Goal: Task Accomplishment & Management: Manage account settings

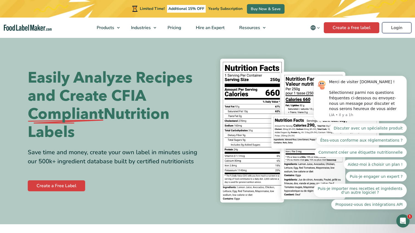
click at [386, 30] on link "Login" at bounding box center [396, 27] width 29 height 11
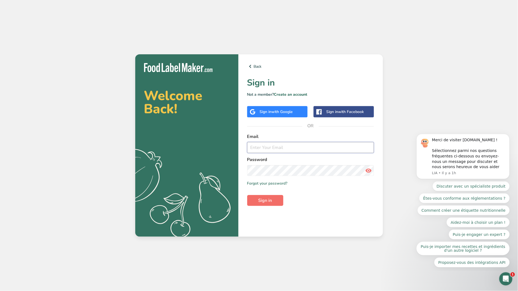
type input "nadine@groupe-elementaire.ca"
click at [271, 200] on span "Sign in" at bounding box center [266, 200] width 14 height 7
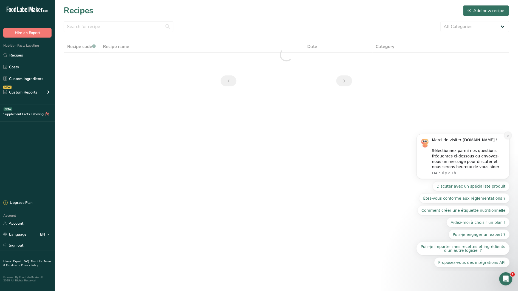
click at [506, 135] on button "Dismiss notification" at bounding box center [508, 135] width 7 height 7
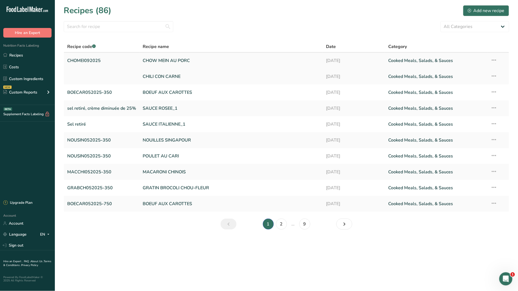
click at [167, 61] on link "CHOW MEIN AU PORC" at bounding box center [231, 61] width 177 height 12
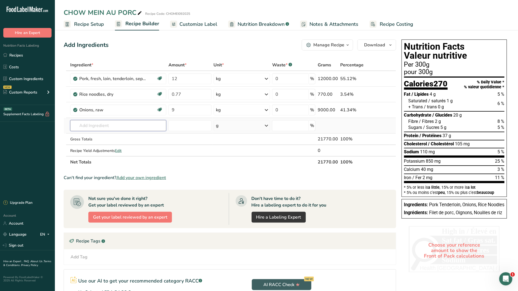
click at [113, 127] on input "text" at bounding box center [118, 125] width 96 height 11
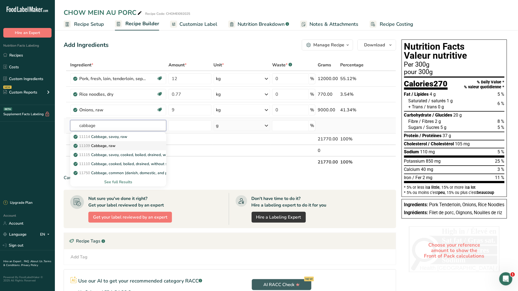
type input "cabbage"
click at [121, 145] on div "11109 Cabbage, raw" at bounding box center [114, 146] width 78 height 6
type input "Cabbage, raw"
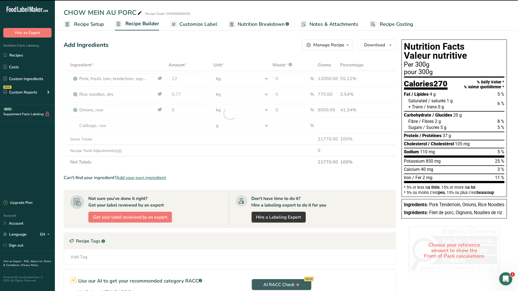
type input "0"
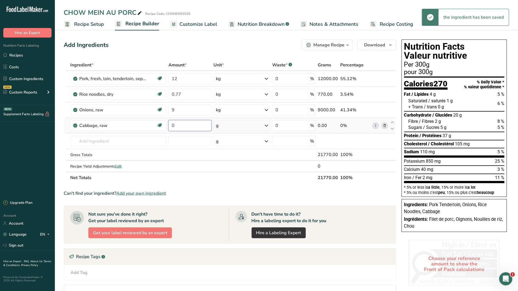
click at [186, 127] on input "0" at bounding box center [190, 125] width 43 height 11
type input "9"
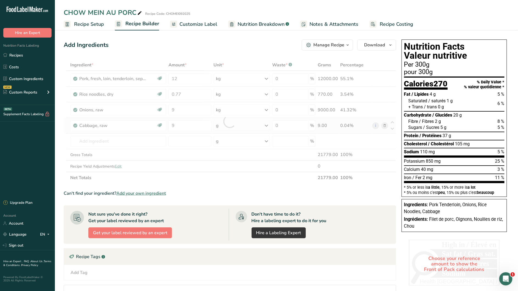
click at [266, 125] on div "Ingredient * Amount * Unit * Waste * .a-a{fill:#347362;}.b-a{fill:#fff;} Grams …" at bounding box center [230, 121] width 333 height 124
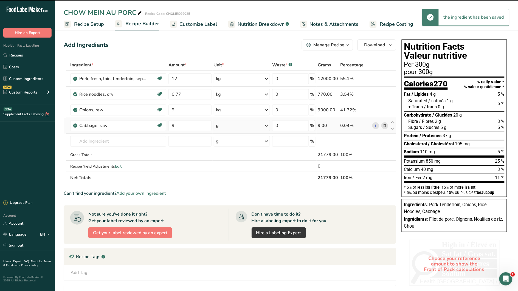
click at [267, 127] on icon at bounding box center [266, 126] width 7 height 10
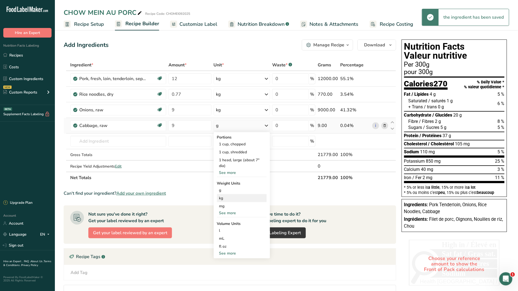
click at [237, 201] on div "kg" at bounding box center [242, 198] width 50 height 8
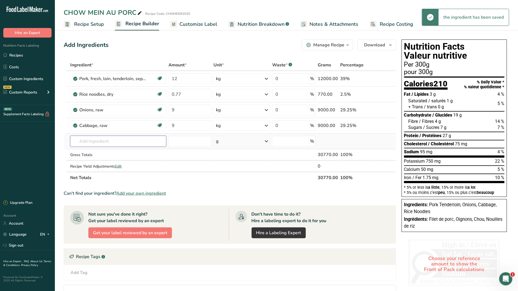
click at [112, 139] on input "text" at bounding box center [118, 141] width 96 height 11
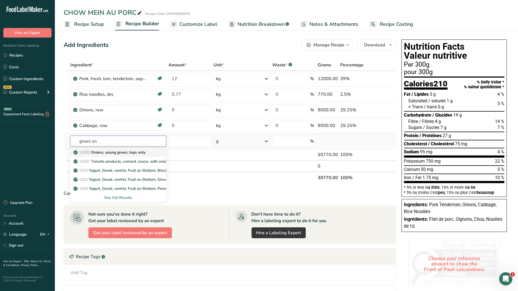
type input "green on"
click at [123, 152] on p "11292 Onions, young green, tops only" at bounding box center [110, 153] width 71 height 6
type input "Onions, young green, tops only"
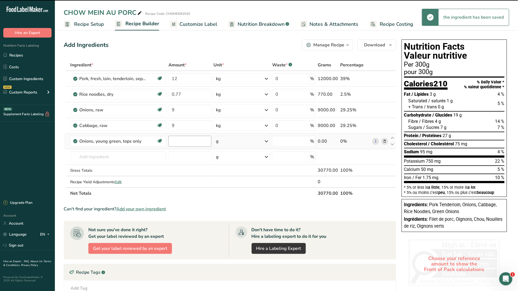
type input "0"
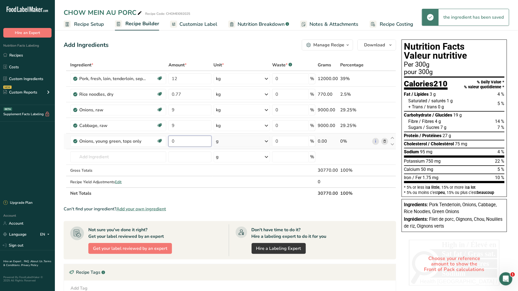
click at [195, 141] on input "0" at bounding box center [190, 141] width 43 height 11
type input "0.25"
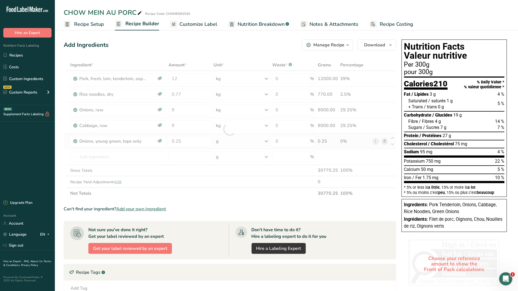
click at [267, 142] on div "Ingredient * Amount * Unit * Waste * .a-a{fill:#347362;}.b-a{fill:#fff;} Grams …" at bounding box center [230, 129] width 333 height 140
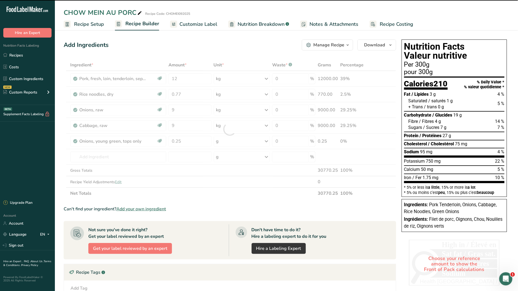
click at [267, 141] on div at bounding box center [230, 129] width 333 height 140
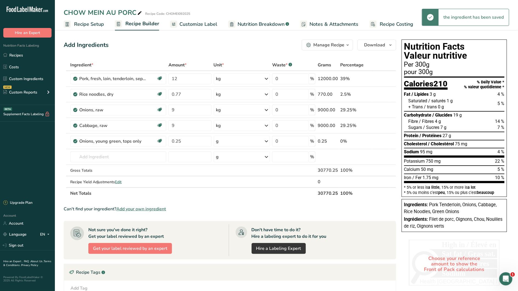
click at [267, 141] on icon at bounding box center [266, 141] width 7 height 10
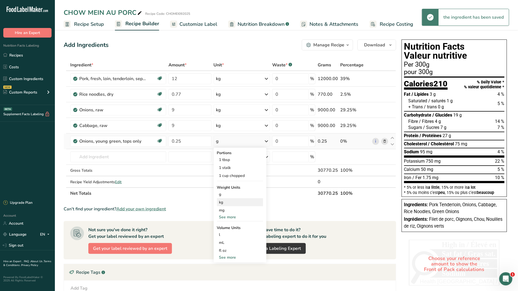
click at [232, 203] on div "kg" at bounding box center [240, 202] width 46 height 8
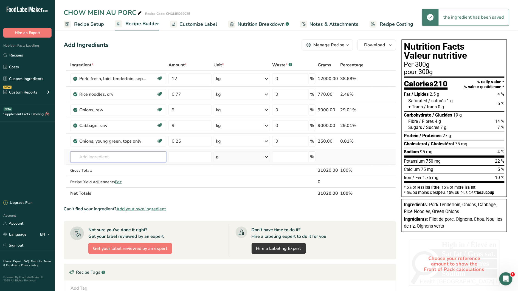
click at [103, 157] on input "text" at bounding box center [118, 157] width 96 height 11
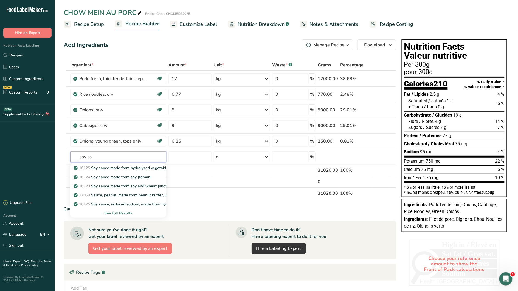
type input "soy sa"
click at [155, 168] on p "16125 Soy sauce made from hydrolyzed vegetable protein" at bounding box center [128, 168] width 107 height 6
type input "Soy sauce made from hydrolyzed vegetable protein"
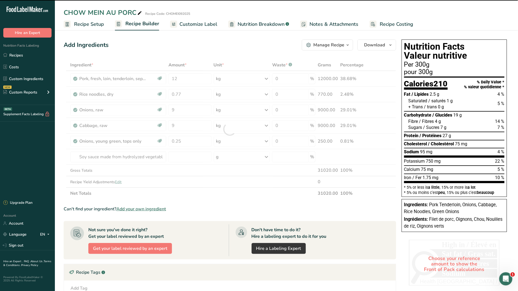
type input "0"
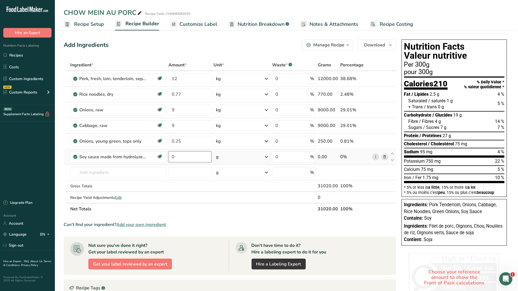
drag, startPoint x: 191, startPoint y: 158, endPoint x: 170, endPoint y: 157, distance: 21.4
click at [171, 157] on input "0" at bounding box center [190, 157] width 43 height 11
type input "1.5"
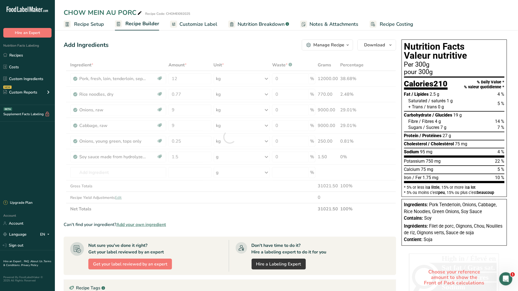
click at [268, 158] on div "Ingredient * Amount * Unit * Waste * .a-a{fill:#347362;}.b-a{fill:#fff;} Grams …" at bounding box center [230, 137] width 333 height 156
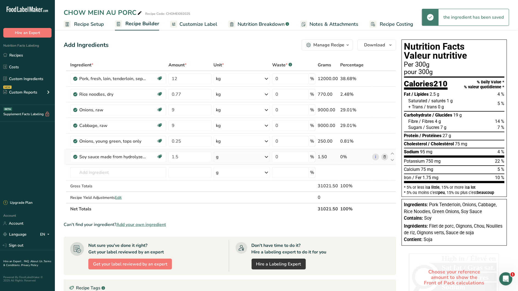
click at [267, 157] on icon at bounding box center [266, 157] width 7 height 10
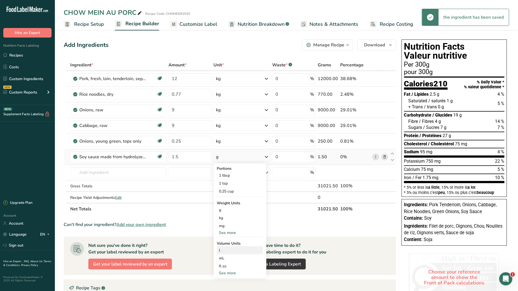
click at [227, 252] on div "l" at bounding box center [240, 251] width 42 height 6
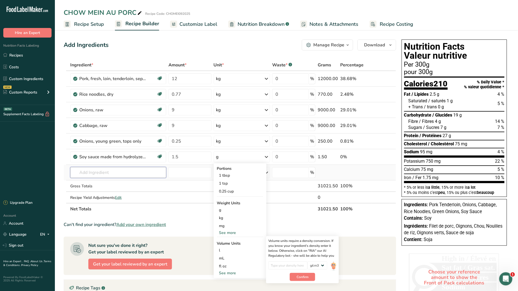
click at [78, 173] on input "text" at bounding box center [118, 172] width 96 height 11
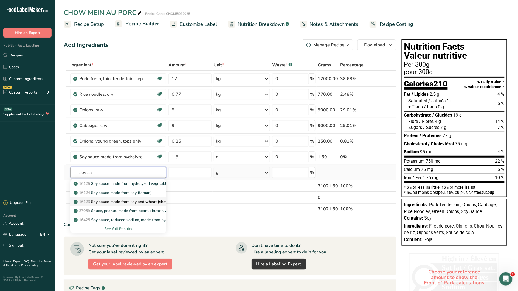
type input "soy sa"
click at [144, 202] on p "16123 Soy sauce made from soy and wheat (shoyu)" at bounding box center [123, 202] width 96 height 6
type input "Soy sauce made from soy and wheat (shoyu)"
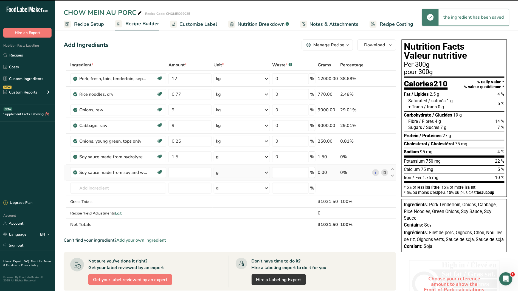
type input "0"
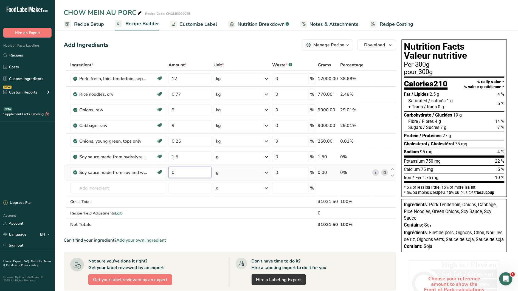
drag, startPoint x: 194, startPoint y: 170, endPoint x: 169, endPoint y: 172, distance: 24.5
click at [169, 172] on input "0" at bounding box center [190, 172] width 43 height 11
type input "3"
click at [265, 172] on div "Ingredient * Amount * Unit * Waste * .a-a{fill:#347362;}.b-a{fill:#fff;} Grams …" at bounding box center [230, 144] width 333 height 171
click at [267, 173] on icon at bounding box center [266, 173] width 7 height 10
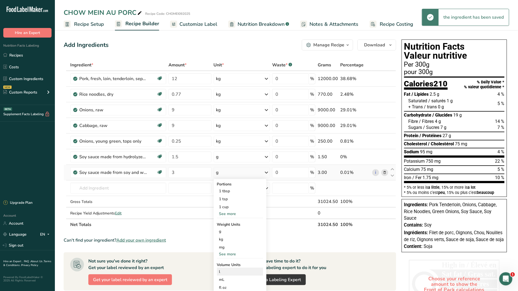
click at [227, 271] on div "l" at bounding box center [240, 272] width 42 height 6
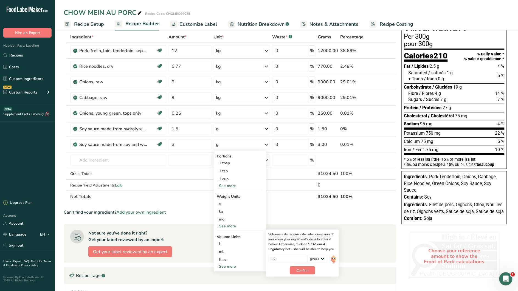
scroll to position [31, 0]
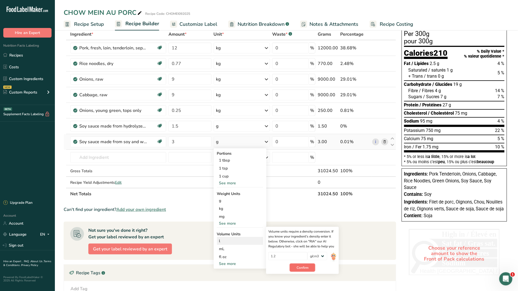
click at [314, 265] on button "Confirm" at bounding box center [303, 268] width 26 height 8
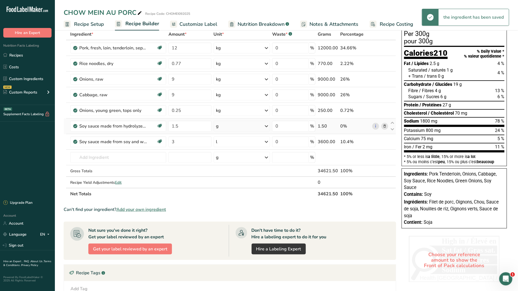
click at [268, 125] on icon at bounding box center [266, 126] width 7 height 10
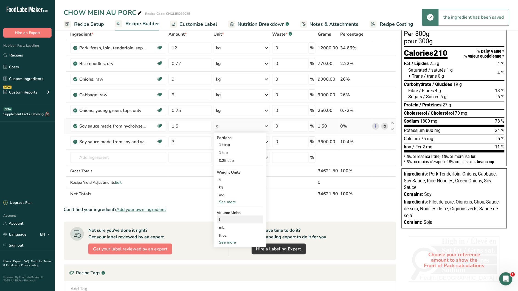
click at [228, 217] on div "l" at bounding box center [240, 220] width 42 height 6
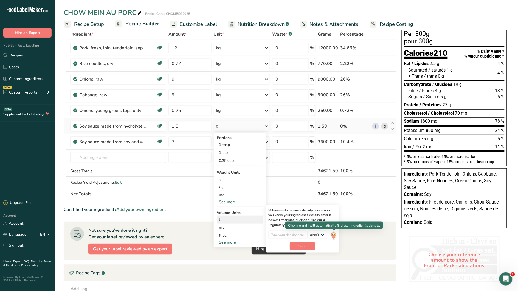
click at [335, 235] on img at bounding box center [334, 236] width 6 height 10
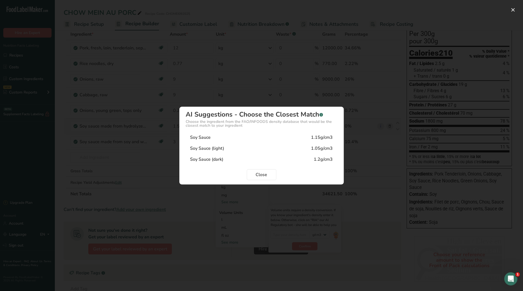
click at [320, 139] on div "1.15g/cm3" at bounding box center [323, 137] width 22 height 7
type input "1.15"
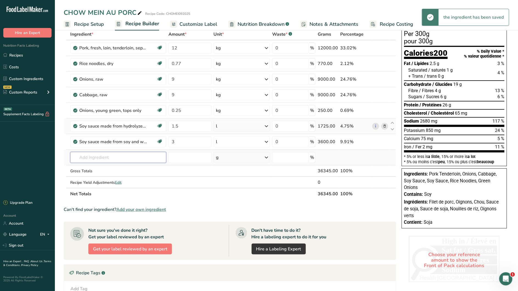
click at [102, 159] on input "text" at bounding box center [118, 157] width 96 height 11
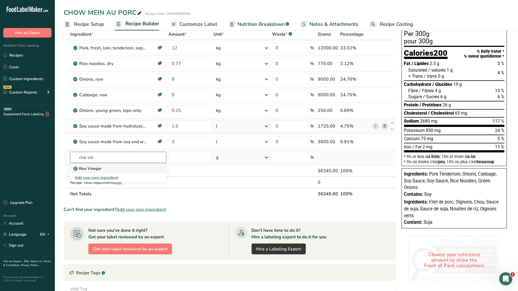
type input "rice vin"
click at [103, 166] on div "Rice Vinegar" at bounding box center [114, 169] width 78 height 6
type input "Rice Vinegar"
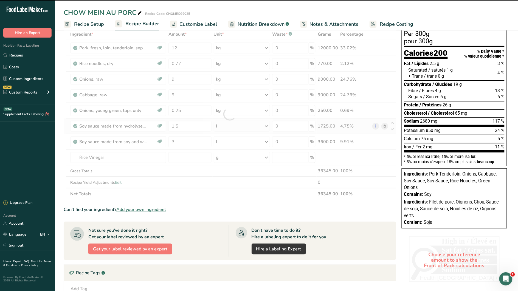
type input "0"
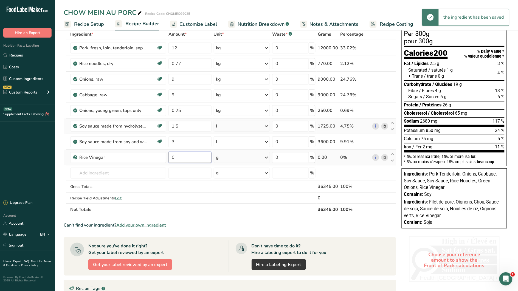
click at [192, 158] on input "0" at bounding box center [190, 157] width 43 height 11
type input "0.135"
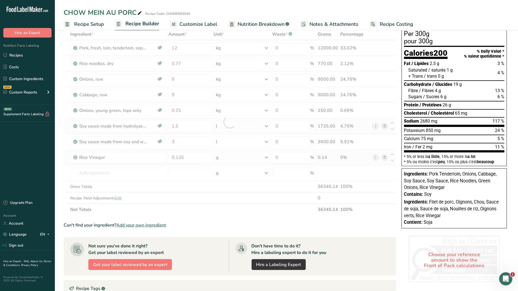
click at [265, 157] on div "Ingredient * Amount * Unit * Waste * .a-a{fill:#347362;}.b-a{fill:#fff;} Grams …" at bounding box center [230, 122] width 333 height 187
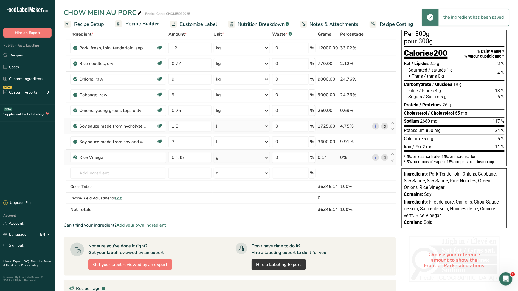
click at [266, 158] on icon at bounding box center [266, 158] width 7 height 10
click at [231, 220] on div "l" at bounding box center [240, 219] width 42 height 6
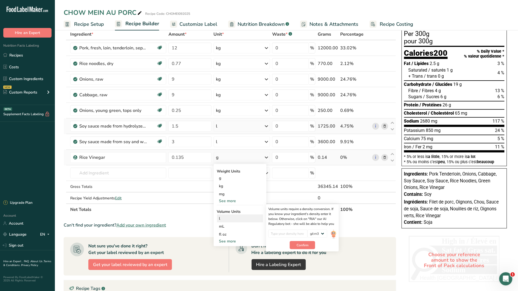
click at [333, 234] on img at bounding box center [334, 235] width 6 height 10
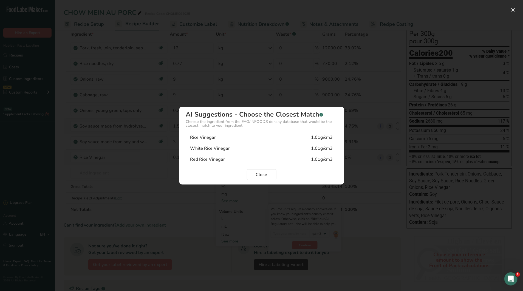
click at [292, 138] on div "Rice Vinegar 1.01g/cm3" at bounding box center [262, 137] width 152 height 11
type input "1.01"
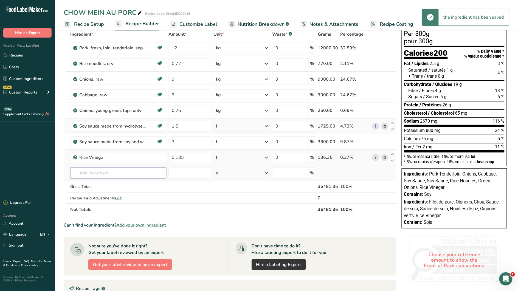
click at [109, 175] on input "text" at bounding box center [118, 173] width 96 height 11
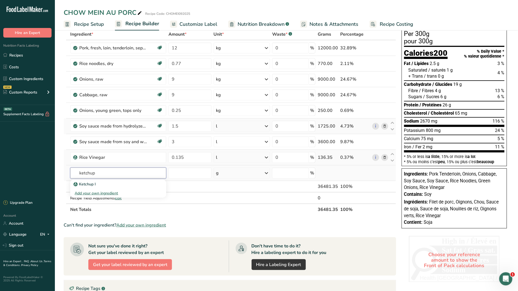
click at [103, 174] on input "ketchup" at bounding box center [118, 173] width 96 height 11
type input "ketchup"
click at [95, 184] on p "Ketchup I" at bounding box center [85, 184] width 21 height 6
type input "Ketchup I"
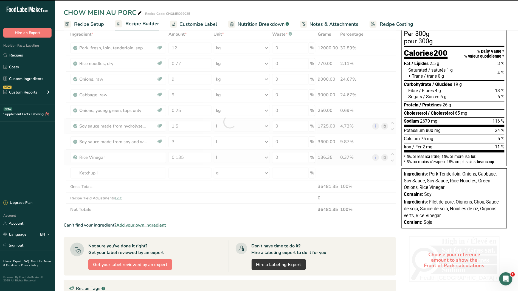
type input "0"
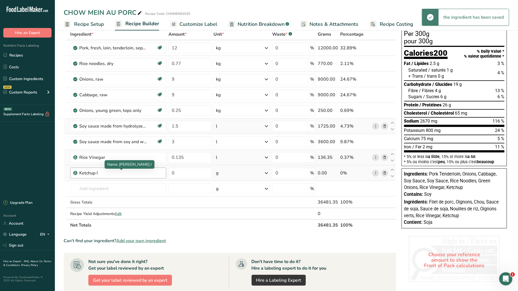
click at [103, 172] on div "Ketchup I" at bounding box center [113, 173] width 69 height 7
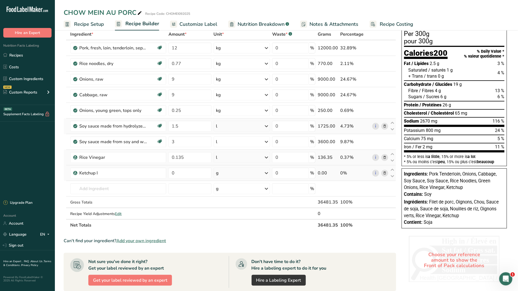
click at [382, 173] on span at bounding box center [385, 173] width 7 height 7
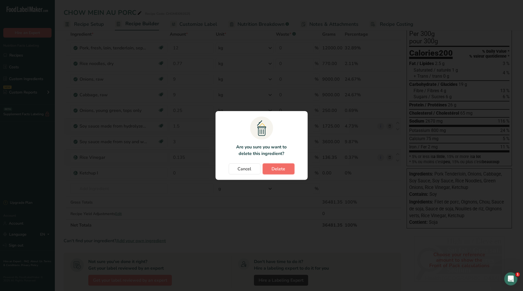
click at [271, 172] on button "Delete" at bounding box center [279, 169] width 32 height 11
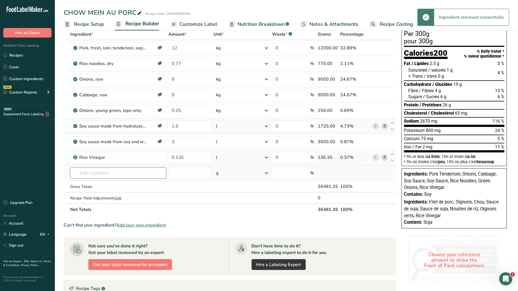
click at [109, 175] on input "text" at bounding box center [118, 173] width 96 height 11
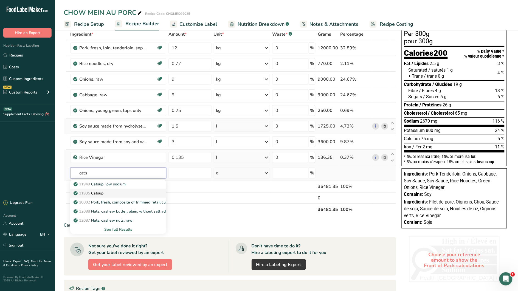
type input "cats"
click at [112, 195] on div "11935 Catsup" at bounding box center [114, 194] width 78 height 6
type input "Catsup"
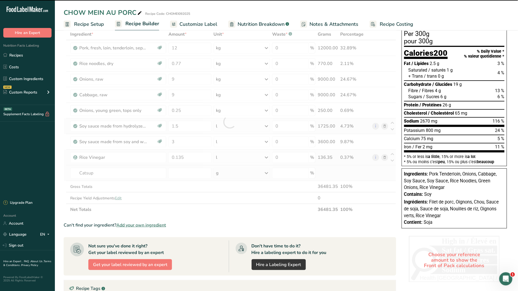
type input "0"
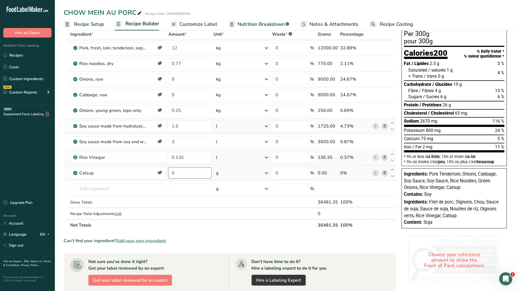
click at [190, 171] on input "0" at bounding box center [190, 173] width 43 height 11
type input "0.45"
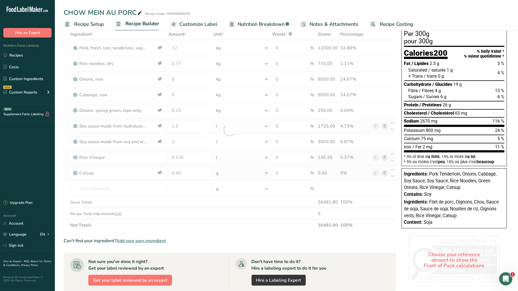
click at [268, 173] on div "Ingredient * Amount * Unit * Waste * .a-a{fill:#347362;}.b-a{fill:#fff;} Grams …" at bounding box center [230, 130] width 333 height 203
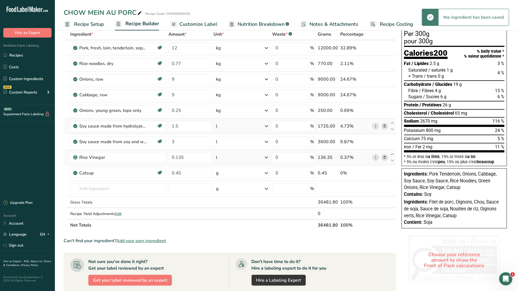
click at [268, 173] on icon at bounding box center [266, 173] width 7 height 10
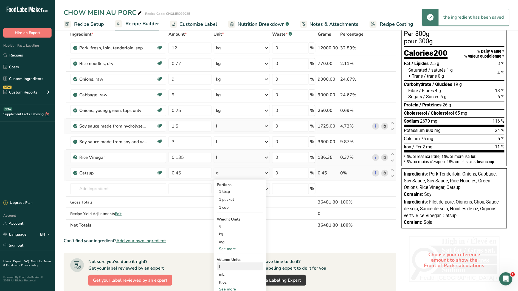
click at [229, 264] on div "l" at bounding box center [240, 267] width 42 height 6
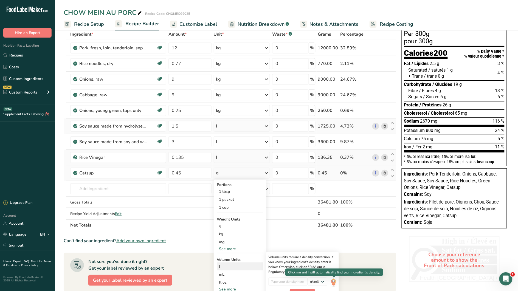
click at [331, 284] on img at bounding box center [334, 283] width 6 height 10
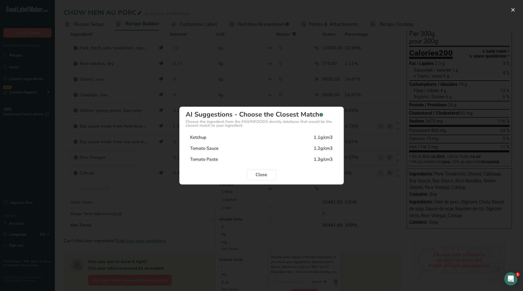
click at [330, 135] on div "1.1g/cm3" at bounding box center [323, 137] width 19 height 7
type input "1.1"
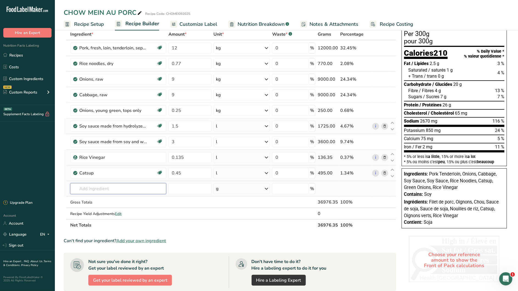
click at [93, 191] on input "text" at bounding box center [118, 188] width 96 height 11
type input "hoisin"
click at [106, 199] on p "6175 Sauce, hoisin, ready-to-serve" at bounding box center [108, 200] width 66 height 6
type input "Sauce, hoisin, ready-to-serve"
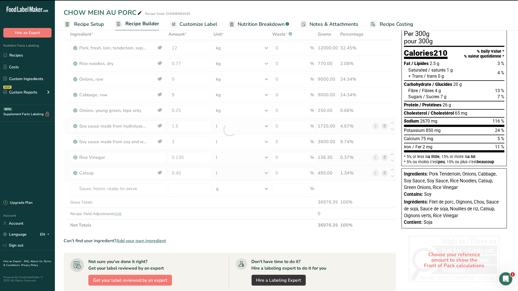
type input "0"
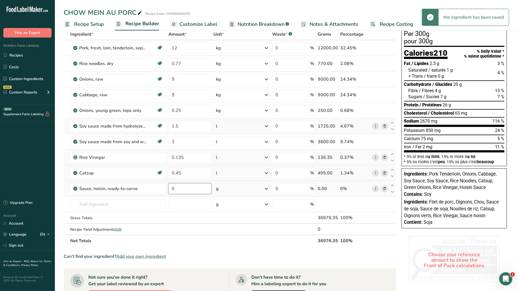
click at [182, 191] on input "0" at bounding box center [190, 188] width 43 height 11
type input "0.45"
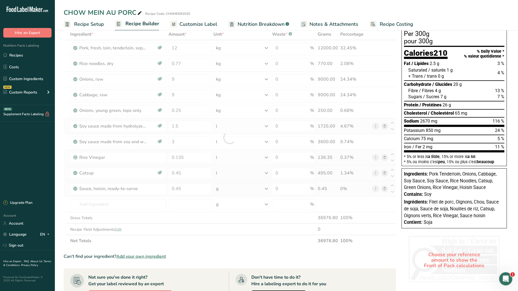
click at [236, 186] on div "Ingredient * Amount * Unit * Waste * .a-a{fill:#347362;}.b-a{fill:#fff;} Grams …" at bounding box center [230, 138] width 333 height 218
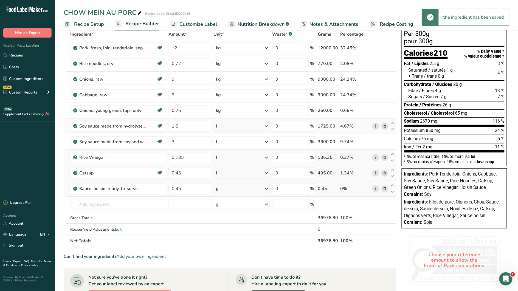
click at [266, 190] on icon at bounding box center [266, 189] width 7 height 10
click at [223, 266] on div "l" at bounding box center [240, 267] width 42 height 6
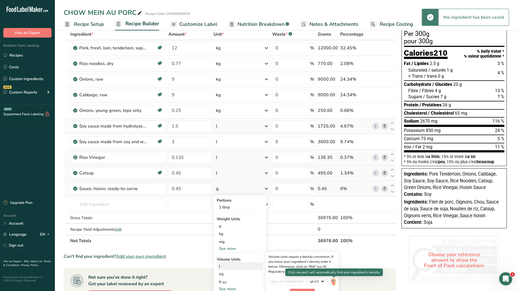
click at [334, 284] on img at bounding box center [334, 283] width 6 height 10
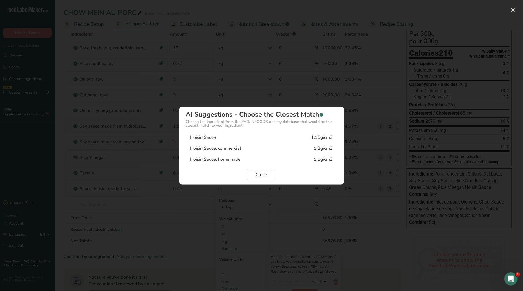
click at [229, 139] on div "Hoisin Sauce 1.15g/cm3" at bounding box center [262, 137] width 152 height 11
type input "1.15"
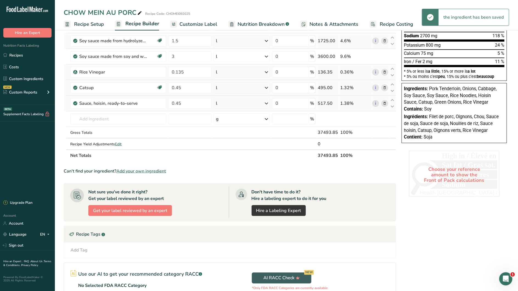
scroll to position [166, 0]
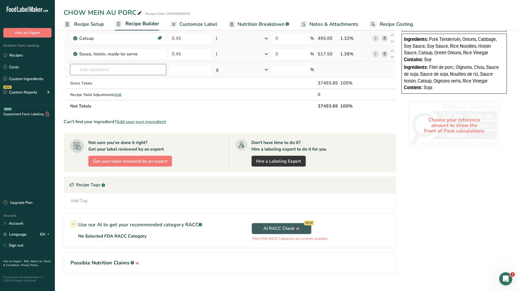
click at [97, 69] on input "text" at bounding box center [118, 69] width 96 height 11
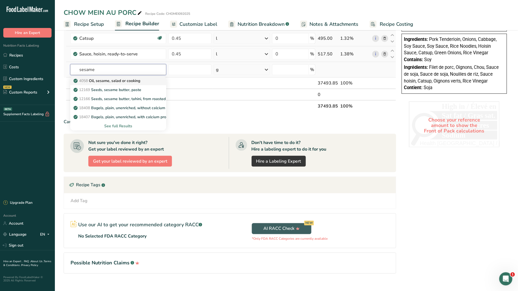
type input "sesame"
click at [103, 83] on p "4058 Oil, sesame, salad or cooking" at bounding box center [108, 81] width 66 height 6
type input "Oil, sesame, salad or cooking"
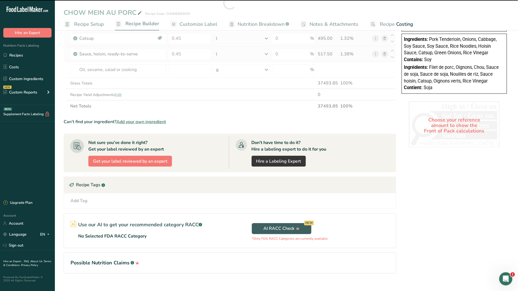
type input "0"
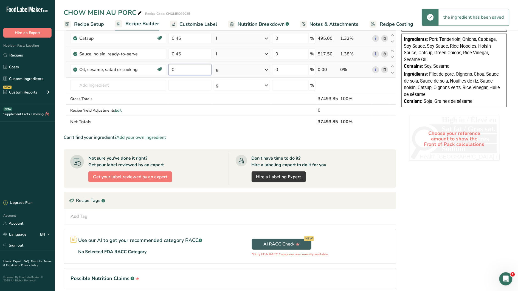
click at [189, 68] on input "0" at bounding box center [190, 69] width 43 height 11
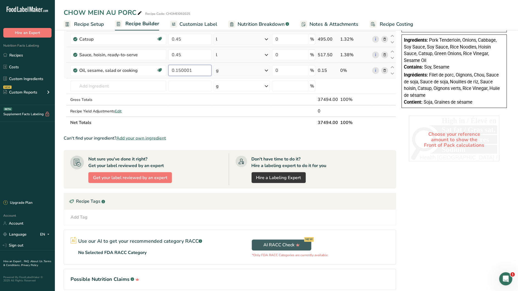
scroll to position [164, 0]
type input "0.150001"
click at [230, 73] on div "Ingredient * Amount * Unit * Waste * .a-a{fill:#347362;}.b-a{fill:#fff;} Grams …" at bounding box center [230, 12] width 333 height 234
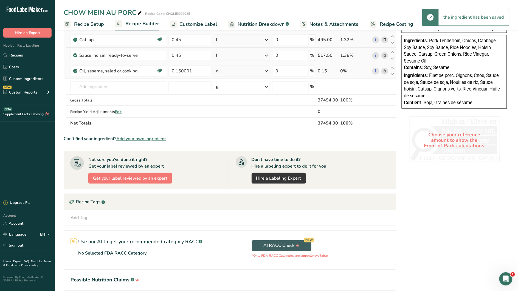
click at [266, 71] on icon at bounding box center [266, 71] width 7 height 10
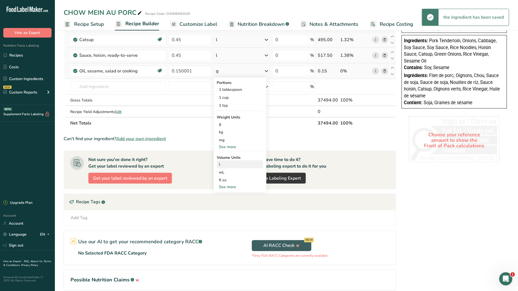
click at [227, 164] on div "l" at bounding box center [240, 165] width 42 height 6
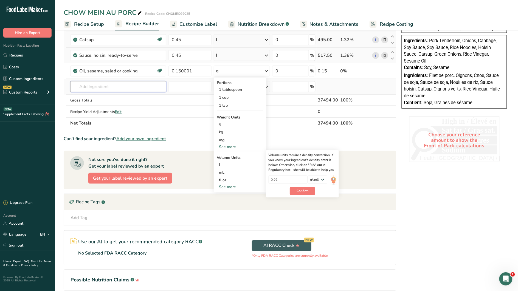
click at [102, 86] on input "text" at bounding box center [118, 86] width 96 height 11
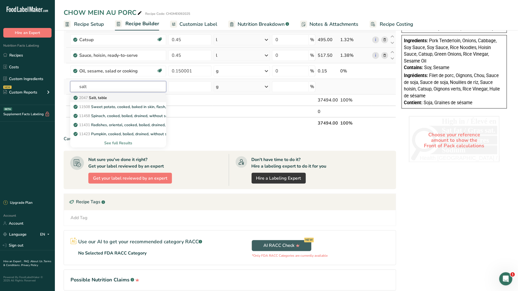
type input "salt"
click at [93, 97] on p "2047 Salt, table" at bounding box center [91, 98] width 32 height 6
type input "Salt, table"
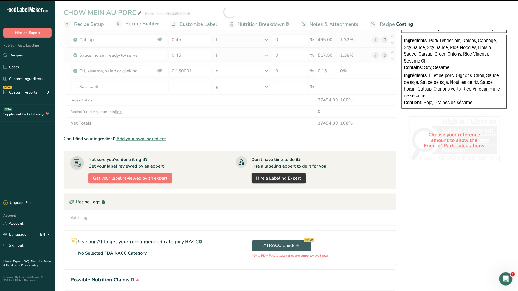
type input "0"
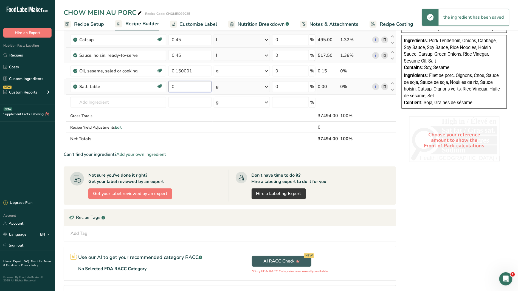
click at [177, 86] on input "0" at bounding box center [190, 86] width 43 height 11
type input "0.27"
click at [216, 88] on div "Ingredient * Amount * Unit * Waste * .a-a{fill:#347362;}.b-a{fill:#fff;} Grams …" at bounding box center [230, 20] width 333 height 250
click at [266, 85] on icon at bounding box center [266, 87] width 7 height 10
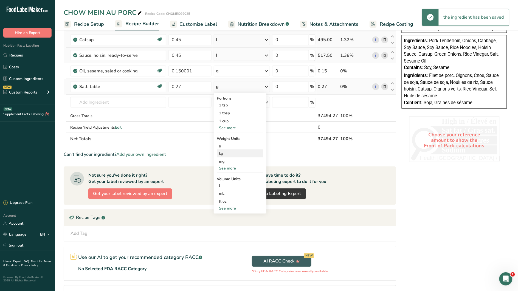
click at [226, 154] on div "kg" at bounding box center [240, 154] width 46 height 8
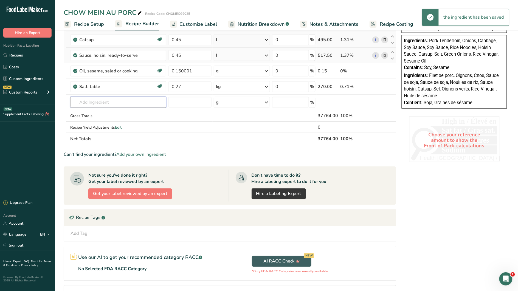
click at [106, 104] on input "text" at bounding box center [118, 102] width 96 height 11
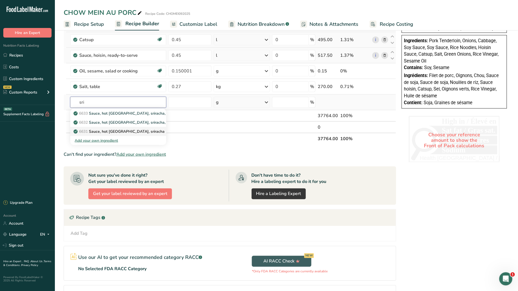
type input "sri"
click at [131, 132] on p "6631 Sauce, hot chile, sriracha" at bounding box center [120, 132] width 90 height 6
type input "Sauce, hot chile, sriracha"
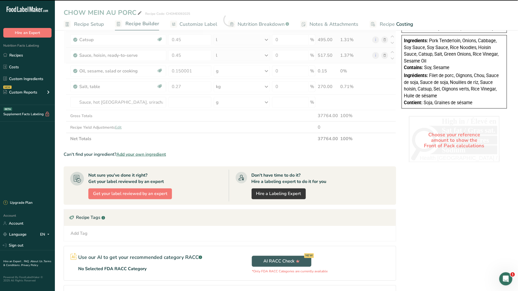
type input "0"
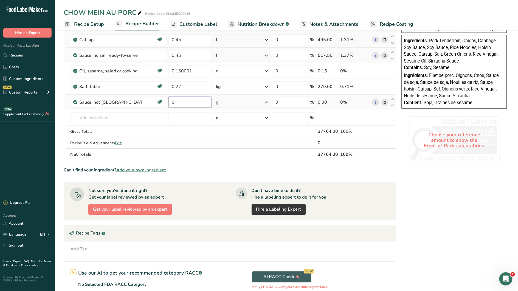
click at [199, 103] on input "0" at bounding box center [190, 102] width 43 height 11
type input "0.12"
click at [272, 102] on div "Ingredient * Amount * Unit * Waste * .a-a{fill:#347362;}.b-a{fill:#fff;} Grams …" at bounding box center [230, 27] width 333 height 265
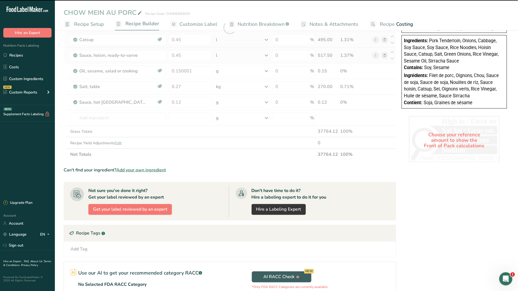
click at [269, 102] on div at bounding box center [230, 27] width 333 height 265
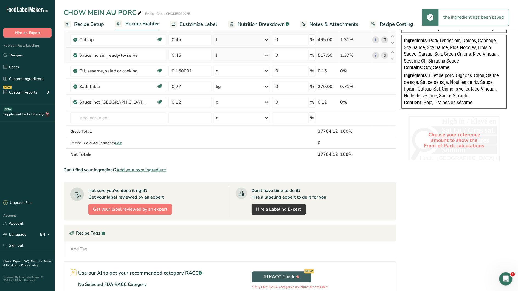
click at [269, 102] on icon at bounding box center [266, 102] width 7 height 10
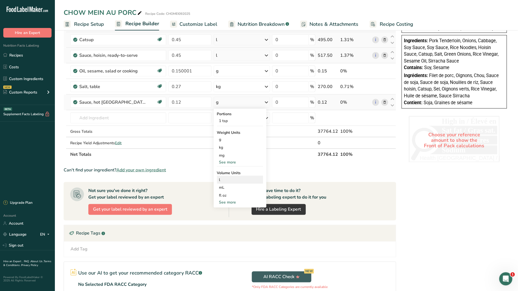
click at [233, 177] on div "l Volume units require a density conversion. If you know your ingredient's dens…" at bounding box center [240, 180] width 46 height 8
click at [225, 181] on div "l" at bounding box center [240, 180] width 42 height 6
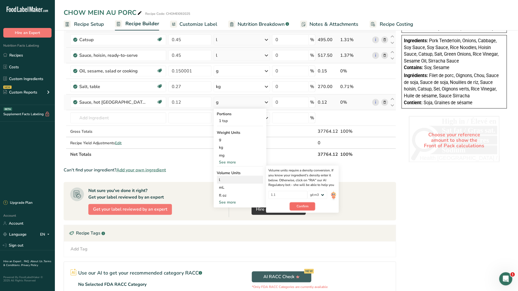
click at [309, 207] on button "Confirm" at bounding box center [303, 207] width 26 height 8
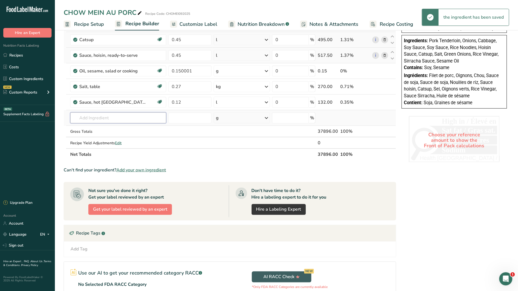
click at [93, 120] on input "text" at bounding box center [118, 118] width 96 height 11
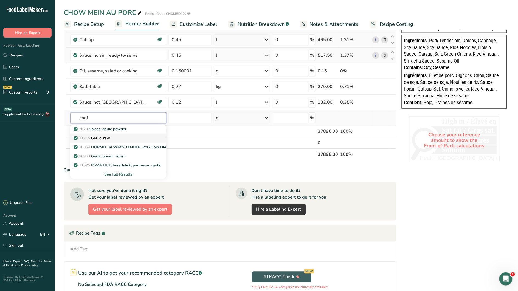
type input "garli"
click at [103, 138] on p "11215 Garlic, raw" at bounding box center [92, 138] width 35 height 6
type input "Garlic, raw"
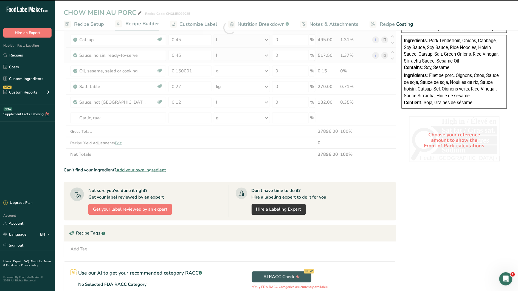
type input "0"
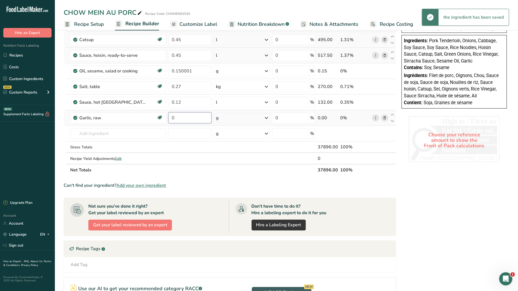
click at [189, 122] on input "0" at bounding box center [190, 118] width 43 height 11
type input "0.45"
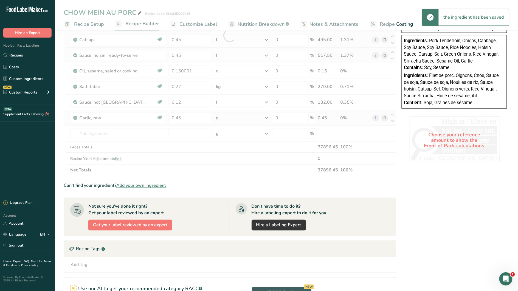
click at [250, 121] on div "Ingredient * Amount * Unit * Waste * .a-a{fill:#347362;}.b-a{fill:#fff;} Grams …" at bounding box center [230, 35] width 333 height 281
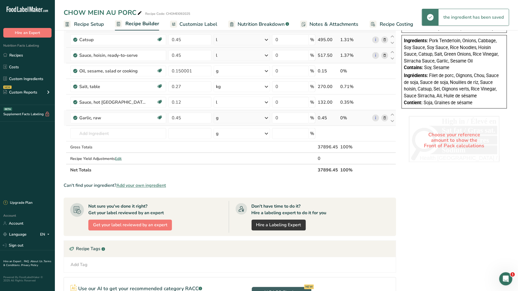
click at [267, 119] on icon at bounding box center [266, 118] width 7 height 10
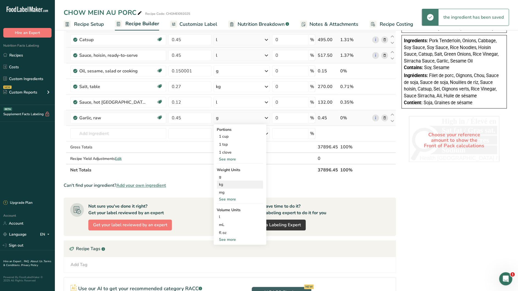
click at [228, 184] on div "kg" at bounding box center [240, 185] width 46 height 8
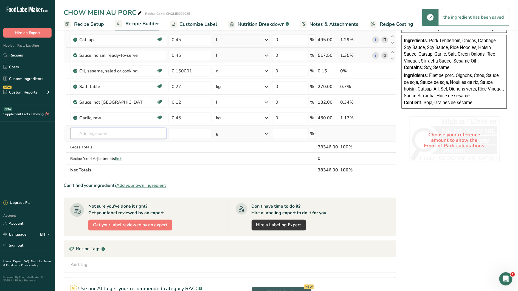
click at [102, 133] on input "text" at bounding box center [118, 133] width 96 height 11
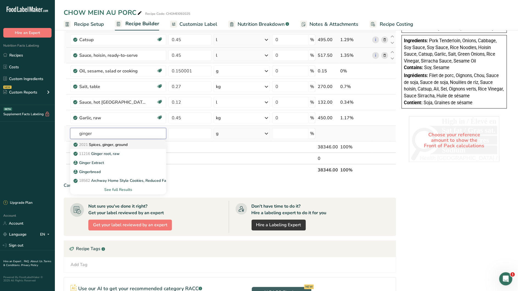
type input "ginger"
click at [118, 146] on p "2021 Spices, ginger, ground" at bounding box center [101, 145] width 53 height 6
type input "Spices, ginger, ground"
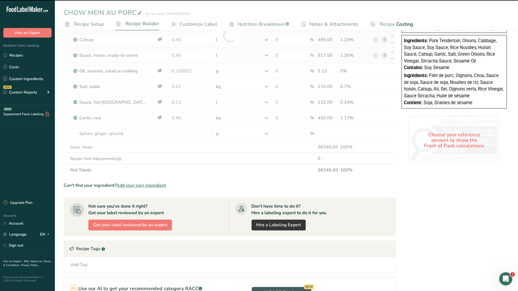
type input "0"
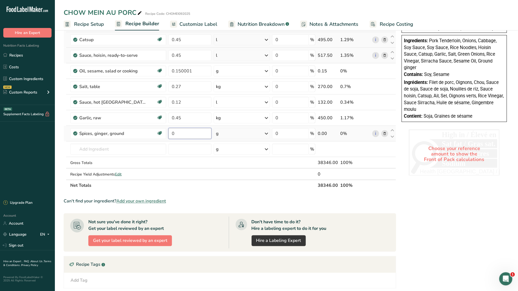
click at [187, 134] on input "0" at bounding box center [190, 133] width 43 height 11
click at [271, 131] on div "Ingredient * Amount * Unit * Waste * .a-a{fill:#347362;}.b-a{fill:#fff;} Grams …" at bounding box center [230, 43] width 333 height 296
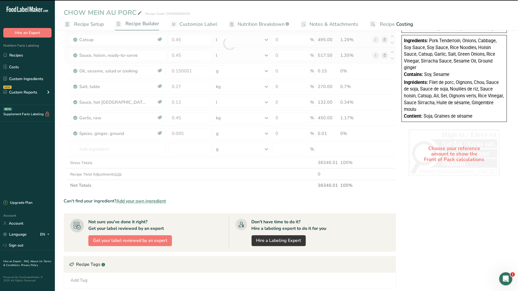
click at [269, 133] on div at bounding box center [230, 43] width 333 height 296
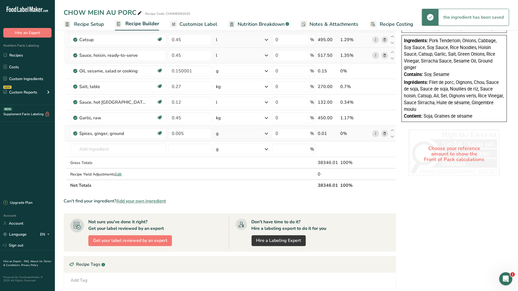
click at [268, 133] on icon at bounding box center [266, 134] width 7 height 10
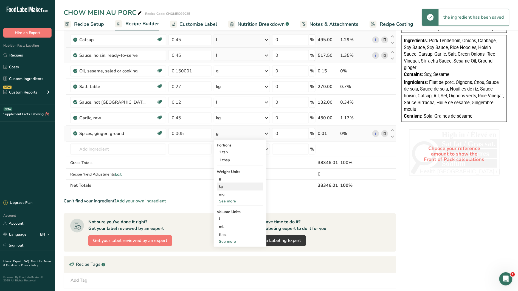
click at [229, 185] on div "kg" at bounding box center [240, 187] width 46 height 8
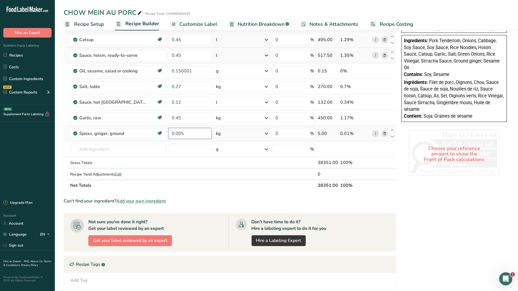
click at [178, 133] on input "0.005" at bounding box center [190, 133] width 43 height 11
type input "0.075"
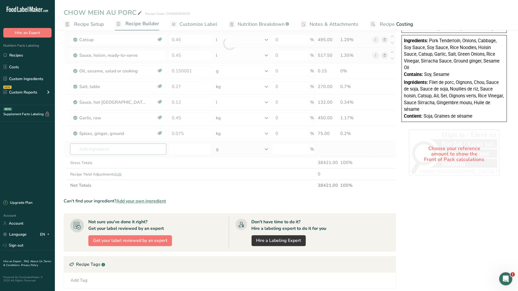
click at [124, 151] on div "Ingredient * Amount * Unit * Waste * .a-a{fill:#347362;}.b-a{fill:#fff;} Grams …" at bounding box center [230, 43] width 333 height 296
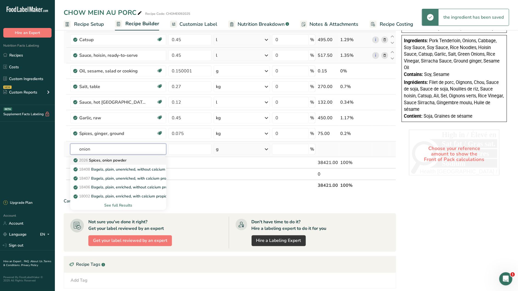
type input "onion"
click at [127, 160] on p "2026 Spices, onion powder" at bounding box center [101, 161] width 52 height 6
type input "Spices, onion powder"
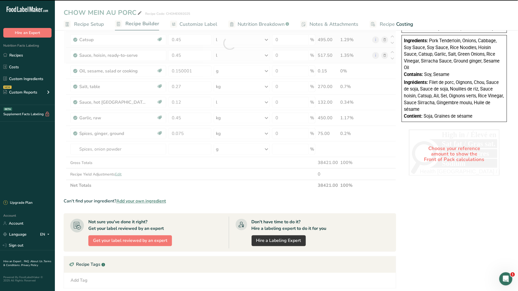
click at [177, 148] on div at bounding box center [230, 43] width 333 height 296
type input "0"
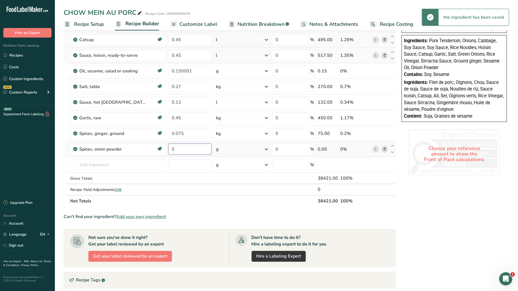
click at [177, 148] on input "0" at bounding box center [190, 149] width 43 height 11
type input "0.2"
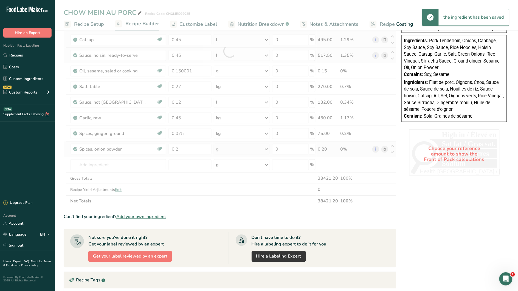
click at [219, 151] on div "Ingredient * Amount * Unit * Waste * .a-a{fill:#347362;}.b-a{fill:#fff;} Grams …" at bounding box center [230, 51] width 333 height 312
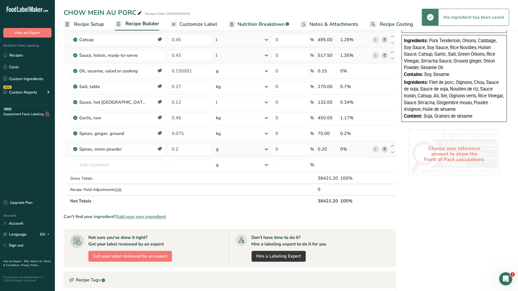
click at [234, 153] on div "g" at bounding box center [242, 149] width 57 height 11
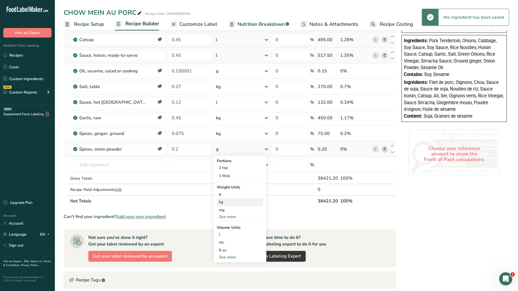
click at [228, 201] on div "kg" at bounding box center [240, 202] width 46 height 8
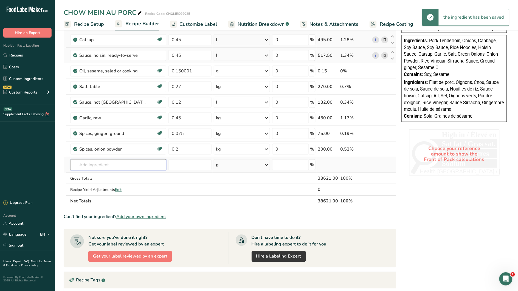
click at [105, 165] on input "text" at bounding box center [118, 164] width 96 height 11
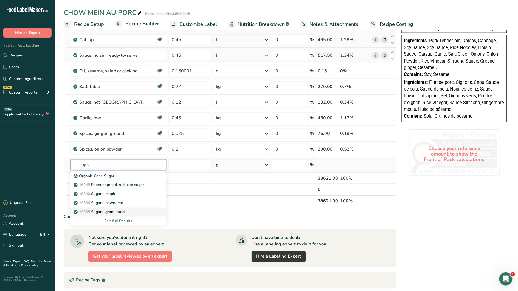
type input "suga"
click at [117, 211] on p "19335 Sugars, granulated" at bounding box center [100, 212] width 50 height 6
type input "Sugars, granulated"
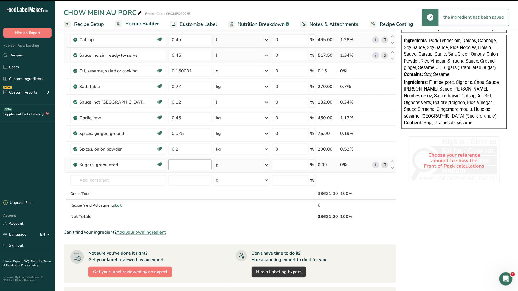
type input "0"
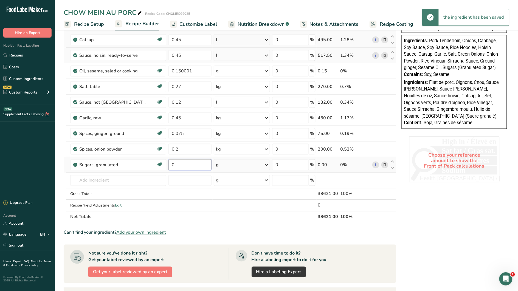
click at [183, 165] on input "0" at bounding box center [190, 164] width 43 height 11
type input "0.6"
click at [257, 167] on div "Ingredient * Amount * Unit * Waste * .a-a{fill:#347362;}.b-a{fill:#fff;} Grams …" at bounding box center [230, 59] width 333 height 328
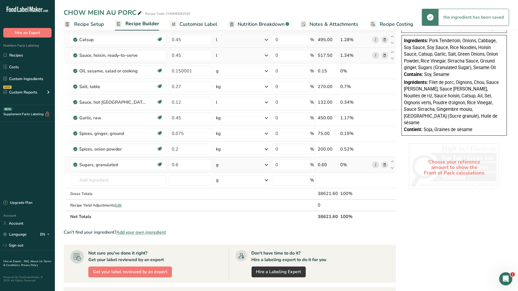
click at [265, 167] on icon at bounding box center [266, 165] width 7 height 10
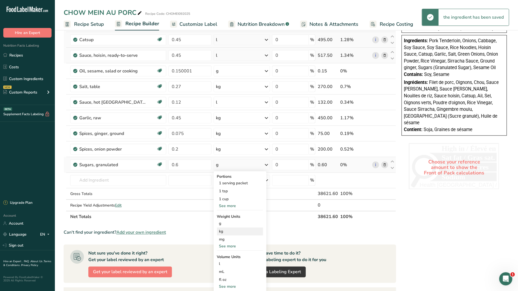
click at [234, 230] on div "kg" at bounding box center [240, 232] width 46 height 8
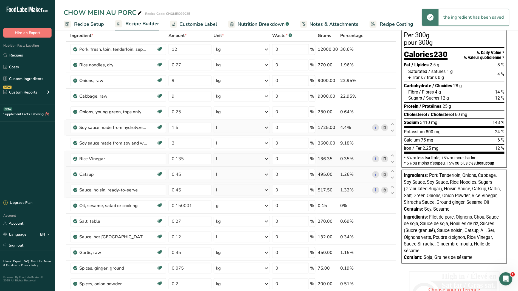
scroll to position [0, 0]
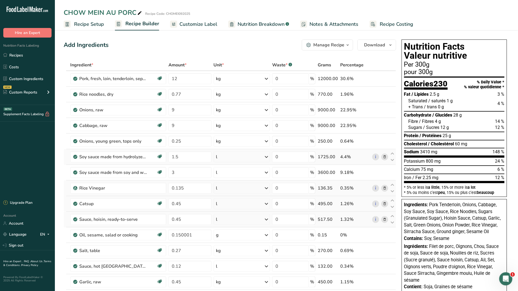
click at [87, 24] on span "Recipe Setup" at bounding box center [89, 24] width 30 height 7
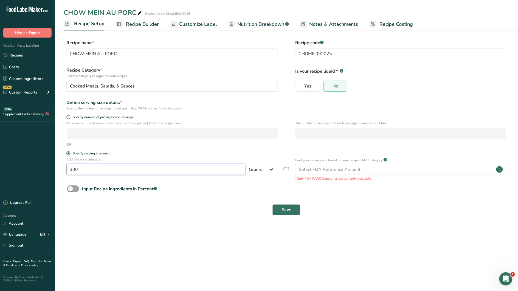
drag, startPoint x: 80, startPoint y: 170, endPoint x: 59, endPoint y: 168, distance: 21.2
click at [59, 168] on section "Recipe name * CHOW MEIN AU PORC Recipe code .a-a{fill:#347362;}.b-a{fill:#fff;}…" at bounding box center [286, 128] width 463 height 199
type input "233"
click at [291, 210] on span "Save" at bounding box center [287, 210] width 10 height 7
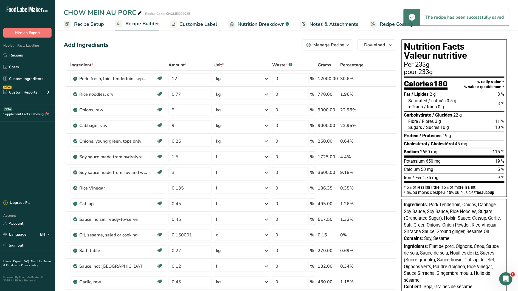
click at [196, 24] on span "Customize Label" at bounding box center [199, 24] width 38 height 7
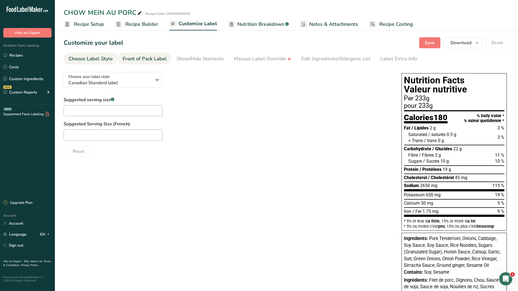
click at [138, 57] on div "Front of Pack Label" at bounding box center [145, 58] width 44 height 7
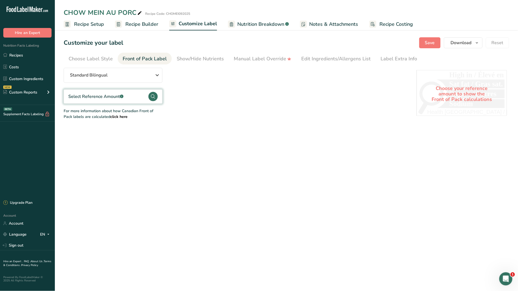
click at [97, 99] on div "Select Reference Amount .a-a{fill:#347362;}.b-a{fill:#fff;}" at bounding box center [95, 96] width 55 height 7
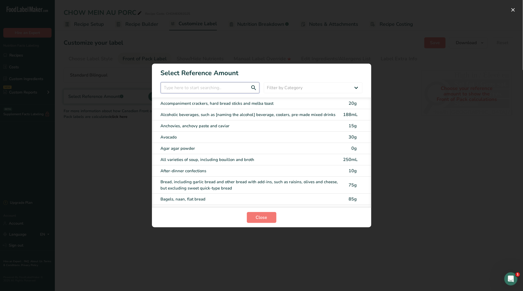
click at [175, 91] on input "FOP Category Selection Modal" at bounding box center [210, 87] width 99 height 11
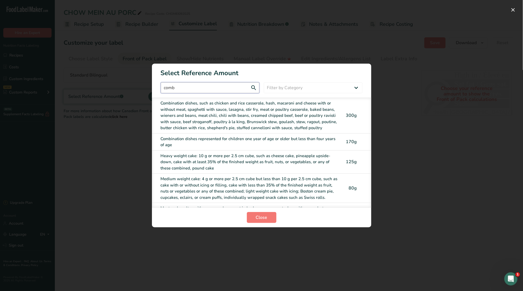
type input "comb"
click at [199, 113] on div "Combination dishes, such as chicken and rice casserole, hash, macaroni and chee…" at bounding box center [250, 115] width 179 height 31
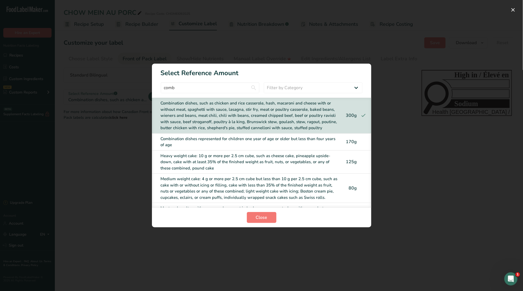
click at [400, 127] on div "FOP Category Selection Modal" at bounding box center [261, 145] width 523 height 291
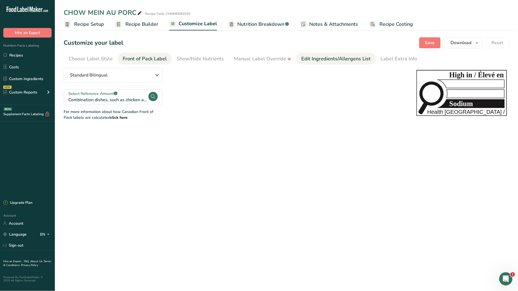
click at [330, 60] on div "Edit Ingredients/Allergens List" at bounding box center [336, 58] width 70 height 7
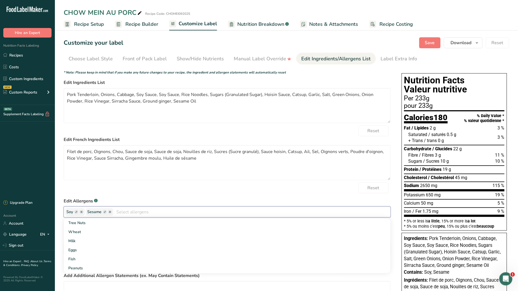
click at [124, 214] on input "text" at bounding box center [251, 212] width 277 height 9
type input "wheat"
click at [167, 193] on div "Reset" at bounding box center [227, 188] width 327 height 11
click at [148, 215] on input "wheat" at bounding box center [251, 212] width 277 height 9
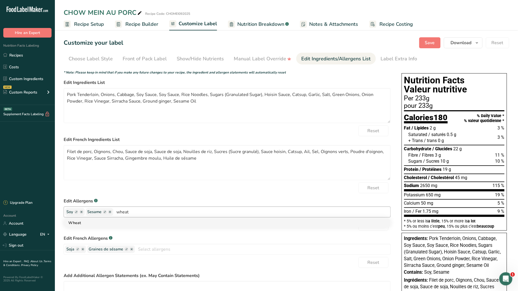
click at [144, 221] on link "Wheat" at bounding box center [227, 223] width 327 height 9
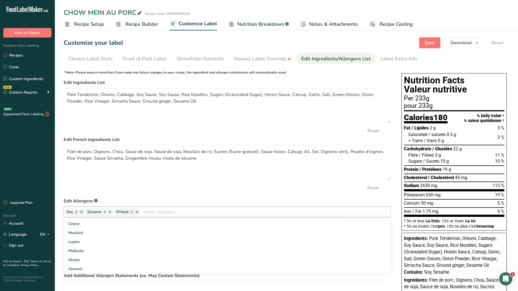
scroll to position [111, 0]
click at [181, 185] on div "Reset" at bounding box center [227, 188] width 327 height 11
drag, startPoint x: 98, startPoint y: 95, endPoint x: 77, endPoint y: 93, distance: 20.4
click at [77, 93] on textarea "Pork Tenderloin, Onions, Cabbage, Soy Sauce, Soy Sauce, Rice Noodles, Sugars (G…" at bounding box center [227, 105] width 327 height 35
drag, startPoint x: 156, startPoint y: 96, endPoint x: 124, endPoint y: 95, distance: 32.7
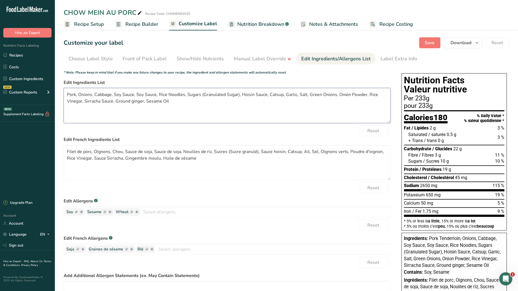
click at [124, 95] on textarea "Pork, Onions, Cabbage, Soy Sauce, Soy Sauce, Rice Noodles, Sugars (Granulated S…" at bounding box center [227, 105] width 327 height 35
click at [173, 95] on textarea "Pork, Onions, Cabbage, Soy sauce (soy, wheat), Rice Noodles, Sugars (Granulated…" at bounding box center [227, 105] width 327 height 35
click at [207, 94] on textarea "Pork, Onions, Cabbage, Soy sauce (soy, wheat), Rice noodles, Sugars (Granulated…" at bounding box center [227, 105] width 327 height 35
drag, startPoint x: 241, startPoint y: 96, endPoint x: 201, endPoint y: 94, distance: 39.6
click at [201, 94] on textarea "Pork, Onions, Cabbage, Soy sauce (soy, wheat), Rice noodles, Sugars (Granulated…" at bounding box center [227, 105] width 327 height 35
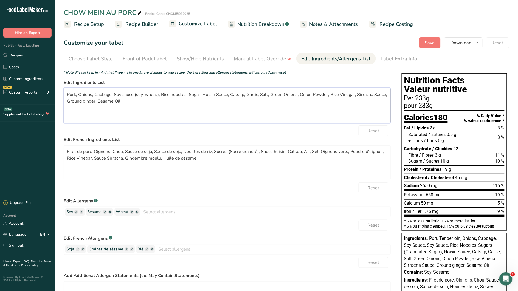
click at [217, 94] on textarea "Pork, Onions, Cabbage, Soy sauce (soy, wheat), Rice noodles, Sugar, Hoisin Sauc…" at bounding box center [227, 105] width 327 height 35
click at [228, 102] on textarea "Pork, Onions, Cabbage, Soy sauce (soy, wheat), Rice noodles, Sugar, Hoisin Sauc…" at bounding box center [227, 105] width 327 height 35
click at [285, 94] on textarea "Pork, Onions, Cabbage, Soy sauce (soy, wheat), Rice noodles, Sugar, Hoisin Sauc…" at bounding box center [227, 105] width 327 height 35
click at [313, 94] on textarea "Pork, Onions, Cabbage, Soy sauce (soy, wheat), Rice noodles, Sugar, Hoisin Sauc…" at bounding box center [227, 105] width 327 height 35
click at [340, 95] on textarea "Pork, Onions, Cabbage, Soy sauce (soy, wheat), Rice noodles, Sugar, Hoisin Sauc…" at bounding box center [227, 105] width 327 height 35
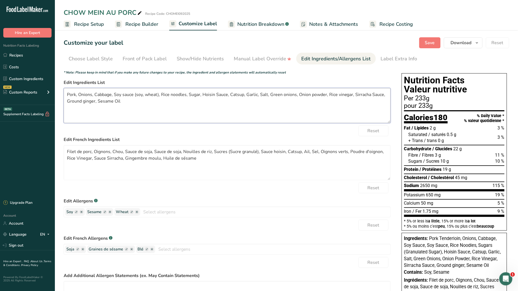
click at [358, 94] on textarea "Pork, Onions, Cabbage, Soy sauce (soy, wheat), Rice noodles, Sugar, Hoisin Sauc…" at bounding box center [227, 105] width 327 height 35
click at [372, 93] on textarea "Pork, Onions, Cabbage, Soy sauce (soy, wheat), Rice noodles, Sugar, Hoisin Sauc…" at bounding box center [227, 105] width 327 height 35
drag, startPoint x: 96, startPoint y: 102, endPoint x: 68, endPoint y: 103, distance: 27.2
click at [68, 103] on textarea "Pork, Onions, Cabbage, Soy sauce (soy, wheat), Rice noodles, Sugar, Hoisin Sauc…" at bounding box center [227, 105] width 327 height 35
click at [99, 101] on textarea "Pork, Onions, Cabbage, Soy sauce (soy, wheat), Rice noodles, Sugar, Hoisin Sauc…" at bounding box center [227, 105] width 327 height 35
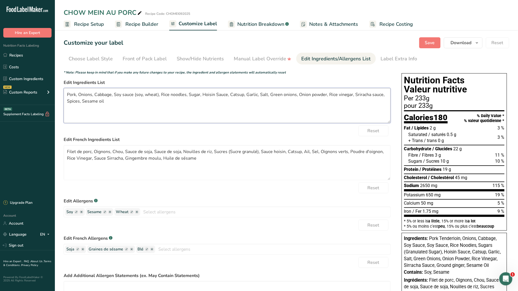
click at [107, 106] on textarea "Pork, Onions, Cabbage, Soy sauce (soy, wheat), Rice noodles, Sugar, Hoisin Sauc…" at bounding box center [227, 105] width 327 height 35
type textarea "Pork, Onions, Cabbage, Soy sauce (soy, wheat), Rice noodles, Sugar, Hoisin Sauc…"
drag, startPoint x: 85, startPoint y: 151, endPoint x: 69, endPoint y: 150, distance: 16.0
click at [69, 150] on textarea "Filet de porc, Oignons, Chou, Sauce de soja, Sauce de soja, Nouilles de riz, Su…" at bounding box center [227, 162] width 327 height 35
drag, startPoint x: 164, startPoint y: 153, endPoint x: 122, endPoint y: 152, distance: 42.3
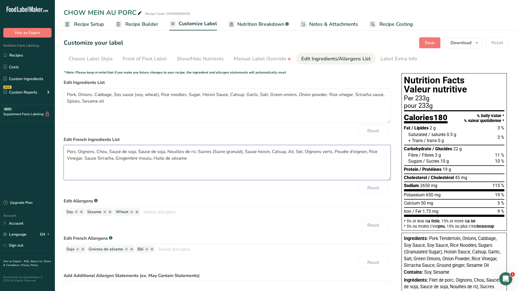
click at [122, 152] on textarea "Porc, Oignons, Chou, Sauce de soja, Sauce de soja, Nouilles de riz, Sucres (Suc…" at bounding box center [227, 162] width 327 height 35
click at [197, 152] on textarea "Porc, Oignons, Chou, Sauce soya (soya, blé), Nouilles de riz, Sucres (Sucre gra…" at bounding box center [227, 162] width 327 height 35
drag, startPoint x: 228, startPoint y: 152, endPoint x: 236, endPoint y: 153, distance: 7.7
click at [228, 152] on textarea "Porc, Oignons, Chou, Sauce soya (soya, blé), Nouilles de riz, Sucres (Sucre gra…" at bounding box center [227, 162] width 327 height 35
drag, startPoint x: 237, startPoint y: 152, endPoint x: 225, endPoint y: 152, distance: 12.1
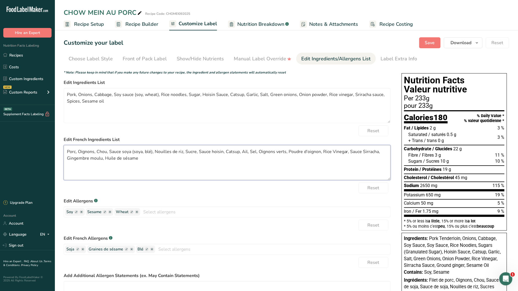
click at [225, 152] on textarea "Porc, Oignons, Chou, Sauce soya (soya, blé), Nouilles de riz, Sucre, Sauce hois…" at bounding box center [227, 162] width 327 height 35
drag, startPoint x: 347, startPoint y: 152, endPoint x: 323, endPoint y: 152, distance: 24.4
click at [323, 152] on textarea "Porc, Oignons, Chou, Sauce soya (soya, blé), Nouilles de riz, Sucre, Sauce hois…" at bounding box center [227, 162] width 327 height 35
click at [369, 152] on textarea "Porc, Oignons, Chou, Sauce soya (soya, blé), Nouilles de riz, Sucre, Sauce hois…" at bounding box center [227, 162] width 327 height 35
click at [368, 152] on textarea "Porc, Oignons, Chou, Sauce soya (soya, blé), Nouilles de riz, Sucre, Sauce hois…" at bounding box center [227, 162] width 327 height 35
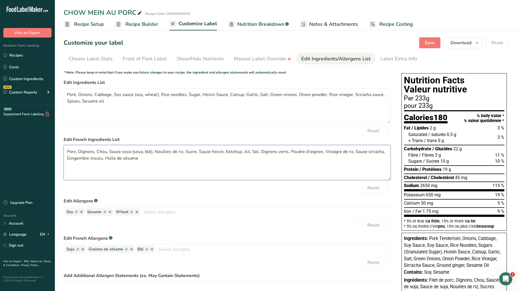
drag, startPoint x: 102, startPoint y: 159, endPoint x: 68, endPoint y: 160, distance: 34.0
click at [68, 160] on textarea "Porc, Oignons, Chou, Sauce soya (soya, blé), Nouilles de riz, Sucre, Sauce hois…" at bounding box center [227, 162] width 327 height 35
click at [99, 169] on textarea "Porc, Oignons, Chou, Sauce soya (soya, blé), Nouilles de riz, Sucre, Sauce hois…" at bounding box center [227, 162] width 327 height 35
type textarea "Porc, Oignons, Chou, Sauce soya (soya, blé), Nouilles de riz, Sucre, Sauce hois…"
click at [428, 45] on span "Save" at bounding box center [430, 43] width 10 height 7
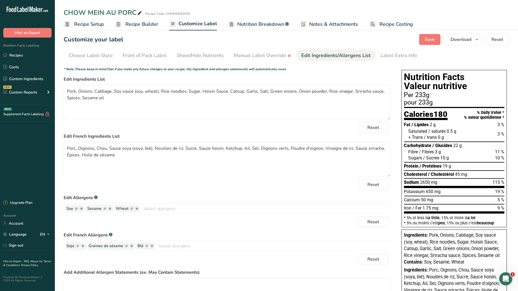
scroll to position [0, 0]
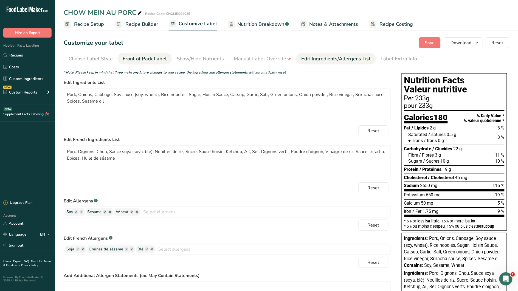
click at [158, 61] on div "Front of Pack Label" at bounding box center [145, 58] width 44 height 7
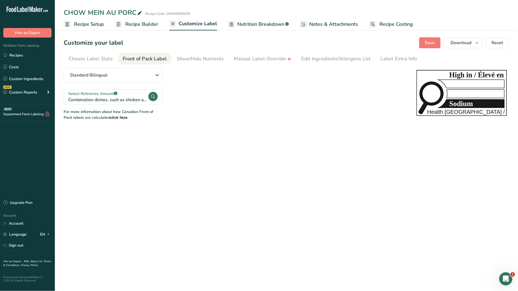
click at [139, 24] on span "Recipe Builder" at bounding box center [141, 24] width 33 height 7
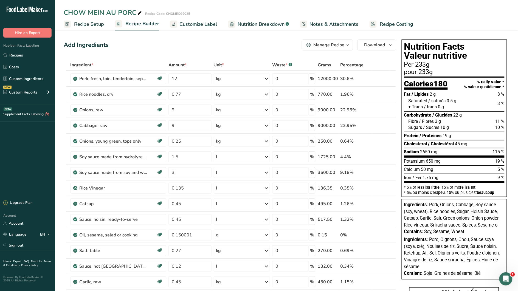
drag, startPoint x: 207, startPoint y: 24, endPoint x: 230, endPoint y: 27, distance: 23.2
click at [207, 25] on span "Customize Label" at bounding box center [199, 24] width 38 height 7
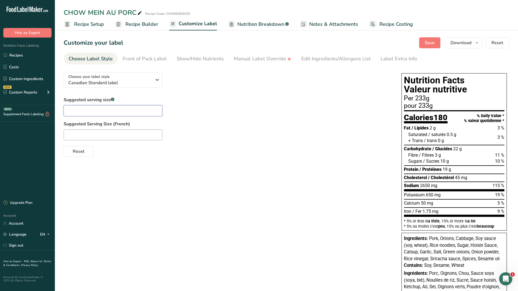
click at [117, 111] on input "text" at bounding box center [113, 110] width 99 height 11
drag, startPoint x: 75, startPoint y: 110, endPoint x: 64, endPoint y: 110, distance: 11.3
click at [64, 110] on input "1/3 package" at bounding box center [113, 110] width 99 height 11
type input "1/3 package"
click at [75, 131] on input "text" at bounding box center [113, 135] width 99 height 11
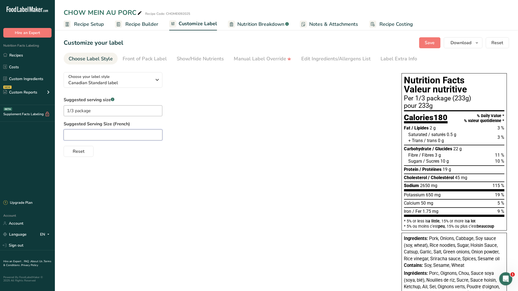
paste input "1/3"
type input "1/3 emballage"
click at [210, 175] on div "Choose your label style Canadian Standard label USA (FDA) Standard FDA label Ta…" at bounding box center [287, 193] width 446 height 251
click at [433, 42] on span "Save" at bounding box center [430, 43] width 10 height 7
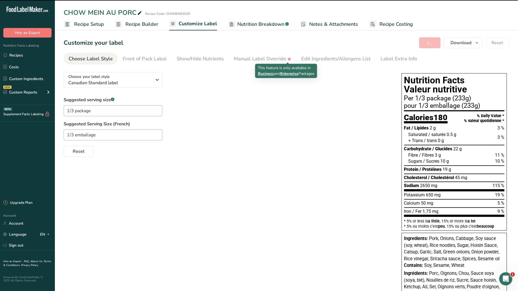
click at [341, 60] on div "Edit Ingredients/Allergens List" at bounding box center [336, 58] width 70 height 7
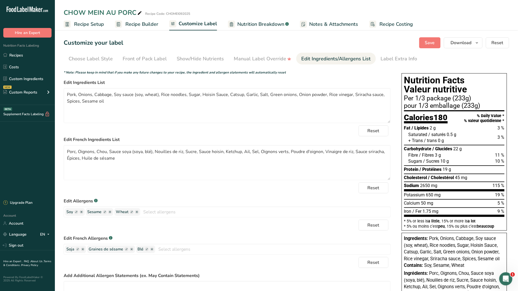
click at [155, 26] on span "Recipe Builder" at bounding box center [141, 24] width 33 height 7
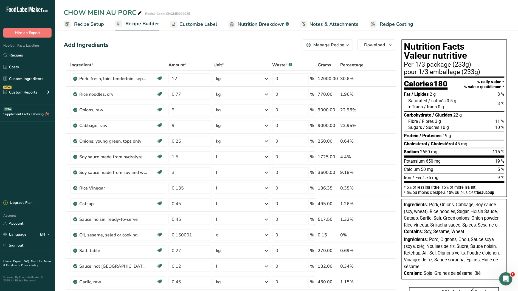
click at [202, 23] on span "Customize Label" at bounding box center [199, 24] width 38 height 7
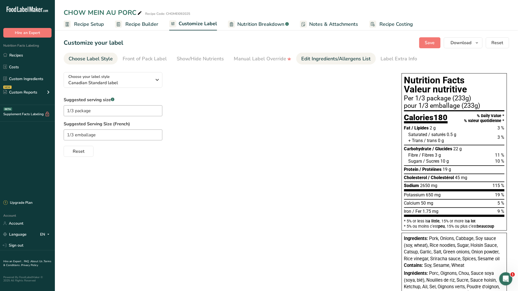
click at [324, 62] on div "Edit Ingredients/Allergens List" at bounding box center [336, 58] width 70 height 7
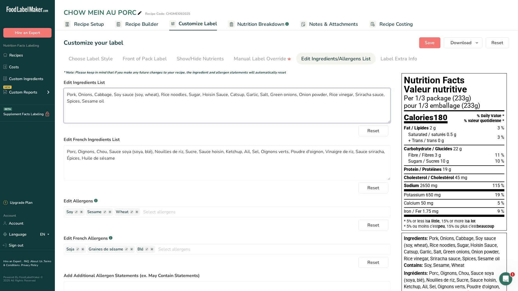
drag, startPoint x: 269, startPoint y: 94, endPoint x: 259, endPoint y: 92, distance: 9.6
click at [259, 92] on textarea "Pork, Onions, Cabbage, Soy sauce (soy, wheat), Rice noodles, Sugar, Hoisin Sauc…" at bounding box center [227, 105] width 327 height 35
click at [374, 96] on textarea "Pork, Onions, Cabbage, Soy sauce (soy, wheat), Rice noodles, Sugar, Hoisin Sauc…" at bounding box center [227, 105] width 327 height 35
paste textarea "alt, S"
drag, startPoint x: 109, startPoint y: 102, endPoint x: 83, endPoint y: 103, distance: 26.4
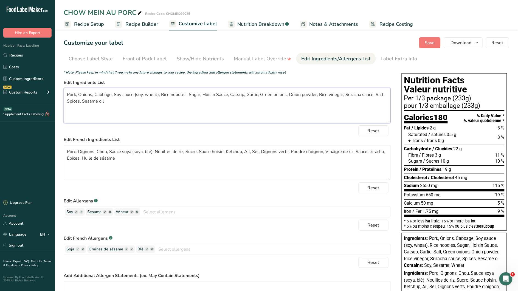
click at [83, 103] on textarea "Pork, Onions, Cabbage, Soy sauce (soy, wheat), Rice noodles, Sugar, Hoisin Sauc…" at bounding box center [227, 105] width 327 height 35
click at [375, 96] on textarea "Pork, Onions, Cabbage, Soy sauce (soy, wheat), Rice noodles, Sugar, Hoisin Sauc…" at bounding box center [227, 105] width 327 height 35
paste textarea "esame oilS"
click at [122, 101] on textarea "Pork, Onions, Cabbage, Soy sauce (soy, wheat), Rice noodles, Sugar, Hoisin Sauc…" at bounding box center [227, 105] width 327 height 35
click at [243, 94] on textarea "Pork, Onions, Cabbage, Soy sauce (soy, wheat), Rice noodles, Sugar, Hoisin Sauc…" at bounding box center [227, 105] width 327 height 35
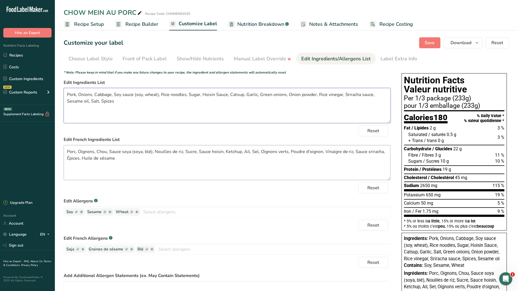
type textarea "Pork, Onions, Cabbage, Soy sauce (soy, wheat), Rice noodles, Sugar, Hoisin Sauc…"
drag, startPoint x: 258, startPoint y: 153, endPoint x: 251, endPoint y: 150, distance: 7.9
click at [251, 150] on textarea "Porc, Oignons, Chou, Sauce soya (soya, blé), Nouilles de riz, Sucre, Sauce hois…" at bounding box center [227, 162] width 327 height 35
click at [66, 157] on textarea "Porc, Oignons, Chou, Sauce soya (soya, blé), Nouilles de riz, Sucre, Sauce hois…" at bounding box center [227, 162] width 327 height 35
paste textarea "Sel,"
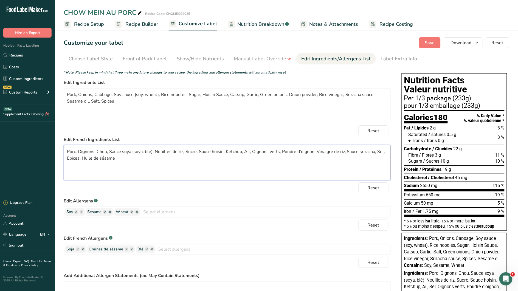
drag, startPoint x: 114, startPoint y: 159, endPoint x: 83, endPoint y: 159, distance: 31.3
click at [83, 159] on textarea "Porc, Oignons, Chou, Sauce soya (soya, blé), Nouilles de riz, Sucre, Sauce hois…" at bounding box center [227, 162] width 327 height 35
click at [376, 150] on textarea "Porc, Oignons, Chou, Sauce soya (soya, blé), Nouilles de riz, Sucre, Sauce hois…" at bounding box center [227, 162] width 327 height 35
paste textarea "Huile de sésame"
click at [113, 158] on textarea "Porc, Oignons, Chou, Sauce soya (soya, blé), Nouilles de riz, Sucre, Sauce hois…" at bounding box center [227, 162] width 327 height 35
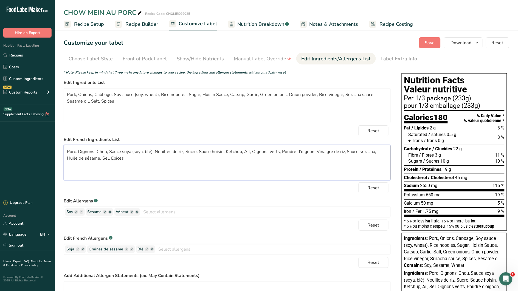
type textarea "Porc, Oignons, Chou, Sauce soya (soya, blé), Nouilles de riz, Sucre, Sauce hois…"
click at [167, 212] on input "text" at bounding box center [265, 212] width 250 height 9
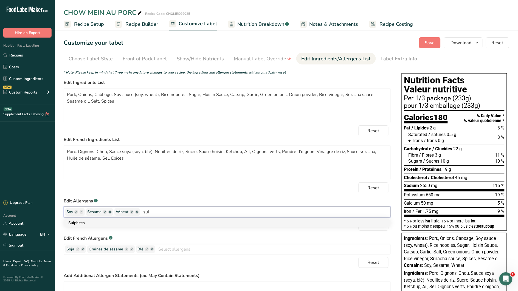
type input "sul"
click at [93, 224] on link "Sulphites" at bounding box center [227, 223] width 327 height 9
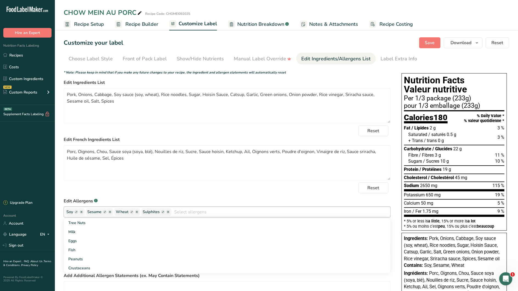
click at [177, 194] on form "* Note: Please keep in mind that if you make any future changes to your recipe,…" at bounding box center [227, 206] width 327 height 272
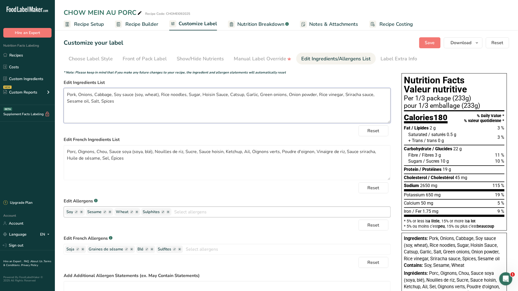
drag, startPoint x: 202, startPoint y: 93, endPoint x: 209, endPoint y: 93, distance: 6.9
click at [202, 94] on textarea "Pork, Onions, Cabbage, Soy sauce (soy, wheat), Rice noodles, Sugar, Hoisin Sauc…" at bounding box center [227, 105] width 327 height 35
click at [235, 94] on textarea "Pork, Onions, Cabbage, Soy sauce (soy, wheat), Rice noodles, Sugar, Seasoning (…" at bounding box center [227, 105] width 327 height 35
drag, startPoint x: 339, startPoint y: 95, endPoint x: 297, endPoint y: 94, distance: 41.5
click at [297, 94] on textarea "Pork, Onions, Cabbage, Soy sauce (soy, wheat), Rice noodles, Sugar, Seasoning (…" at bounding box center [227, 105] width 327 height 35
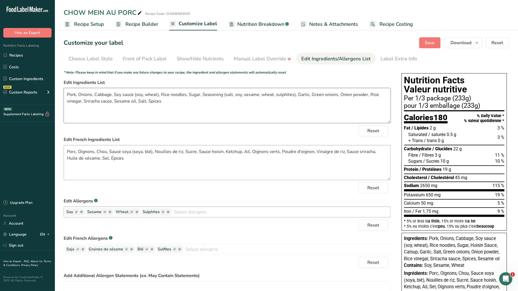
type textarea "Pork, Onions, Cabbage, Soy sauce (soy, wheat), Rice noodles, Sugar, Seasoning (…"
click at [200, 150] on textarea "Porc, Oignons, Chou, Sauce soya (soya, blé), Nouilles de riz, Sucre, Sauce hois…" at bounding box center [227, 162] width 327 height 35
drag, startPoint x: 199, startPoint y: 151, endPoint x: 240, endPoint y: 154, distance: 41.0
click at [240, 154] on textarea "Porc, Oignons, Chou, Sauce soya (soya, blé), Nouilles de riz, Sucre, Sauce hois…" at bounding box center [227, 162] width 327 height 35
click at [268, 152] on textarea "Porc, Oignons, Chou, Sauce soya (soya, blé), Nouilles de riz, Sucre, Assaisonne…" at bounding box center [227, 162] width 327 height 35
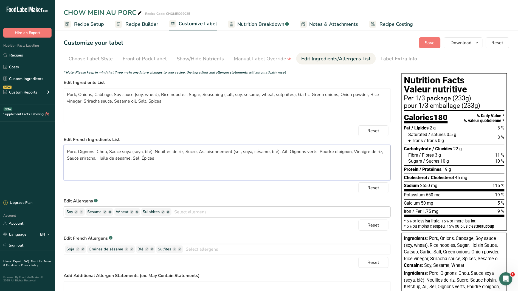
drag, startPoint x: 97, startPoint y: 159, endPoint x: 65, endPoint y: 158, distance: 32.4
click at [65, 158] on textarea "Porc, Oignons, Chou, Sauce soya (soya, blé), Nouilles de riz, Sucre, Assaisonne…" at bounding box center [227, 162] width 327 height 35
click at [435, 47] on button "Save" at bounding box center [429, 42] width 21 height 11
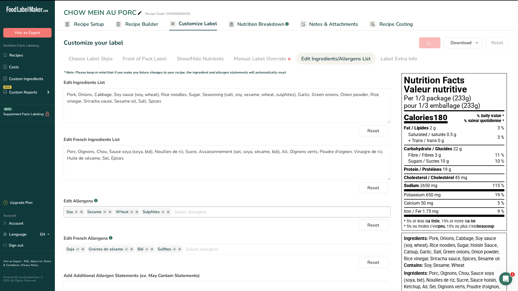
type textarea "Porc, Oignons, Chou, Sauce soya (soya, blé), Nouilles de riz, Sucre, Assaisonne…"
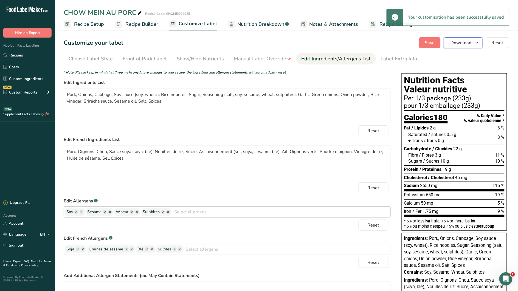
click at [478, 42] on icon "button" at bounding box center [477, 43] width 4 height 7
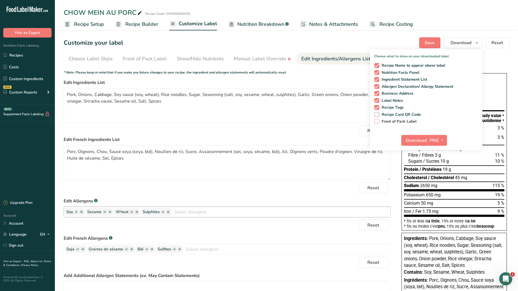
click at [393, 124] on span "Front of Pack Label" at bounding box center [399, 121] width 38 height 5
click at [378, 123] on input "Front of Pack Label" at bounding box center [377, 122] width 4 height 4
checkbox input "true"
click at [443, 142] on icon "button" at bounding box center [443, 140] width 4 height 7
click at [442, 177] on link "PDF" at bounding box center [439, 178] width 18 height 9
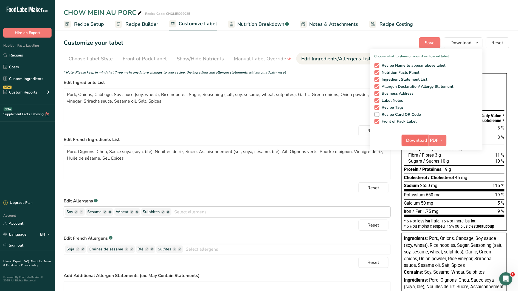
click at [421, 137] on span "Download" at bounding box center [417, 140] width 21 height 7
click at [311, 36] on section "Customize your label Save Download Choose what to show on your downloaded label…" at bounding box center [286, 190] width 463 height 322
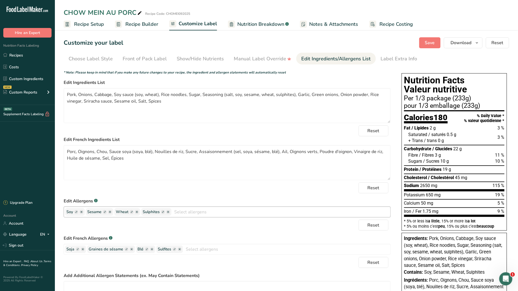
click at [268, 25] on span "Nutrition Breakdown" at bounding box center [260, 24] width 47 height 7
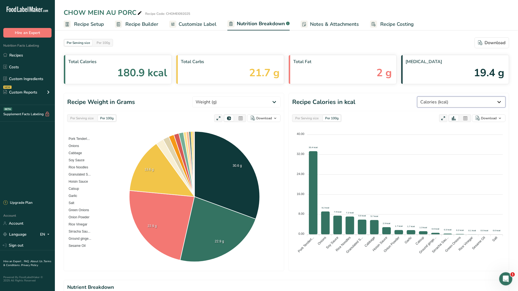
click at [484, 103] on select "Weight (g) Calories (kcal) Energy KJ (kj) Total Fat (g) Saturated Fat (g) Trans…" at bounding box center [462, 102] width 88 height 11
select select "Sodium"
click at [438, 97] on select "Weight (g) Calories (kcal) Energy KJ (kj) Total Fat (g) Saturated Fat (g) Trans…" at bounding box center [462, 102] width 88 height 11
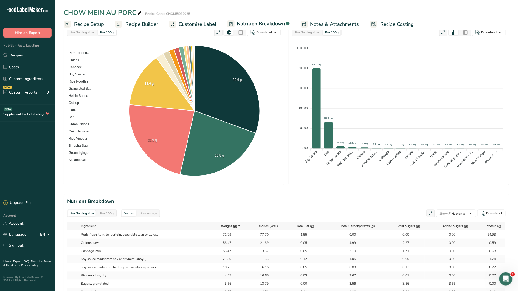
scroll to position [224, 0]
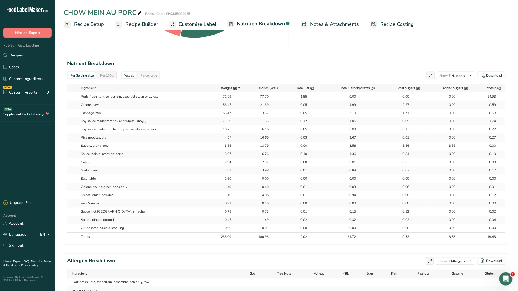
click at [114, 75] on div "Per 100g" at bounding box center [107, 75] width 18 height 6
click at [146, 78] on div "Percentage" at bounding box center [148, 75] width 21 height 6
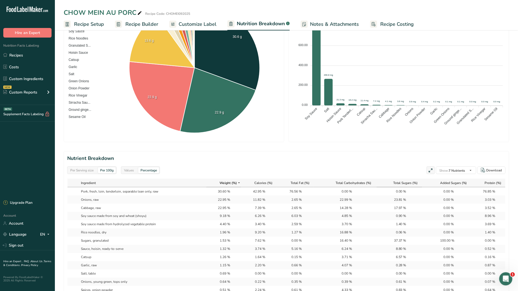
scroll to position [0, 0]
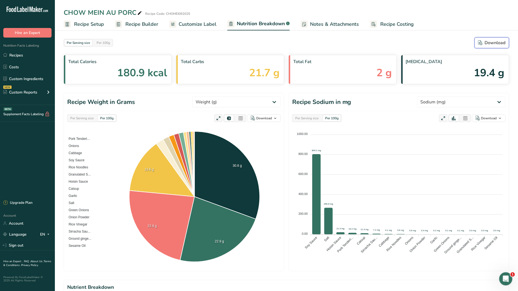
click at [493, 46] on button "Download" at bounding box center [492, 42] width 35 height 11
select select "Sodium"
click at [26, 57] on link "Recipes" at bounding box center [27, 55] width 55 height 10
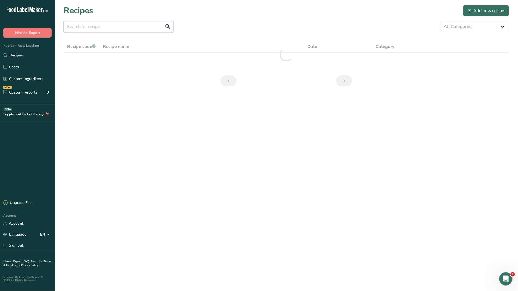
click at [118, 29] on input "text" at bounding box center [119, 26] width 110 height 11
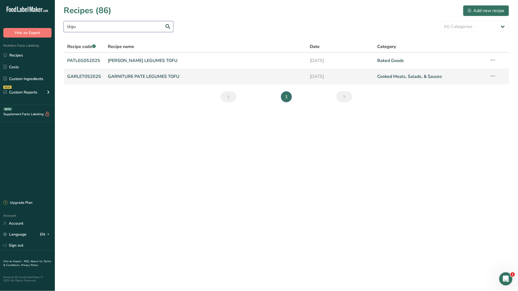
type input "légu"
click at [162, 75] on link "GARNITURE PATE LEGUMES TOFU" at bounding box center [206, 77] width 196 height 12
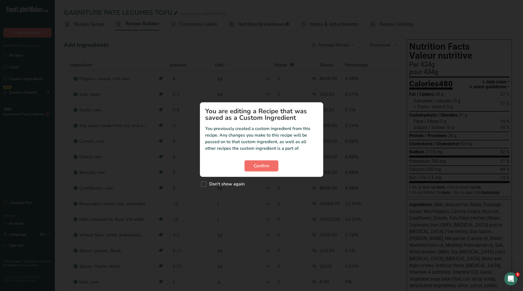
click at [257, 167] on span "Confirm" at bounding box center [262, 166] width 16 height 7
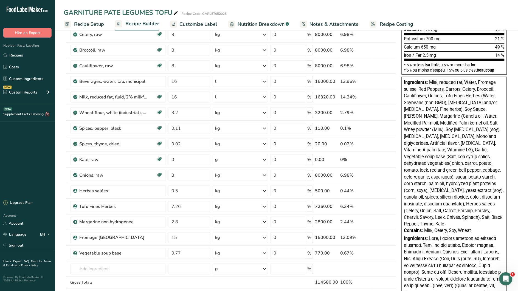
scroll to position [124, 0]
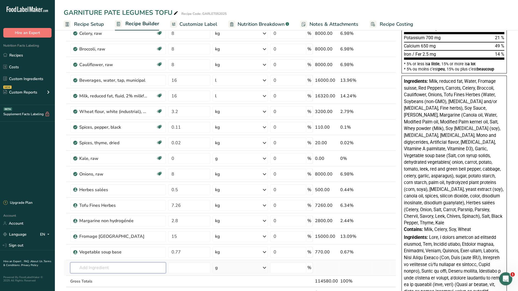
click at [101, 270] on input "text" at bounding box center [118, 268] width 96 height 11
type input "garlic po"
click at [118, 243] on p "2020 Spices, garlic powder" at bounding box center [101, 240] width 52 height 6
type input "Spices, garlic powder"
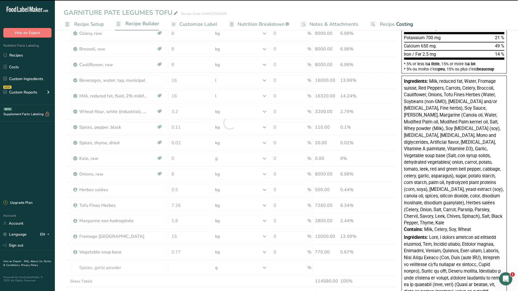
type input "0"
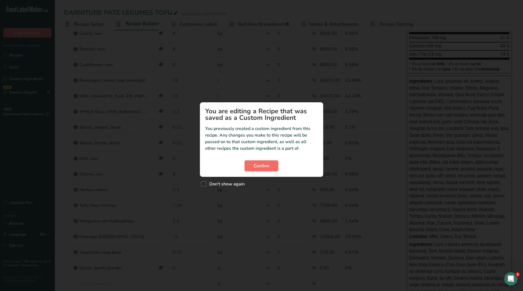
click at [264, 167] on span "Confirm" at bounding box center [262, 166] width 16 height 7
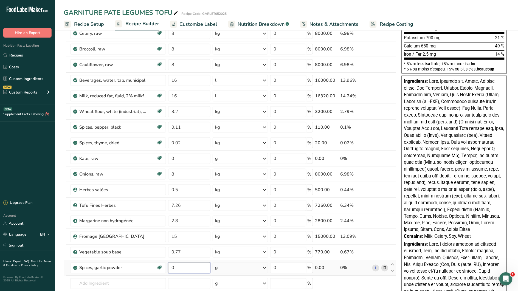
click at [194, 269] on input "0" at bounding box center [189, 268] width 42 height 11
type input "0.04"
click at [266, 270] on div "Ingredient * Amount * Unit * Waste * .a-a{fill:#347362;}.b-a{fill:#fff;} Grams …" at bounding box center [230, 131] width 333 height 390
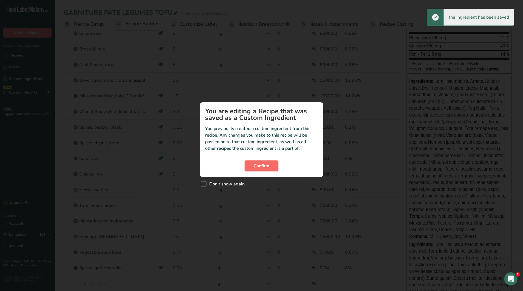
click at [265, 166] on span "Confirm" at bounding box center [262, 166] width 16 height 7
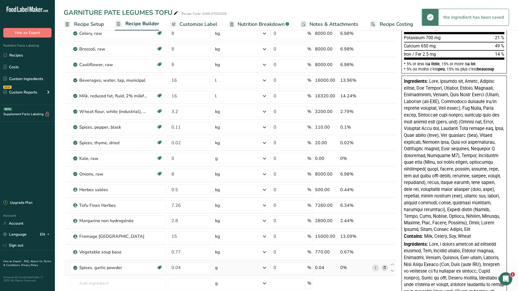
click at [264, 270] on icon at bounding box center [264, 268] width 7 height 10
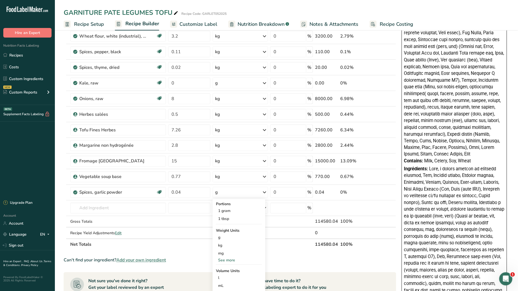
scroll to position [264, 0]
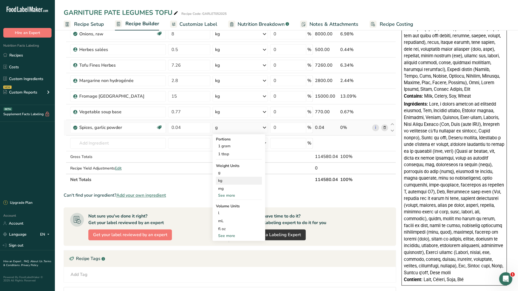
click at [226, 181] on div "kg" at bounding box center [239, 181] width 46 height 8
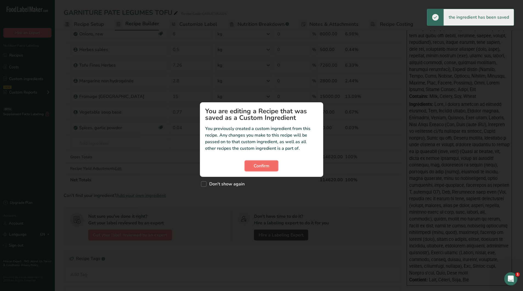
click at [258, 169] on span "Confirm" at bounding box center [262, 166] width 16 height 7
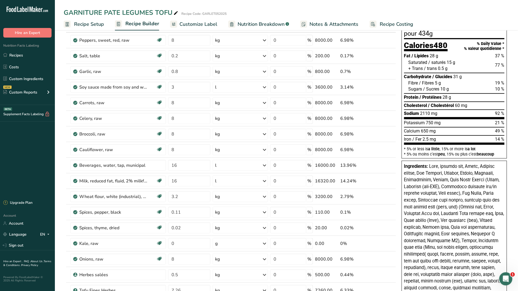
scroll to position [1, 0]
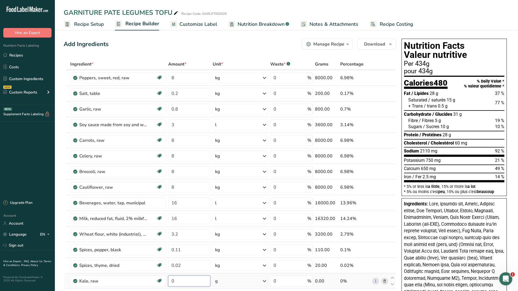
drag, startPoint x: 171, startPoint y: 281, endPoint x: 167, endPoint y: 277, distance: 5.4
click at [167, 281] on td "0" at bounding box center [189, 282] width 44 height 16
type input "3"
click at [232, 279] on div "Ingredient * Amount * Unit * Waste * .a-a{fill:#347362;}.b-a{fill:#fff;} Grams …" at bounding box center [230, 253] width 333 height 390
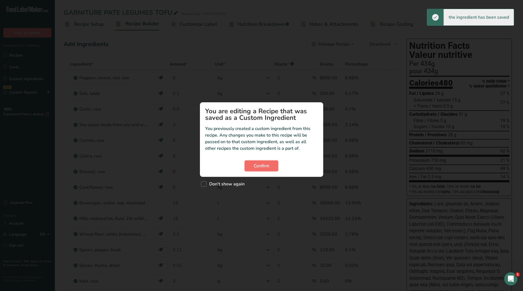
click at [259, 165] on span "Confirm" at bounding box center [262, 166] width 16 height 7
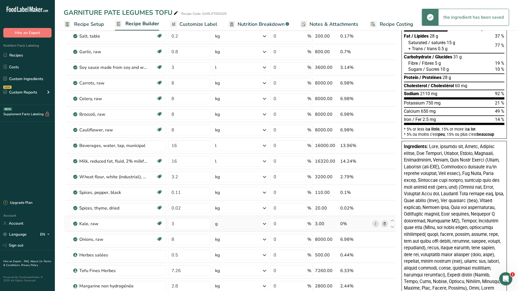
scroll to position [59, 0]
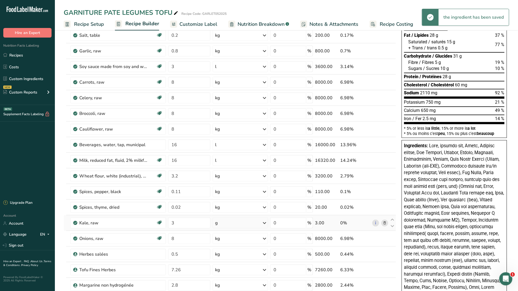
click at [248, 225] on div "g" at bounding box center [240, 223] width 55 height 11
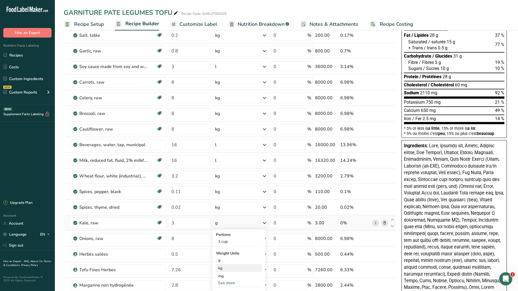
click at [229, 269] on div "kg" at bounding box center [239, 268] width 46 height 8
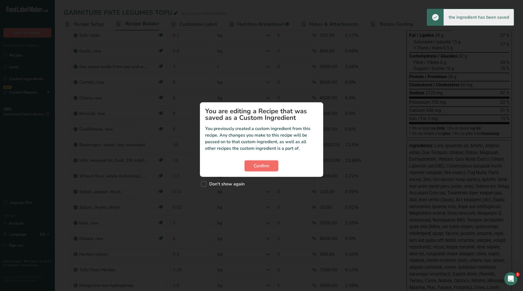
click at [260, 167] on span "Confirm" at bounding box center [262, 166] width 16 height 7
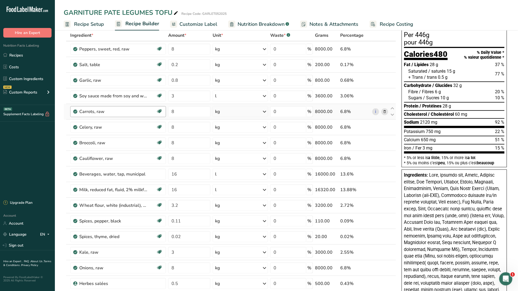
scroll to position [27, 0]
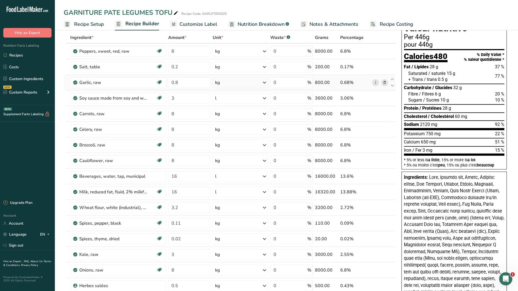
click at [387, 83] on icon at bounding box center [385, 83] width 4 height 6
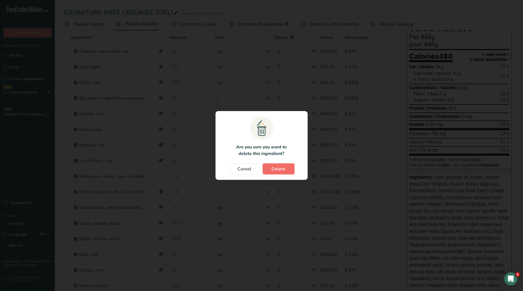
click at [277, 173] on button "Delete" at bounding box center [279, 169] width 32 height 11
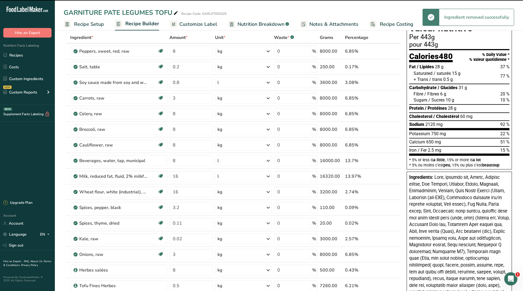
type input "3"
type input "8"
type input "16"
type input "3.2"
type input "0.11"
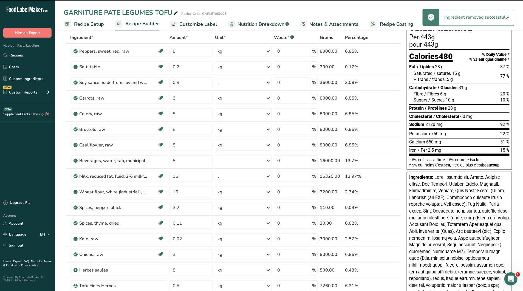
type input "0.02"
type input "3"
type input "8"
type input "0.5"
type input "7.26"
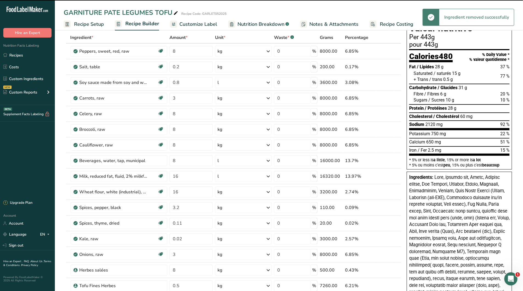
type input "2.8"
type input "15"
type input "0.77"
type input "0.04"
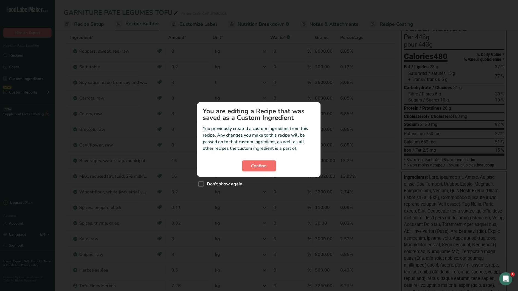
click at [270, 168] on button "Confirm" at bounding box center [259, 166] width 34 height 11
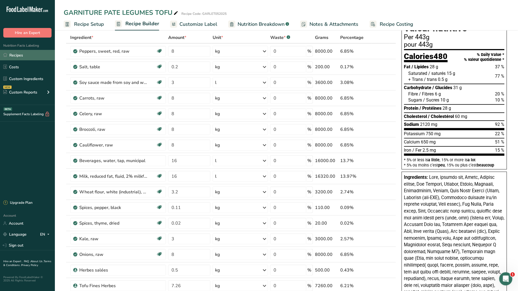
click at [15, 57] on link "Recipes" at bounding box center [27, 55] width 55 height 10
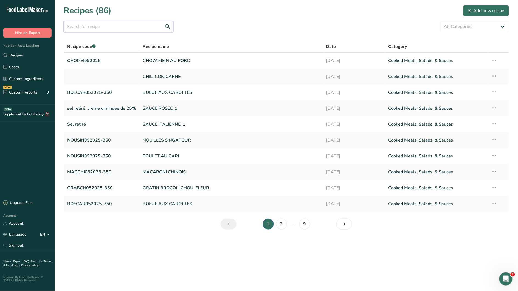
click at [119, 31] on input "text" at bounding box center [119, 26] width 110 height 11
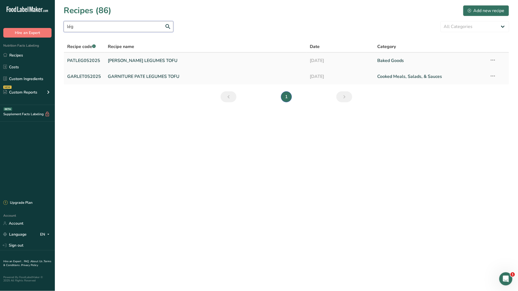
type input "lég"
click at [116, 63] on link "PATE LEGUMES TOFU" at bounding box center [206, 61] width 196 height 12
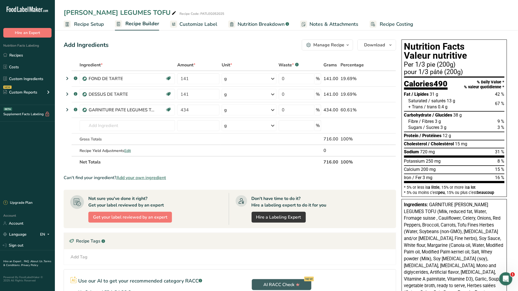
click at [85, 27] on span "Recipe Setup" at bounding box center [89, 24] width 30 height 7
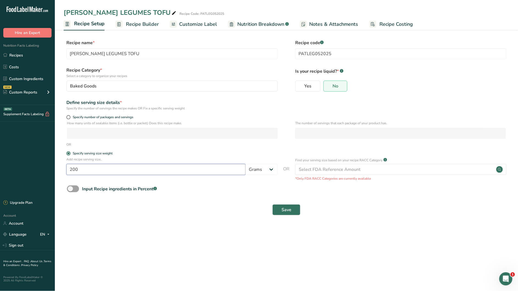
drag, startPoint x: 89, startPoint y: 170, endPoint x: 66, endPoint y: 170, distance: 23.1
click at [66, 170] on div "Add recipe serving size.. 200 Grams kg mg mcg lb oz l mL fl oz tbsp tsp cup qt …" at bounding box center [287, 169] width 446 height 24
type input "183"
click at [286, 207] on span "Save" at bounding box center [287, 210] width 10 height 7
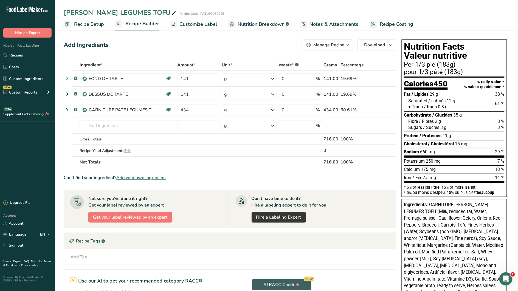
click at [198, 25] on span "Customize Label" at bounding box center [199, 24] width 38 height 7
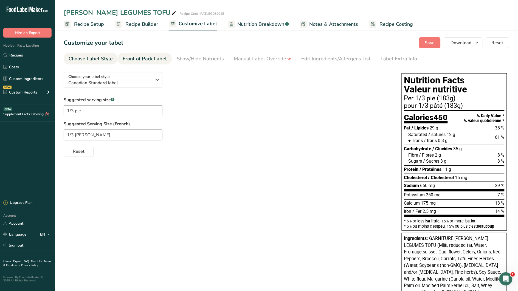
click at [137, 58] on div "Front of Pack Label" at bounding box center [145, 58] width 44 height 7
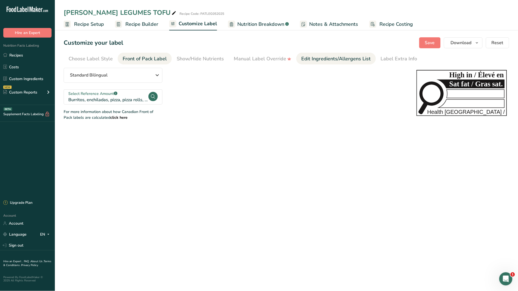
click at [319, 61] on div "Edit Ingredients/Allergens List" at bounding box center [336, 58] width 70 height 7
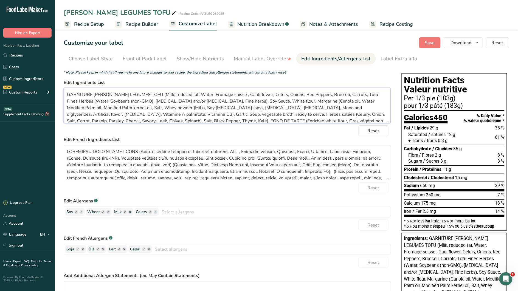
drag, startPoint x: 138, startPoint y: 94, endPoint x: 68, endPoint y: 96, distance: 69.7
click at [68, 96] on textarea "GARNITURE PATE LEGUMES TOFU (Milk, reduced fat, Water, Fromage suisse , Caulifl…" at bounding box center [227, 105] width 327 height 35
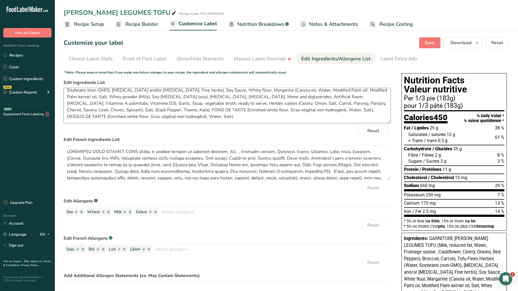
drag, startPoint x: 145, startPoint y: 122, endPoint x: 112, endPoint y: 109, distance: 35.4
click at [112, 109] on textarea "FILLING (Milk, reduced fat, Water, Fromage suisse , Cauliflower, Celery, Onions…" at bounding box center [227, 105] width 327 height 35
drag, startPoint x: 255, startPoint y: 109, endPoint x: 257, endPoint y: 115, distance: 6.8
click at [257, 115] on textarea "FILLING (Milk, reduced fat, Water, Fromage suisse , Cauliflower, Celery, Onions…" at bounding box center [227, 105] width 327 height 35
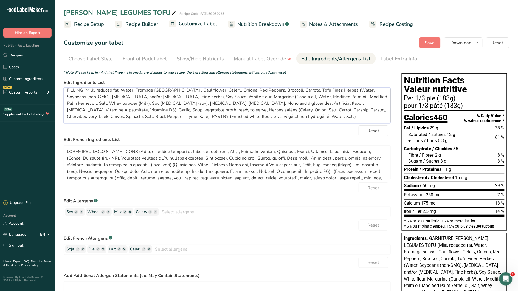
click at [130, 114] on textarea "FILLING (Milk, reduced fat, Water, Fromage suisse , Cauliflower, Celery, Onions…" at bounding box center [227, 105] width 327 height 35
click at [256, 116] on textarea "FILLING (Milk, reduced fat, Water, Fromage suisse , Cauliflower, Celery, Onions…" at bounding box center [227, 105] width 327 height 35
type textarea "FILLING (Milk, reduced fat, Water, Fromage suisse , Cauliflower, Celery, Onions…"
drag, startPoint x: 138, startPoint y: 152, endPoint x: 94, endPoint y: 153, distance: 44.5
click at [94, 153] on textarea at bounding box center [227, 162] width 327 height 35
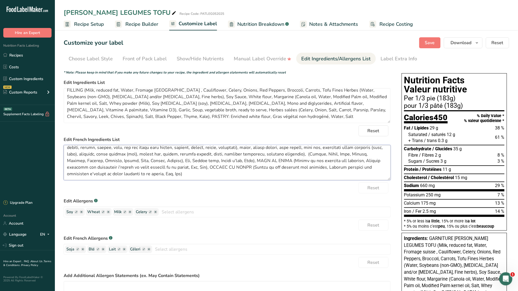
scroll to position [31, 0]
drag, startPoint x: 233, startPoint y: 159, endPoint x: 267, endPoint y: 158, distance: 33.2
click at [267, 158] on textarea at bounding box center [227, 162] width 327 height 35
click at [248, 160] on textarea at bounding box center [227, 162] width 327 height 35
click at [190, 167] on textarea at bounding box center [227, 162] width 327 height 35
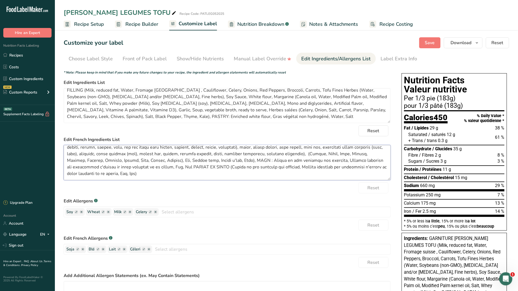
drag, startPoint x: 188, startPoint y: 166, endPoint x: 193, endPoint y: 167, distance: 5.4
click at [204, 172] on textarea at bounding box center [227, 162] width 327 height 35
drag, startPoint x: 189, startPoint y: 165, endPoint x: 200, endPoint y: 172, distance: 13.5
click at [200, 172] on textarea at bounding box center [227, 162] width 327 height 35
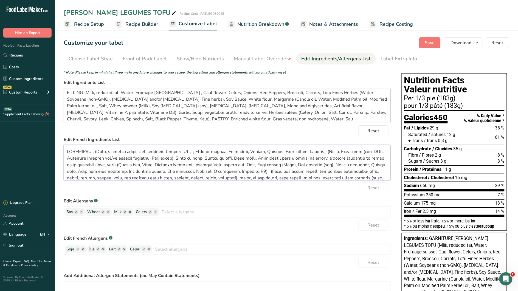
scroll to position [0, 0]
type textarea "GARNITURE : (Lait, à teneur réduite en matières grasses, Eau, , Piments rouges,…"
drag, startPoint x: 134, startPoint y: 96, endPoint x: 84, endPoint y: 95, distance: 50.0
click at [84, 95] on textarea "FILLING (Milk, reduced fat, Water, Fromage suisse , Cauliflower, Celery, Onions…" at bounding box center [227, 105] width 327 height 35
drag, startPoint x: 157, startPoint y: 96, endPoint x: 128, endPoint y: 93, distance: 29.2
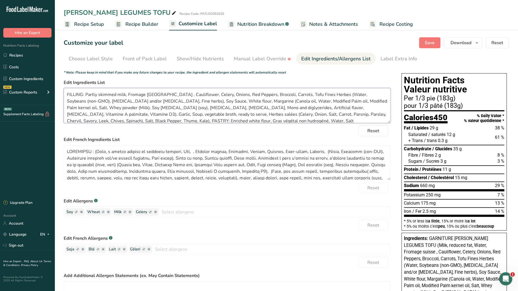
click at [128, 93] on textarea "FILLING: Partly skimmed milk, Fromage suisse , Cauliflower, Celery, Onions, Red…" at bounding box center [227, 105] width 327 height 35
click at [235, 95] on textarea "FILLING: Partly skimmed milk, Swiss cheese (milk), Cauliflower, Celery, Onions,…" at bounding box center [227, 105] width 327 height 35
drag, startPoint x: 329, startPoint y: 94, endPoint x: 302, endPoint y: 95, distance: 26.4
click at [302, 95] on textarea "FILLING: Partly skimmed milk, Swiss cheese (milk), Cauliflower, Celery, Onions,…" at bounding box center [227, 105] width 327 height 35
click at [294, 96] on textarea "FILLING: Partly skimmed milk, Swiss cheese (milk), Cauliflower, Celery, Onions,…" at bounding box center [227, 105] width 327 height 35
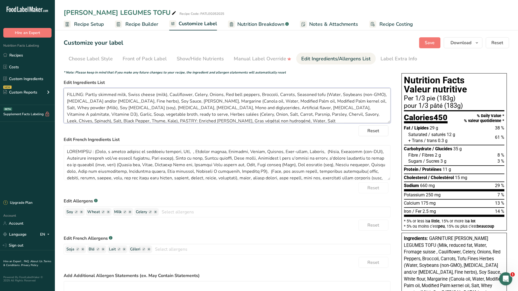
drag, startPoint x: 379, startPoint y: 95, endPoint x: 360, endPoint y: 94, distance: 19.5
click at [360, 94] on textarea "FILLING: Partly skimmed milk, Swiss cheese (milk), Cauliflower, Celery, Onions,…" at bounding box center [227, 105] width 327 height 35
click at [191, 100] on textarea "FILLING: Partly skimmed milk, Swiss cheese (milk), Cauliflower, Celery, Onions,…" at bounding box center [227, 105] width 327 height 35
click at [200, 100] on textarea "FILLING: Partly skimmed milk, Swiss cheese (milk), Cauliflower, Celery, Onions,…" at bounding box center [227, 105] width 327 height 35
drag, startPoint x: 238, startPoint y: 101, endPoint x: 234, endPoint y: 100, distance: 4.2
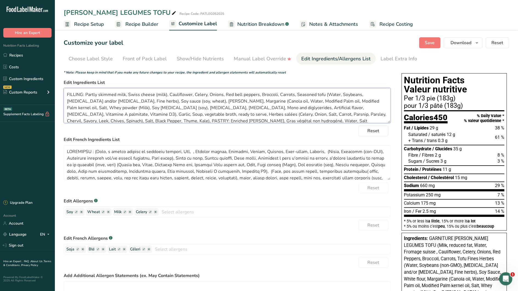
click at [234, 100] on textarea "FILLING: Partly skimmed milk, Swiss cheese (milk), Cauliflower, Celery, Onions,…" at bounding box center [227, 105] width 327 height 35
click at [230, 101] on textarea "FILLING: Partly skimmed milk, Swiss cheese (milk), Cauliflower, Celery, Onions,…" at bounding box center [227, 105] width 327 height 35
type textarea "FILLING: Partly skimmed milk, Swiss cheese (milk), Cauliflower, Celery, Onions,…"
click at [425, 41] on span "Save" at bounding box center [430, 43] width 10 height 7
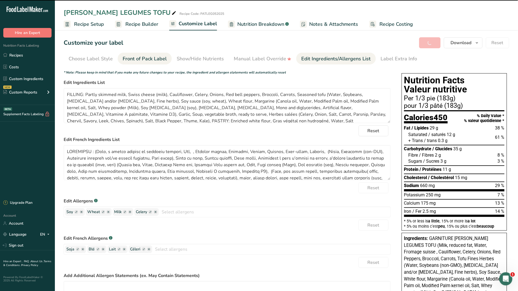
click at [128, 25] on span "Recipe Builder" at bounding box center [141, 24] width 33 height 7
type textarea "GARNITURE : (Lait, à teneur réduite en matières grasses, Eau, , Piments rouges,…"
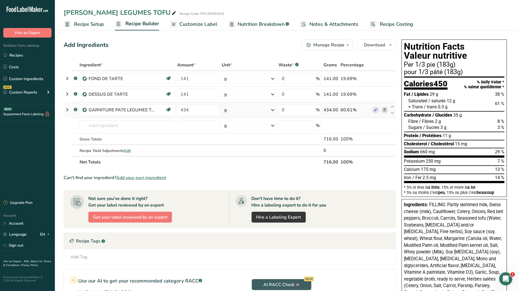
click at [67, 109] on icon at bounding box center [67, 110] width 7 height 10
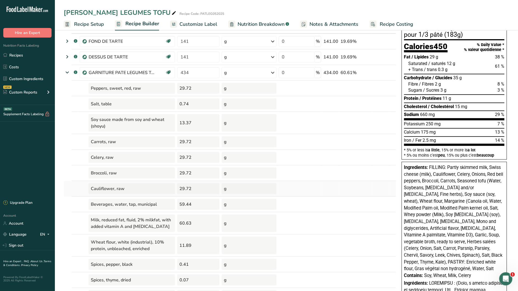
scroll to position [38, 0]
click at [205, 25] on span "Customize Label" at bounding box center [199, 24] width 38 height 7
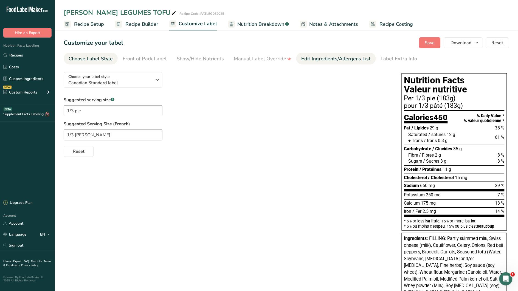
click at [354, 59] on div "Edit Ingredients/Allergens List" at bounding box center [336, 58] width 70 height 7
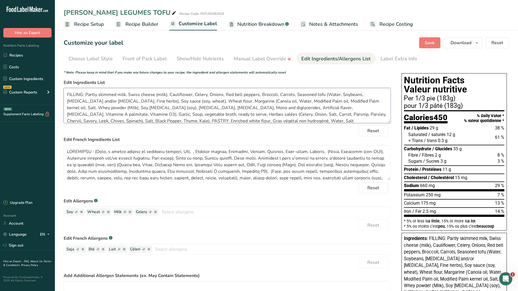
drag, startPoint x: 230, startPoint y: 100, endPoint x: 233, endPoint y: 98, distance: 3.4
click at [230, 100] on textarea "FILLING: Partly skimmed milk, Swiss cheese (milk), Cauliflower, Celery, Onions,…" at bounding box center [227, 105] width 327 height 35
drag, startPoint x: 137, startPoint y: 113, endPoint x: 317, endPoint y: 101, distance: 180.2
click at [317, 101] on textarea "FILLING: Partly skimmed milk, Swiss cheese (milk), Cauliflower, Celery, Onions,…" at bounding box center [227, 105] width 327 height 35
drag, startPoint x: 315, startPoint y: 101, endPoint x: 136, endPoint y: 115, distance: 179.5
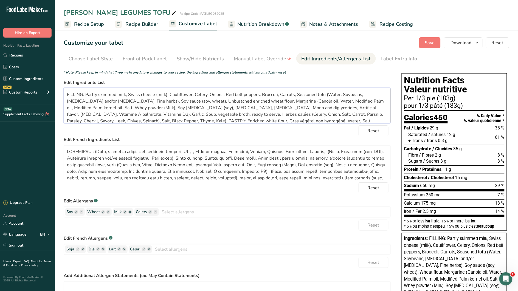
click at [136, 115] on textarea "FILLING: Partly skimmed milk, Swiss cheese (milk), Cauliflower, Celery, Onions,…" at bounding box center [227, 105] width 327 height 35
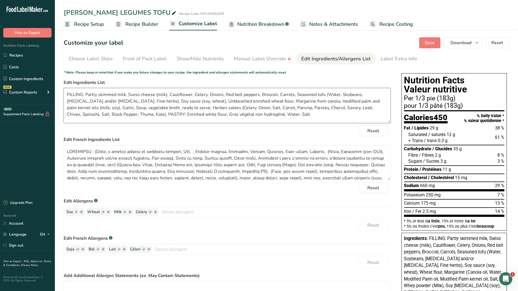
click at [330, 101] on textarea "FILLING: Partly skimmed milk, Swiss cheese (milk), Cauliflower, Celery, Onions,…" at bounding box center [227, 105] width 327 height 35
drag, startPoint x: 227, startPoint y: 101, endPoint x: 204, endPoint y: 99, distance: 22.9
click at [204, 99] on textarea "FILLING: Partly skimmed milk, Swiss cheese (milk), Cauliflower, Celery, Onions,…" at bounding box center [227, 105] width 327 height 35
click at [221, 102] on textarea "FILLING: Partly skimmed milk, Swiss cheese (milk), Cauliflower, Celery, Onions,…" at bounding box center [227, 105] width 327 height 35
paste textarea "Unbleached"
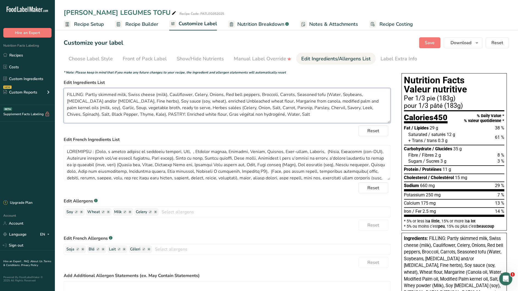
drag, startPoint x: 223, startPoint y: 102, endPoint x: 228, endPoint y: 102, distance: 5.5
click at [223, 102] on textarea "FILLING: Partly skimmed milk, Swiss cheese (milk), Cauliflower, Celery, Onions,…" at bounding box center [227, 105] width 327 height 35
click at [205, 100] on textarea "FILLING: Partly skimmed milk, Swiss cheese (milk), Cauliflower, Celery, Onions,…" at bounding box center [227, 105] width 327 height 35
drag, startPoint x: 268, startPoint y: 102, endPoint x: 203, endPoint y: 103, distance: 64.5
click at [203, 103] on textarea "FILLING: Partly skimmed milk, Swiss cheese (milk), Cauliflower, Celery, Onions,…" at bounding box center [227, 105] width 327 height 35
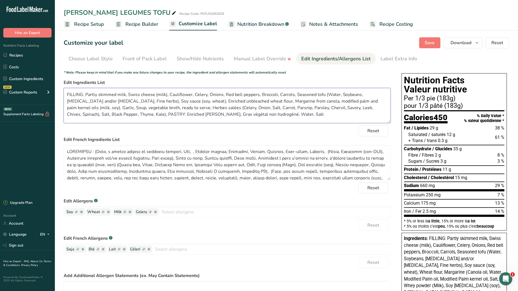
drag, startPoint x: 181, startPoint y: 114, endPoint x: 142, endPoint y: 114, distance: 38.7
click at [142, 114] on textarea "FILLING: Partly skimmed milk, Swiss cheese (milk), Cauliflower, Celery, Onions,…" at bounding box center [227, 105] width 327 height 35
paste textarea "unbleached wheat"
drag, startPoint x: 264, startPoint y: 113, endPoint x: 210, endPoint y: 116, distance: 54.2
click at [210, 116] on textarea "FILLING: Partly skimmed milk, Swiss cheese (milk), Cauliflower, Celery, Onions,…" at bounding box center [227, 105] width 327 height 35
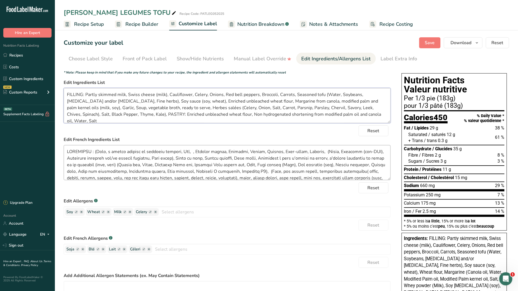
type textarea "FILLING: Partly skimmed milk, Swiss cheese (milk), Cauliflower, Celery, Onions,…"
drag, startPoint x: 282, startPoint y: 158, endPoint x: 265, endPoint y: 171, distance: 21.9
click at [265, 171] on textarea at bounding box center [227, 162] width 327 height 35
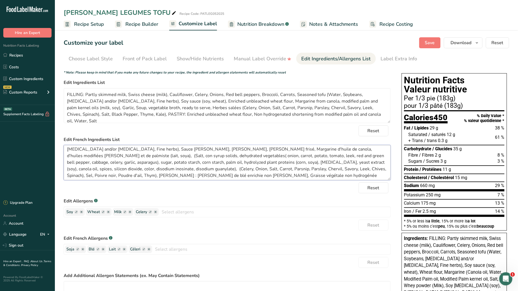
scroll to position [11, 0]
type textarea "GARNITURE : (Lait, à teneur réduite en matières grasses, Eau, , Piments rouges,…"
drag, startPoint x: 179, startPoint y: 107, endPoint x: 121, endPoint y: 114, distance: 58.9
click at [121, 114] on textarea "FILLING: Partly skimmed milk, Swiss cheese (milk), Cauliflower, Celery, Onions,…" at bounding box center [227, 105] width 327 height 35
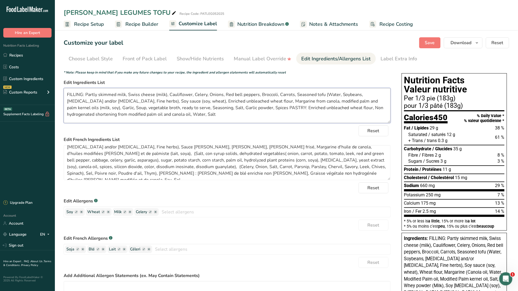
drag, startPoint x: 102, startPoint y: 108, endPoint x: 90, endPoint y: 106, distance: 11.9
click at [90, 106] on textarea "FILLING: Partly skimmed milk, Swiss cheese (milk), Cauliflower, Celery, Onions,…" at bounding box center [227, 105] width 327 height 35
type textarea "FILLING: Partly skimmed milk, Swiss cheese (milk), Cauliflower, Celery, Onions,…"
drag, startPoint x: 356, startPoint y: 167, endPoint x: 335, endPoint y: 169, distance: 20.9
click at [335, 169] on textarea "GARNITURE : (Lait, à teneur réduite en matières grasses, Eau, , Piments rouges,…" at bounding box center [227, 162] width 327 height 35
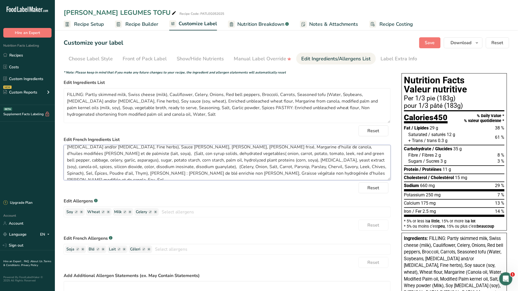
drag, startPoint x: 327, startPoint y: 166, endPoint x: 163, endPoint y: 167, distance: 164.2
click at [163, 167] on textarea "GARNITURE : (Lait, à teneur réduite en matières grasses, Eau, , Piments rouges,…" at bounding box center [227, 162] width 327 height 35
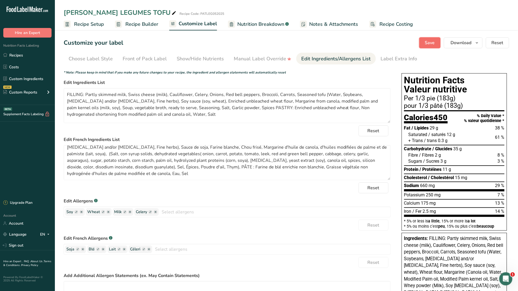
click at [432, 44] on span "Save" at bounding box center [430, 43] width 10 height 7
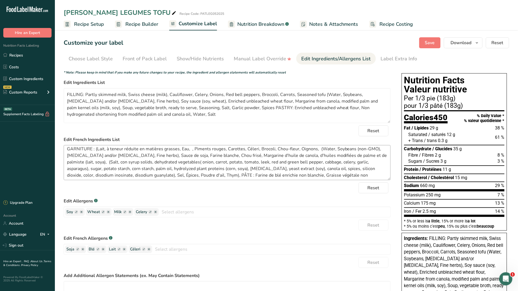
scroll to position [0, 0]
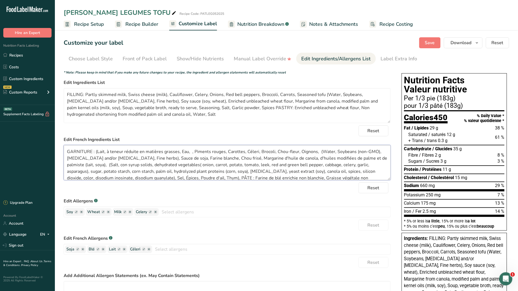
drag, startPoint x: 194, startPoint y: 152, endPoint x: 96, endPoint y: 153, distance: 97.7
click at [96, 153] on textarea "GARNITURE : (Lait, à teneur réduite en matières grasses, Eau, , Piments rouges,…" at bounding box center [227, 162] width 327 height 35
drag, startPoint x: 163, startPoint y: 152, endPoint x: 151, endPoint y: 150, distance: 12.6
click at [151, 150] on textarea "GARNITURE : Lait partiellement écrémé, Piments rouges, Carottes, Céleri, Brocol…" at bounding box center [227, 162] width 327 height 35
click at [273, 151] on textarea "GARNITURE : Lait partiellement écrémé, Poivrons rouges, Carottes, Céleri, Broco…" at bounding box center [227, 162] width 327 height 35
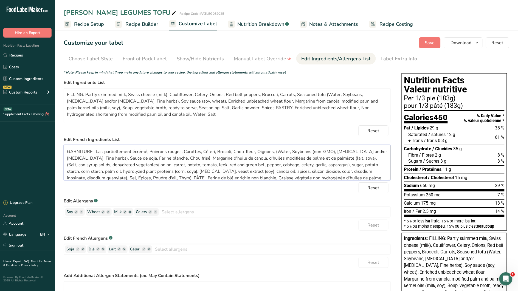
paste textarea "Tofu assaisonné (Soya, Chlorure de magnésium et/ou chlorure de calcium, Fines h…"
click at [68, 164] on textarea "GARNITURE : Lait partiellement écrémé, Poivrons rouges, Carottes, Céleri, Broco…" at bounding box center [227, 162] width 327 height 35
drag, startPoint x: 338, startPoint y: 159, endPoint x: 170, endPoint y: 158, distance: 168.5
click at [170, 158] on textarea "GARNITURE : Lait partiellement écrémé, Poivrons rouges, Carottes, Céleri, Broco…" at bounding box center [227, 162] width 327 height 35
drag, startPoint x: 198, startPoint y: 158, endPoint x: 185, endPoint y: 157, distance: 13.0
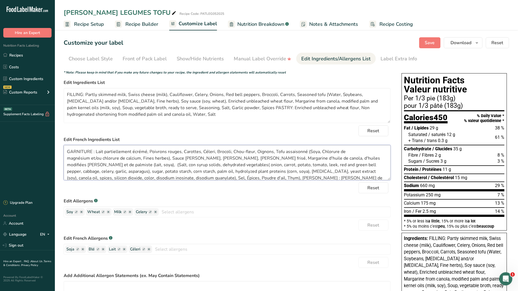
click at [185, 157] on textarea "GARNITURE : Lait partiellement écrémé, Poivrons rouges, Carottes, Céleri, Broco…" at bounding box center [227, 162] width 327 height 35
drag, startPoint x: 212, startPoint y: 159, endPoint x: 197, endPoint y: 158, distance: 15.7
click at [197, 158] on textarea "GARNITURE : Lait partiellement écrémé, Poivrons rouges, Carottes, Céleri, Broco…" at bounding box center [227, 162] width 327 height 35
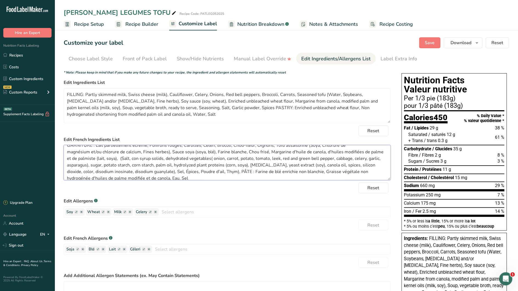
scroll to position [9, 0]
drag, startPoint x: 302, startPoint y: 169, endPoint x: 238, endPoint y: 169, distance: 64.0
click at [238, 169] on textarea "GARNITURE : Lait partiellement écrémé, Poivrons rouges, Carottes, Céleri, Broco…" at bounding box center [227, 162] width 327 height 35
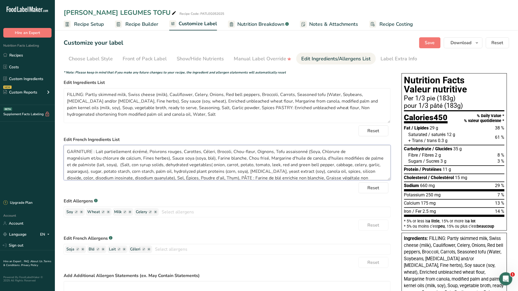
drag, startPoint x: 247, startPoint y: 149, endPoint x: 217, endPoint y: 159, distance: 32.2
click at [217, 159] on textarea "GARNITURE : Lait partiellement écrémé, Poivrons rouges, Carottes, Céleri, Broco…" at bounding box center [227, 162] width 327 height 35
paste textarea "de blé enrichie non blanchie,"
type textarea "GARNITURE : Lait partiellement écrémé, Poivrons rouges, Carottes, Céleri, Broco…"
click at [270, 103] on textarea "FILLING: Partly skimmed milk, Swiss cheese (milk), Cauliflower, Celery, Onions,…" at bounding box center [227, 105] width 327 height 35
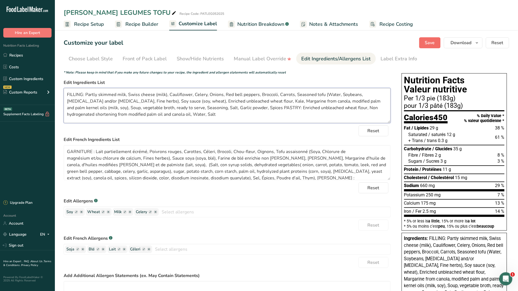
type textarea "FILLING: Partly skimmed milk, Swiss cheese (milk), Cauliflower, Celery, Onions,…"
click at [426, 44] on span "Save" at bounding box center [430, 43] width 10 height 7
click at [156, 212] on icon "button" at bounding box center [156, 212] width 2 height 2
click at [150, 225] on div "Reset" at bounding box center [227, 225] width 327 height 11
click at [144, 25] on span "Recipe Builder" at bounding box center [141, 24] width 33 height 7
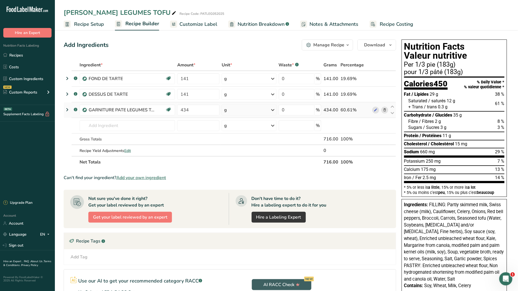
click at [68, 109] on icon at bounding box center [67, 110] width 7 height 10
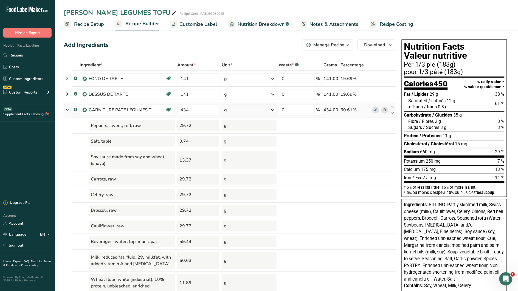
click at [68, 109] on icon at bounding box center [67, 110] width 10 height 7
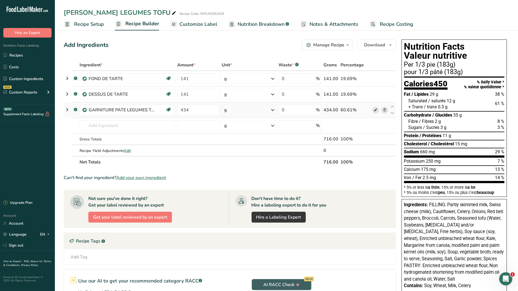
click at [377, 110] on icon at bounding box center [376, 110] width 4 height 6
click at [208, 26] on span "Customize Label" at bounding box center [199, 24] width 38 height 7
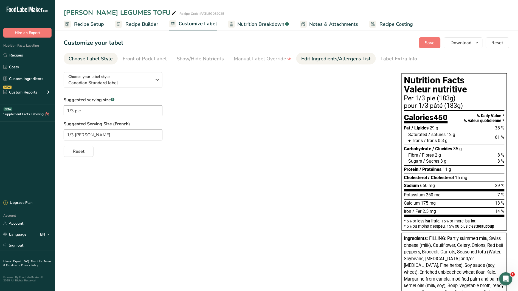
click at [345, 58] on div "Edit Ingredients/Allergens List" at bounding box center [336, 58] width 70 height 7
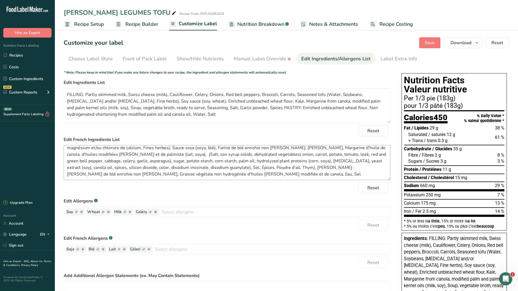
scroll to position [9, 0]
click at [261, 108] on textarea "FILLING: Partly skimmed milk, Swiss cheese (milk), Cauliflower, Celery, Onions,…" at bounding box center [227, 105] width 327 height 35
type textarea "FILLING: Partly skimmed milk, Swiss cheese (milk), Cauliflower, Celery, Onions,…"
drag, startPoint x: 225, startPoint y: 168, endPoint x: 212, endPoint y: 168, distance: 12.4
click at [212, 168] on textarea "GARNITURE : Lait partiellement écrémé, Poivrons rouges, Carottes, Céleri, Broco…" at bounding box center [227, 162] width 327 height 35
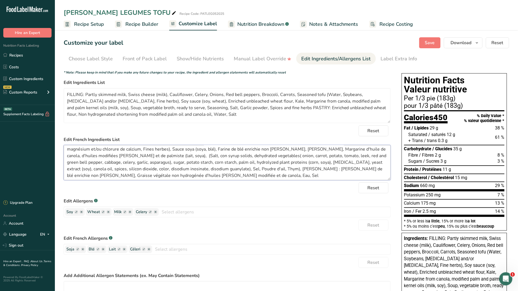
click at [249, 169] on textarea "GARNITURE : Lait partiellement écrémé, Poivrons rouges, Carottes, Céleri, Broco…" at bounding box center [227, 162] width 327 height 35
drag, startPoint x: 251, startPoint y: 169, endPoint x: 239, endPoint y: 168, distance: 11.6
click at [239, 168] on textarea "GARNITURE : Lait partiellement écrémé, Poivrons rouges, Carottes, Céleri, Broco…" at bounding box center [227, 162] width 327 height 35
click at [422, 47] on button "Save" at bounding box center [429, 42] width 21 height 11
click at [282, 168] on textarea "GARNITURE : Lait partiellement écrémé, Poivrons rouges, Carottes, Céleri, Broco…" at bounding box center [227, 162] width 327 height 35
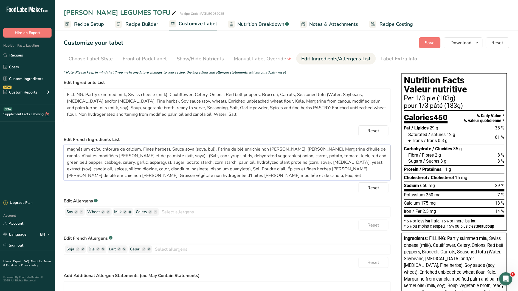
drag, startPoint x: 159, startPoint y: 156, endPoint x: 202, endPoint y: 169, distance: 44.5
click at [202, 169] on textarea "GARNITURE : Lait partiellement écrémé, Poivrons rouges, Carottes, Céleri, Broco…" at bounding box center [227, 162] width 327 height 35
type textarea "GARNITURE : Lait partiellement écrémé, Poivrons rouges, Carottes, Céleri, Broco…"
drag, startPoint x: 208, startPoint y: 109, endPoint x: 111, endPoint y: 105, distance: 97.0
click at [111, 105] on textarea "FILLING: Partly skimmed milk, Swiss cheese (milk), Cauliflower, Celery, Onions,…" at bounding box center [227, 105] width 327 height 35
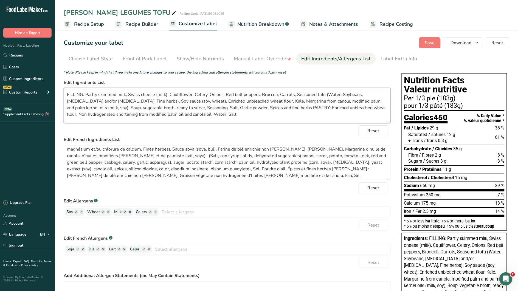
paste textarea "(Salt, con syrup solids, dehydrated vegetables( onion, carrot, potato, tomato, …"
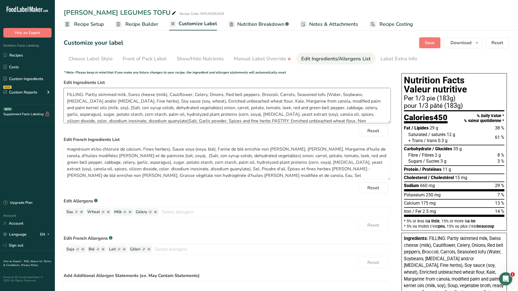
scroll to position [1, 0]
click at [131, 108] on textarea "FILLING: Partly skimmed milk, Swiss cheese (milk), Cauliflower, Celery, Onions,…" at bounding box center [227, 105] width 327 height 35
click at [131, 106] on textarea "FILLING: Partly skimmed milk, Swiss cheese (milk), Cauliflower, Celery, Onions,…" at bounding box center [227, 105] width 327 height 35
click at [181, 106] on textarea "FILLING: Partly skimmed milk, Swiss cheese (milk), Cauliflower, Celery, Onions,…" at bounding box center [227, 105] width 327 height 35
click at [195, 107] on textarea "FILLING: Partly skimmed milk, Swiss cheese (milk), Cauliflower, Celery, Onions,…" at bounding box center [227, 105] width 327 height 35
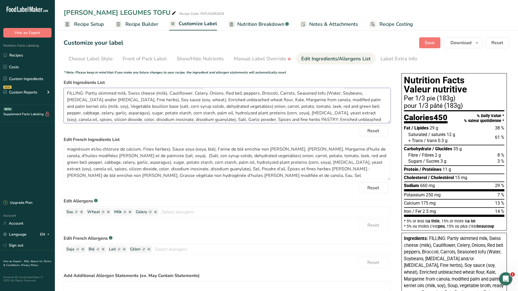
click at [271, 108] on textarea "FILLING: Partly skimmed milk, Swiss cheese (milk), Cauliflower, Celery, Onions,…" at bounding box center [227, 105] width 327 height 35
click at [274, 106] on textarea "FILLING: Partly skimmed milk, Swiss cheese (milk), Cauliflower, Celery, Onions,…" at bounding box center [227, 105] width 327 height 35
click at [163, 113] on textarea "FILLING: Partly skimmed milk, Swiss cheese (milk), Cauliflower, Celery, Onions,…" at bounding box center [227, 105] width 327 height 35
drag, startPoint x: 366, startPoint y: 114, endPoint x: 348, endPoint y: 114, distance: 18.1
click at [348, 114] on textarea "FILLING: Partly skimmed milk, Swiss cheese (milk), Cauliflower, Celery, Onions,…" at bounding box center [227, 105] width 327 height 35
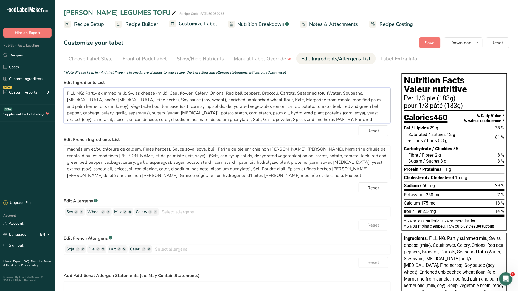
click at [236, 120] on textarea "FILLING: Partly skimmed milk, Swiss cheese (milk), Cauliflower, Celery, Onions,…" at bounding box center [227, 105] width 327 height 35
click at [180, 98] on textarea "FILLING: Partly skimmed milk, Swiss cheese (milk), Cauliflower, Celery, Onions,…" at bounding box center [227, 105] width 327 height 35
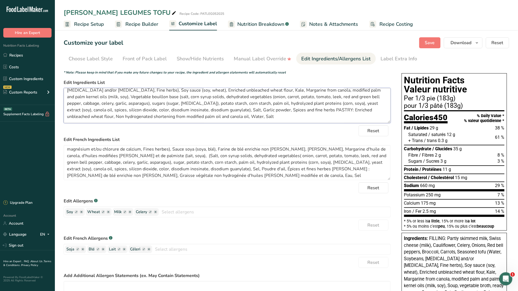
drag, startPoint x: 131, startPoint y: 107, endPoint x: 238, endPoint y: 110, distance: 107.1
click at [234, 110] on textarea "FILLING: Partly skimmed milk, Swiss cheese (milk), Cauliflower, Celery, Onions,…" at bounding box center [227, 105] width 327 height 35
type textarea "FILLING: Partly skimmed milk, Swiss cheese (milk), Cauliflower, Celery, Onions,…"
click at [172, 160] on textarea "GARNITURE : Lait partiellement écrémé, Poivrons rouges, Carottes, Céleri, Broco…" at bounding box center [227, 162] width 327 height 35
drag, startPoint x: 158, startPoint y: 155, endPoint x: 164, endPoint y: 162, distance: 9.6
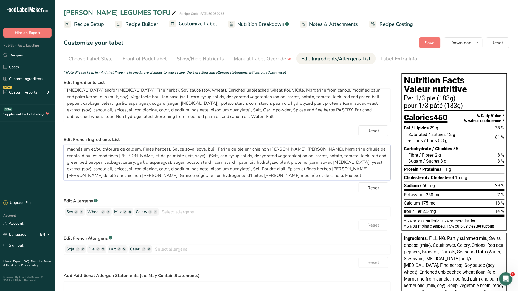
click at [164, 162] on textarea "GARNITURE : Lait partiellement écrémé, Poivrons rouges, Carottes, Céleri, Broco…" at bounding box center [227, 162] width 327 height 35
drag, startPoint x: 158, startPoint y: 156, endPoint x: 202, endPoint y: 169, distance: 45.7
click at [202, 169] on textarea "GARNITURE : Lait partiellement écrémé, Poivrons rouges, Carottes, Céleri, Broco…" at bounding box center [227, 162] width 327 height 35
paste textarea "Base de bouillon de légumes (sel, extrait sec de sirop de maïs, légumes déshydr…"
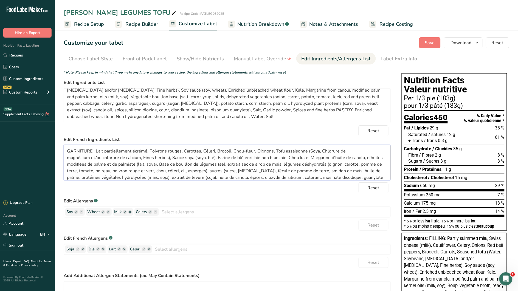
scroll to position [0, 0]
click at [308, 152] on textarea "GARNITURE : Lait partiellement écrémé, Poivrons rouges, Carottes, Céleri, Broco…" at bounding box center [227, 162] width 327 height 35
click at [319, 152] on textarea "GARNITURE : Lait partiellement écrémé, Poivrons rouges, Carottes, Céleri, Broco…" at bounding box center [227, 162] width 327 height 35
click at [144, 158] on textarea "GARNITURE : Lait partiellement écrémé, Poivrons rouges, Carottes, Céleri, Broco…" at bounding box center [227, 162] width 327 height 35
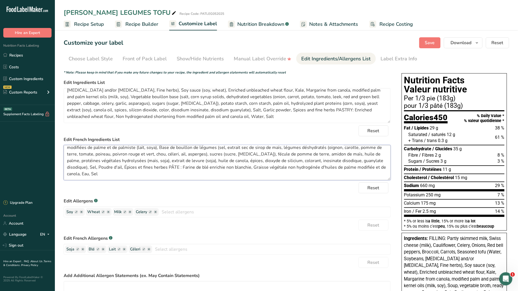
scroll to position [18, 0]
type textarea "GARNITURE : Lait partiellement écrémé, Poivrons rouges, Carottes, Céleri, Broco…"
click at [432, 43] on span "Save" at bounding box center [430, 43] width 10 height 7
click at [125, 62] on div "Front of Pack Label" at bounding box center [145, 58] width 44 height 7
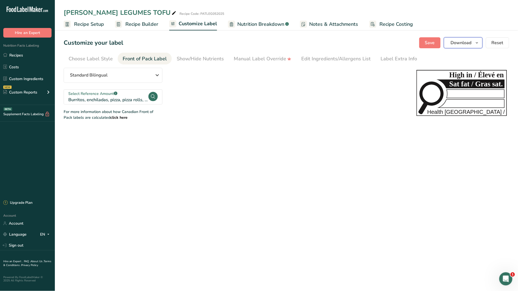
click at [481, 41] on span "button" at bounding box center [477, 43] width 7 height 7
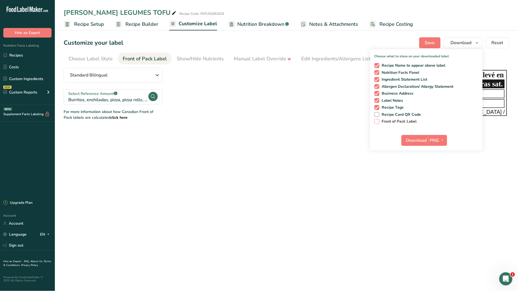
click at [399, 122] on span "Front of Pack Label" at bounding box center [399, 121] width 38 height 5
click at [378, 122] on input "Front of Pack Label" at bounding box center [377, 122] width 4 height 4
checkbox input "true"
click at [445, 140] on icon "button" at bounding box center [443, 140] width 4 height 7
click at [439, 179] on link "PDF" at bounding box center [439, 178] width 18 height 9
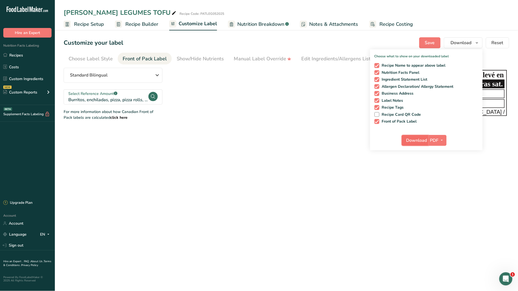
click at [418, 140] on span "Download" at bounding box center [417, 140] width 21 height 7
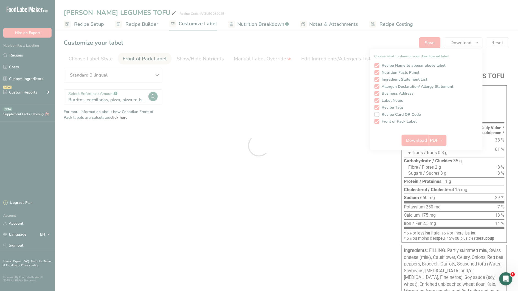
scroll to position [0, 0]
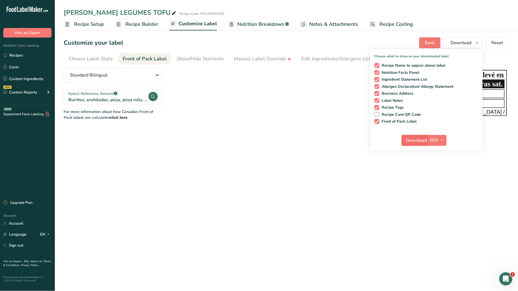
click at [423, 142] on span "Download" at bounding box center [417, 140] width 21 height 7
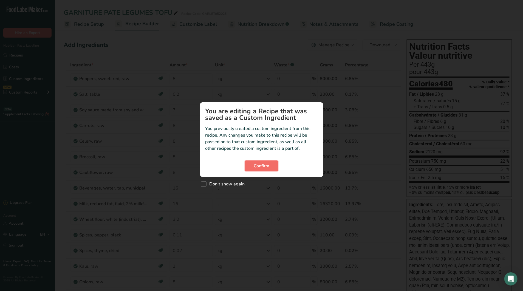
click at [265, 166] on span "Confirm" at bounding box center [262, 166] width 16 height 7
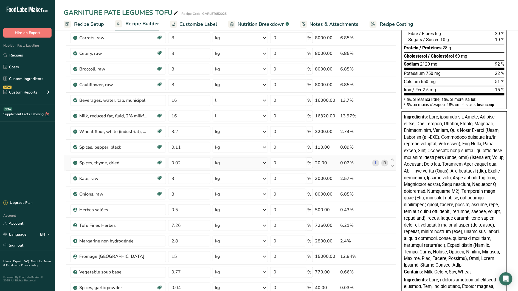
scroll to position [88, 0]
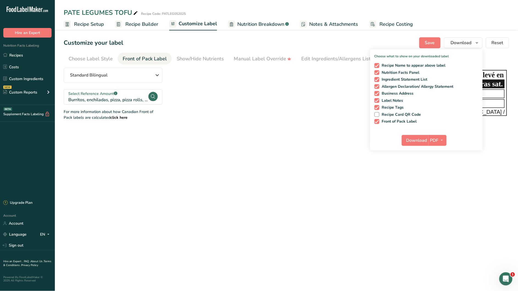
click at [500, 95] on icon "High in / Élevé en Sat fat / Gras sat. Health Canada / Santé Canada" at bounding box center [462, 93] width 91 height 46
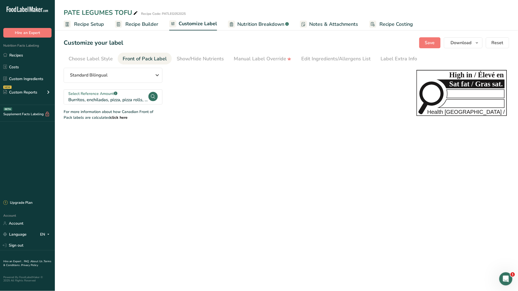
click at [268, 25] on span "Nutrition Breakdown" at bounding box center [260, 24] width 47 height 7
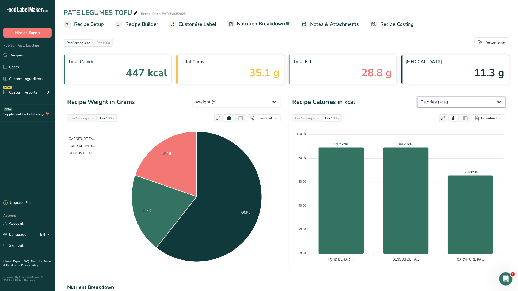
click at [488, 104] on select "Weight (g) Calories (kcal) Energy KJ (kj) Total Fat (g) Saturated Fat (g) Trans…" at bounding box center [462, 102] width 88 height 11
select select "Sodium"
click at [438, 97] on select "Weight (g) Calories (kcal) Energy KJ (kj) Total Fat (g) Saturated Fat (g) Trans…" at bounding box center [462, 102] width 88 height 11
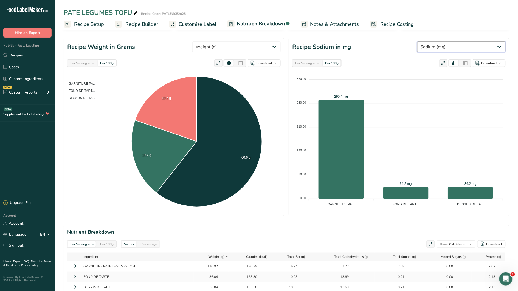
scroll to position [154, 0]
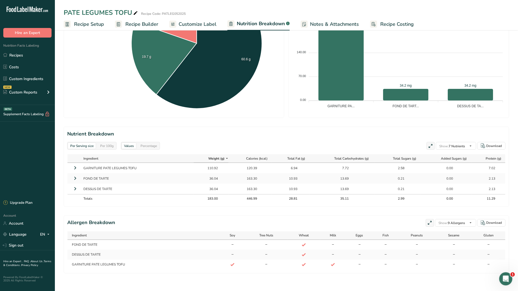
click at [114, 149] on div "Per Serving size Per 100g" at bounding box center [91, 146] width 49 height 8
click at [113, 148] on div "Per 100g" at bounding box center [107, 146] width 18 height 6
click at [151, 148] on div "Percentage" at bounding box center [148, 146] width 21 height 6
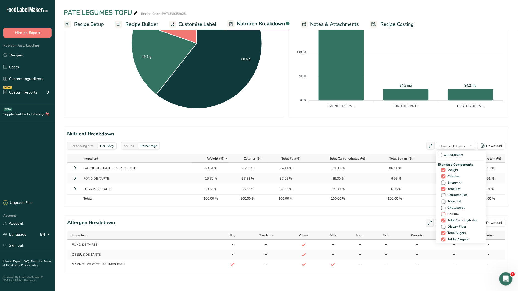
click at [446, 213] on span "Sodium" at bounding box center [452, 214] width 13 height 4
click at [444, 213] on input "Sodium" at bounding box center [444, 215] width 4 height 4
checkbox input "true"
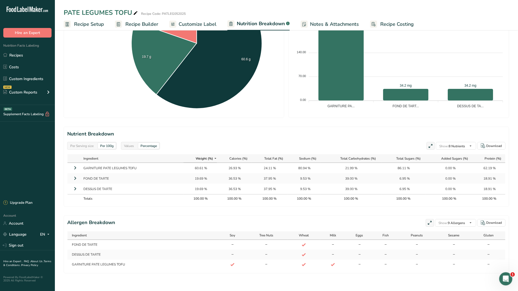
click at [82, 145] on div "Per Serving size" at bounding box center [82, 146] width 28 height 6
click at [130, 147] on div "Values" at bounding box center [129, 146] width 14 height 6
click at [143, 145] on div "Percentage" at bounding box center [148, 146] width 21 height 6
click at [89, 147] on div "Per Serving size" at bounding box center [82, 146] width 28 height 6
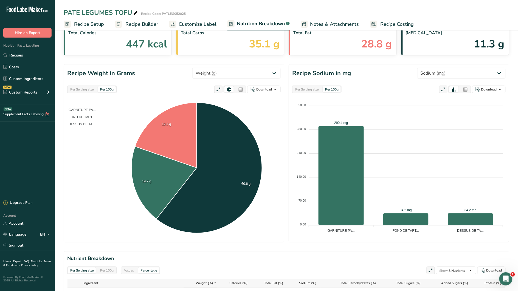
scroll to position [0, 0]
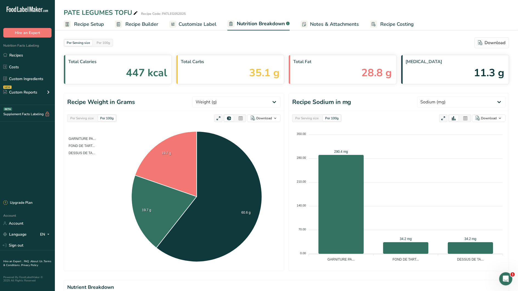
click at [319, 119] on div "Per Serving size" at bounding box center [307, 118] width 28 height 6
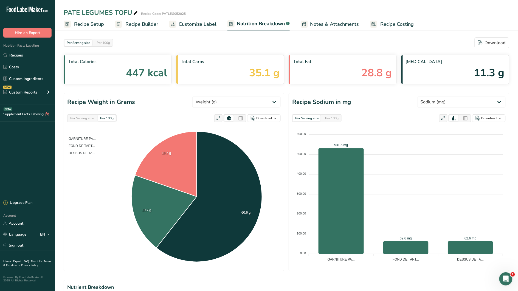
click at [337, 121] on div "Per 100g" at bounding box center [332, 118] width 18 height 6
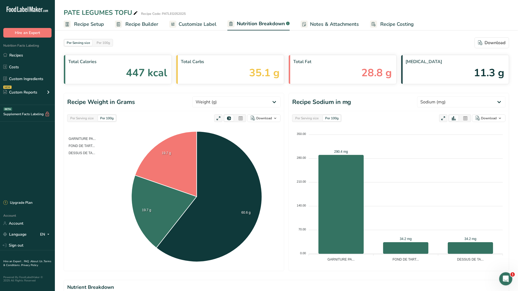
click at [301, 122] on div "Per Serving size Per 100g" at bounding box center [316, 118] width 49 height 8
click at [304, 121] on div "Per Serving size" at bounding box center [307, 118] width 28 height 6
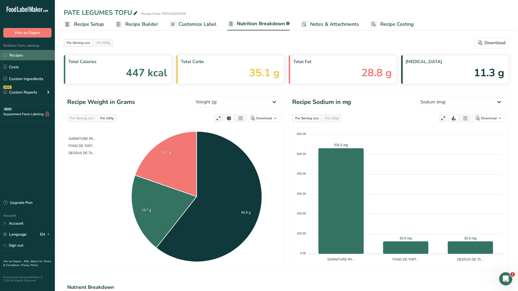
click at [15, 55] on link "Recipes" at bounding box center [27, 55] width 55 height 10
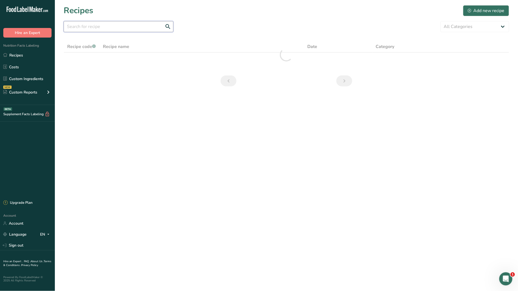
click at [120, 29] on input "text" at bounding box center [119, 26] width 110 height 11
click at [167, 28] on input "cheddar" at bounding box center [119, 26] width 110 height 11
drag, startPoint x: 100, startPoint y: 29, endPoint x: 65, endPoint y: 25, distance: 35.3
click at [65, 25] on input "cheddar" at bounding box center [119, 26] width 110 height 11
type input "quiche"
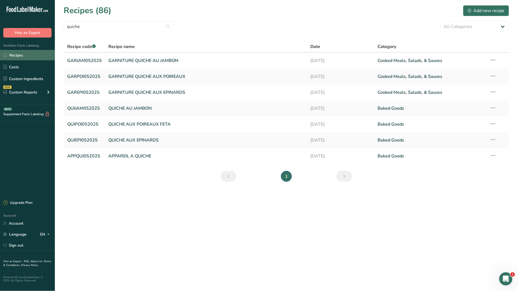
click at [21, 56] on link "Recipes" at bounding box center [27, 55] width 55 height 10
click at [147, 108] on link "QUICHE AU JAMBON" at bounding box center [206, 109] width 195 height 12
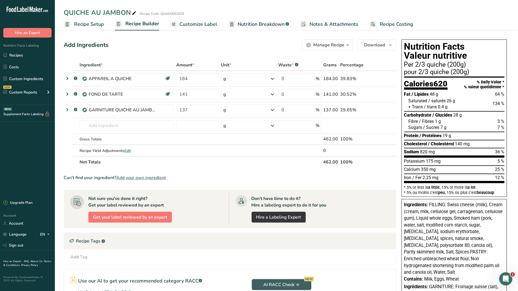
click at [346, 45] on icon "button" at bounding box center [348, 45] width 4 height 7
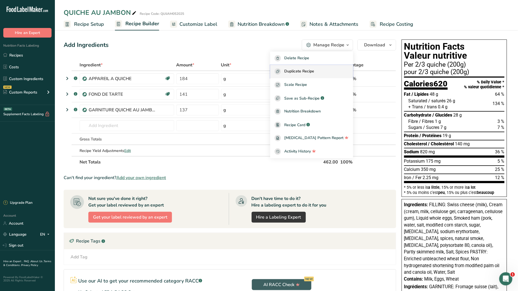
click at [311, 70] on span "Duplicate Recipe" at bounding box center [299, 71] width 30 height 6
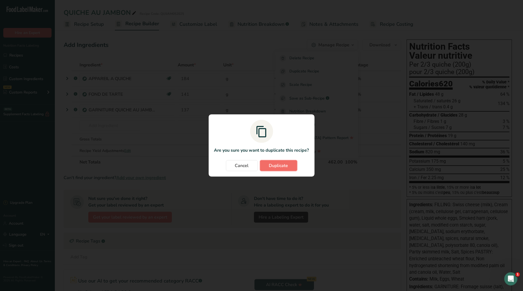
click at [269, 166] on span "Duplicate" at bounding box center [278, 166] width 19 height 7
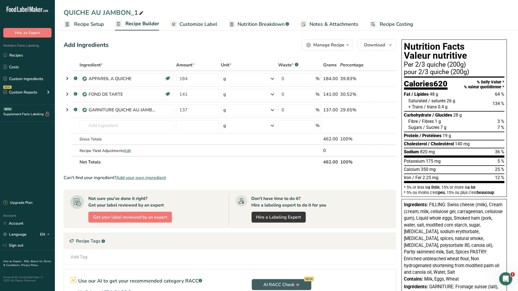
click at [140, 12] on icon at bounding box center [141, 13] width 5 height 8
type input "QUICHE BROCOLI CHEDDAR"
click at [97, 24] on span "Recipe Setup" at bounding box center [89, 24] width 30 height 7
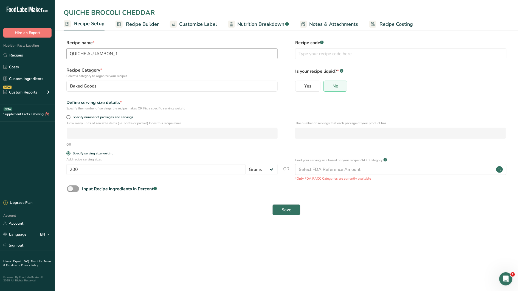
type input "QUICHE BROCOLI CHEDDAR"
click at [314, 53] on input "text" at bounding box center [400, 53] width 211 height 11
click at [327, 55] on input "text" at bounding box center [400, 53] width 211 height 11
paste input "QUIBCH"
type input "QUIBCH"
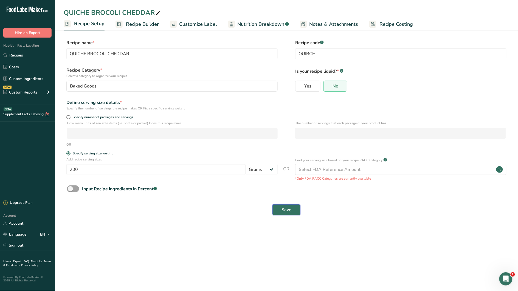
click at [285, 212] on span "Save" at bounding box center [287, 210] width 10 height 7
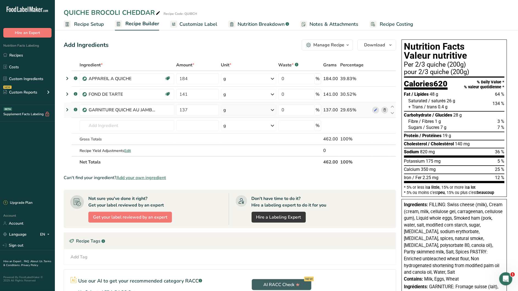
click at [386, 110] on icon at bounding box center [385, 110] width 4 height 6
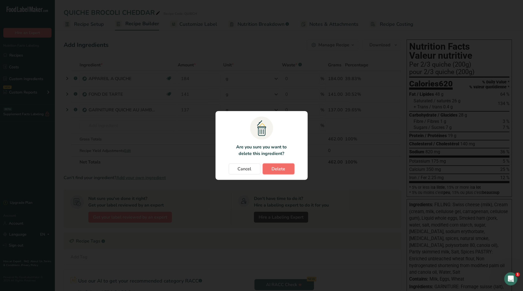
click at [290, 170] on button "Delete" at bounding box center [279, 169] width 32 height 11
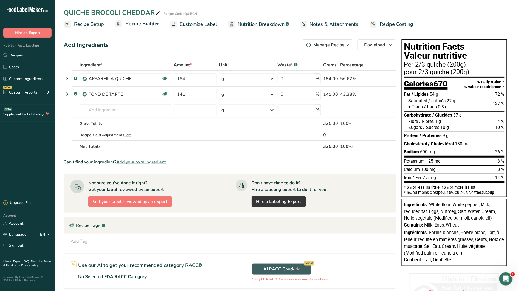
click at [24, 55] on link "Recipes" at bounding box center [27, 55] width 55 height 10
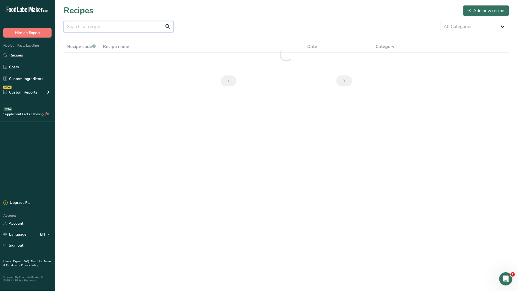
click at [107, 28] on input "text" at bounding box center [119, 26] width 110 height 11
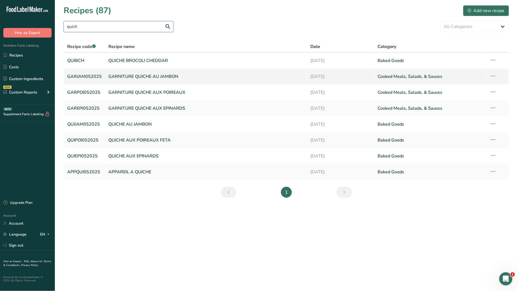
type input "quich"
click at [171, 76] on link "GARNITURE QUICHE AU JAMBON" at bounding box center [206, 77] width 195 height 12
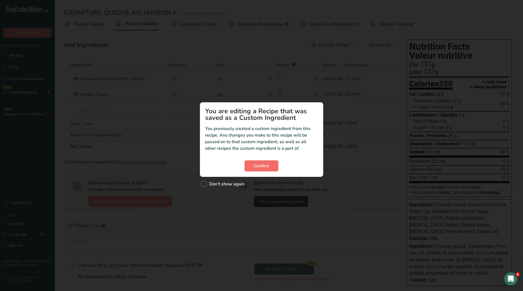
click at [259, 168] on span "Confirm" at bounding box center [262, 166] width 16 height 7
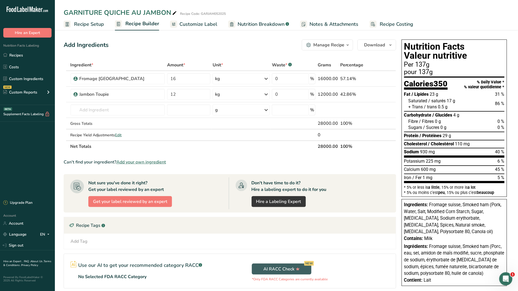
click at [337, 44] on div "Manage Recipe" at bounding box center [328, 45] width 31 height 7
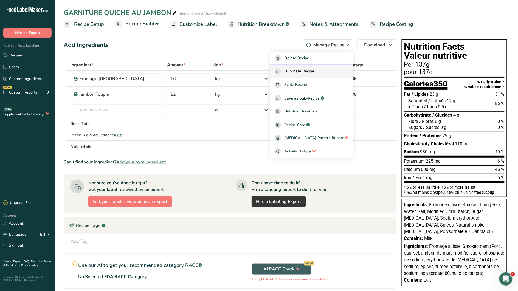
click at [308, 69] on span "Duplicate Recipe" at bounding box center [299, 71] width 30 height 6
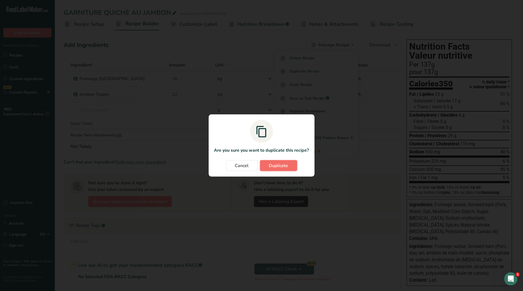
click at [278, 163] on span "Duplicate" at bounding box center [278, 166] width 19 height 7
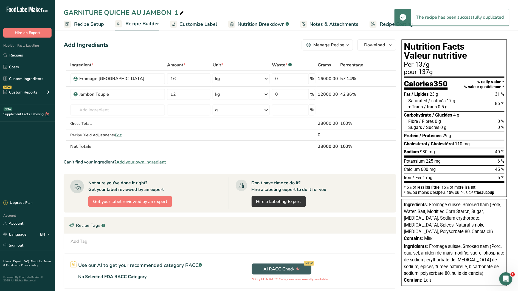
click at [192, 9] on div "GARNITURE QUICHE AU JAMBON_1" at bounding box center [286, 13] width 463 height 10
click at [179, 12] on icon at bounding box center [181, 13] width 5 height 8
drag, startPoint x: 184, startPoint y: 12, endPoint x: 133, endPoint y: 13, distance: 51.3
click at [133, 13] on input "GARNITURE QUICHE AU JAMBON_1" at bounding box center [287, 13] width 446 height 10
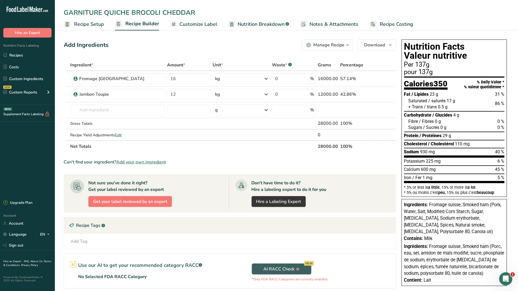
type input "GARNITURE QUICHE BROCOLI CHEDDAR"
click at [80, 22] on span "Recipe Setup" at bounding box center [89, 24] width 30 height 7
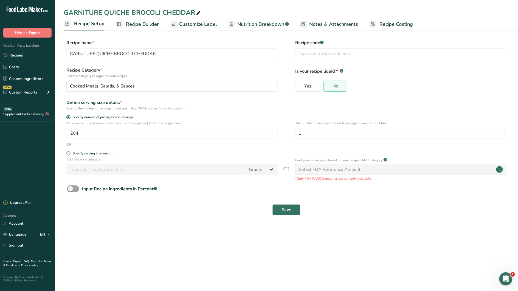
click at [201, 216] on div "Save" at bounding box center [287, 210] width 446 height 18
click at [293, 211] on button "Save" at bounding box center [287, 210] width 28 height 11
click at [253, 231] on main "GARNITURE QUICHE BROCOLI CHEDDAR Recipe Setup Recipe Builder Customize Label Nu…" at bounding box center [259, 145] width 518 height 291
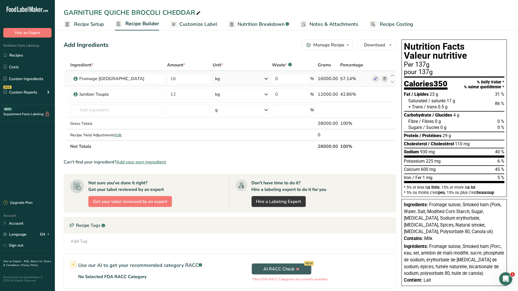
click at [386, 79] on icon at bounding box center [385, 79] width 4 height 6
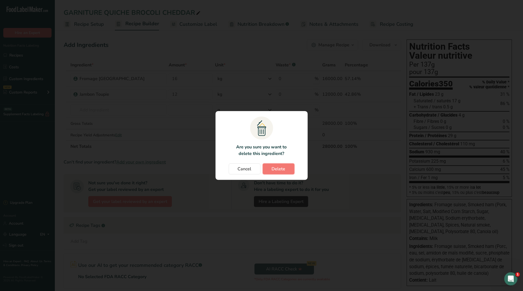
click at [274, 173] on button "Delete" at bounding box center [279, 169] width 32 height 11
type input "12"
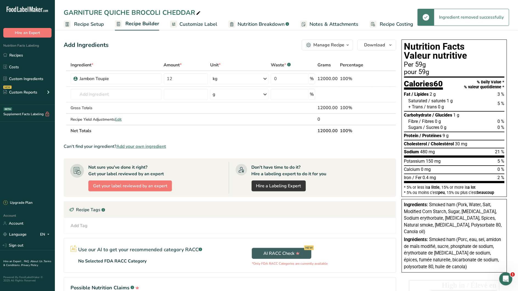
click at [382, 79] on span at bounding box center [385, 78] width 7 height 7
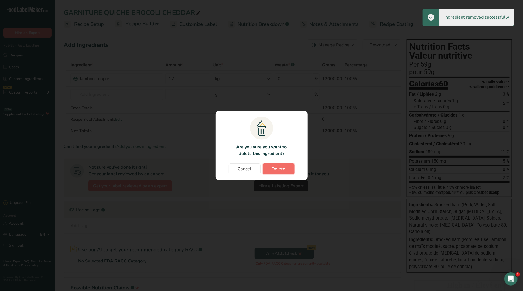
click at [277, 169] on span "Delete" at bounding box center [279, 169] width 14 height 7
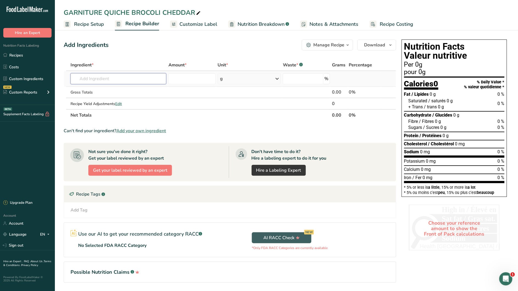
click at [99, 79] on input "text" at bounding box center [119, 78] width 96 height 11
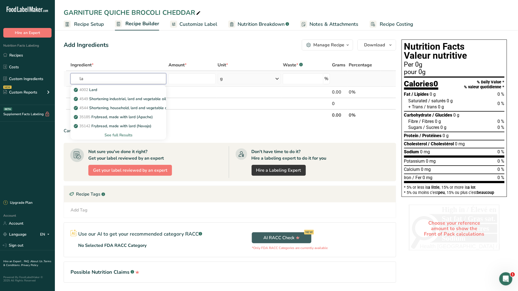
type input "l"
type input "b"
type input "c"
type input "brocoli"
click at [126, 135] on div "See full Results" at bounding box center [118, 135] width 87 height 6
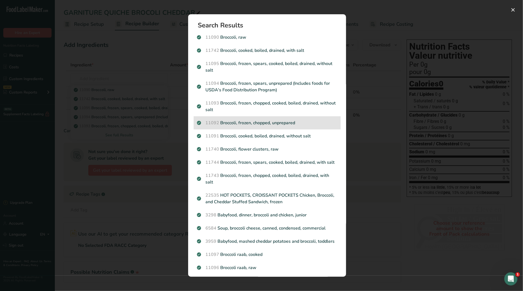
click at [269, 124] on p "11092 Broccoli, frozen, chopped, unprepared" at bounding box center [267, 123] width 141 height 7
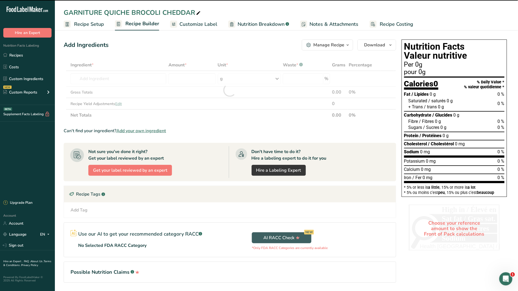
type input "0"
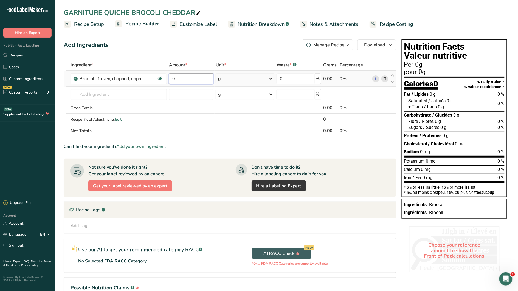
drag, startPoint x: 188, startPoint y: 79, endPoint x: 172, endPoint y: 78, distance: 15.4
click at [173, 78] on input "0" at bounding box center [191, 78] width 44 height 11
type input "12"
click at [201, 114] on div "Ingredient * Amount * Unit * Waste * .a-a{fill:#347362;}.b-a{fill:#fff;} Grams …" at bounding box center [230, 97] width 333 height 77
click at [270, 81] on icon at bounding box center [271, 79] width 7 height 10
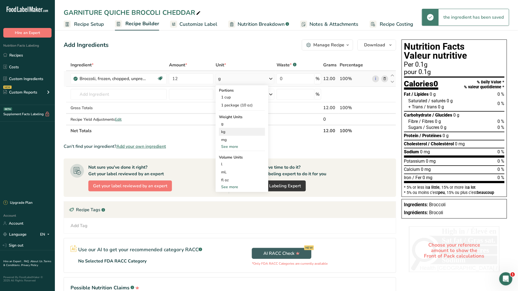
click at [228, 132] on div "kg" at bounding box center [242, 132] width 46 height 8
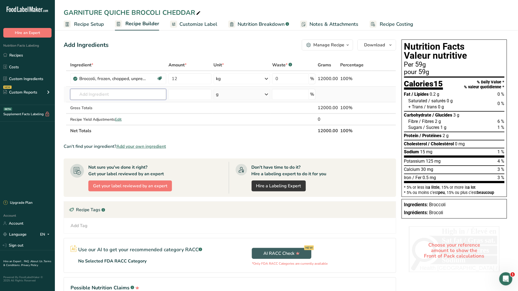
click at [102, 91] on input "text" at bounding box center [118, 94] width 96 height 11
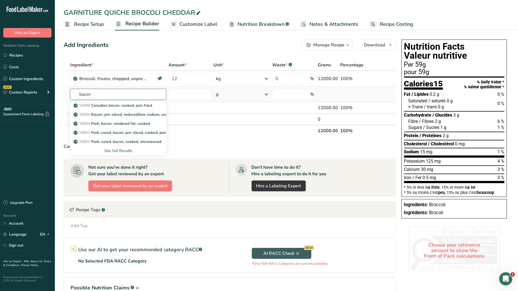
type input "bacon"
click at [129, 150] on div "See full Results" at bounding box center [118, 151] width 87 height 6
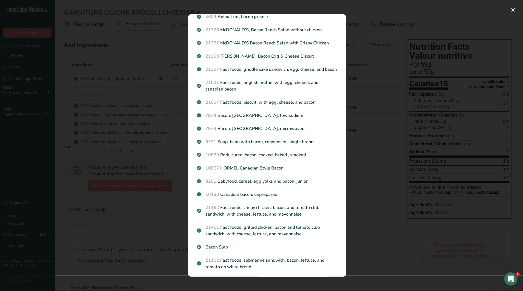
scroll to position [228, 0]
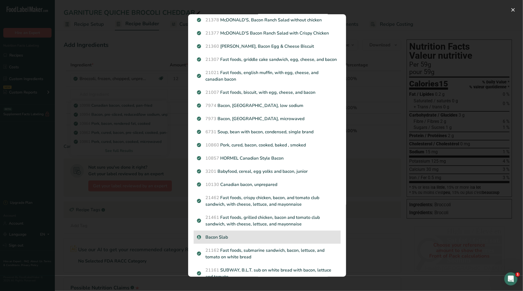
click at [214, 235] on p "Bacon Slab" at bounding box center [267, 237] width 141 height 7
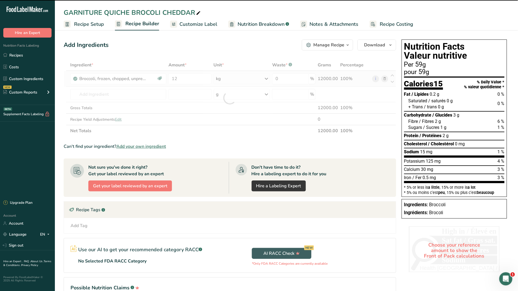
type input "0"
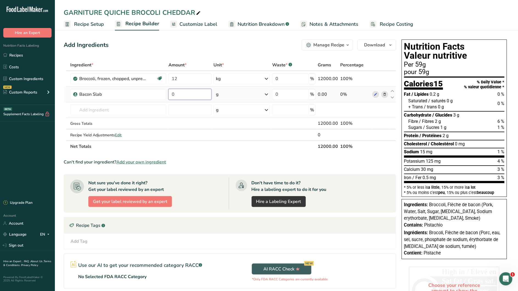
drag, startPoint x: 192, startPoint y: 95, endPoint x: 170, endPoint y: 94, distance: 21.7
click at [170, 94] on input "0" at bounding box center [190, 94] width 43 height 11
type input "3"
click at [252, 91] on div "Ingredient * Amount * Unit * Waste * .a-a{fill:#347362;}.b-a{fill:#fff;} Grams …" at bounding box center [230, 105] width 333 height 93
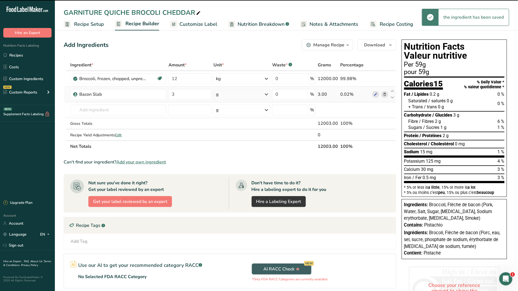
click at [267, 95] on icon at bounding box center [266, 94] width 7 height 10
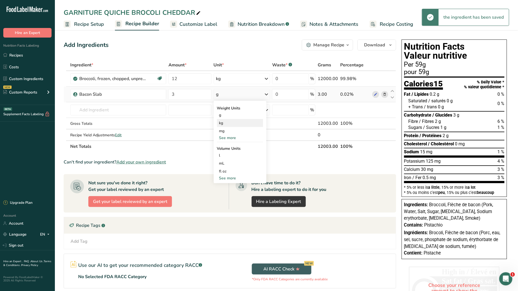
click at [228, 122] on div "kg" at bounding box center [240, 123] width 46 height 8
click at [115, 112] on input "text" at bounding box center [118, 110] width 96 height 11
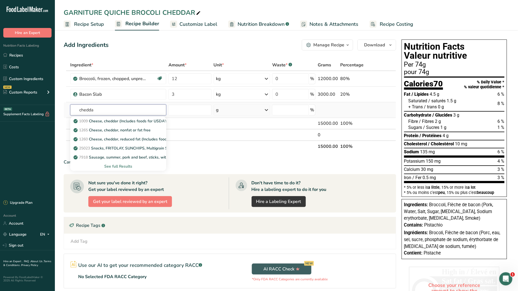
type input "chedda"
click at [128, 166] on div "See full Results" at bounding box center [118, 167] width 87 height 6
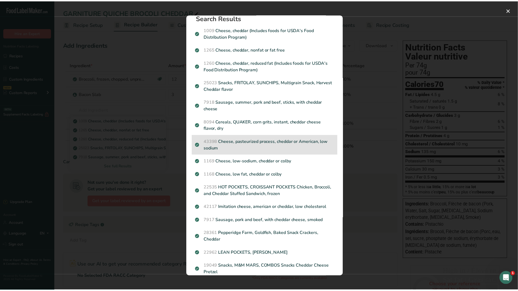
scroll to position [0, 0]
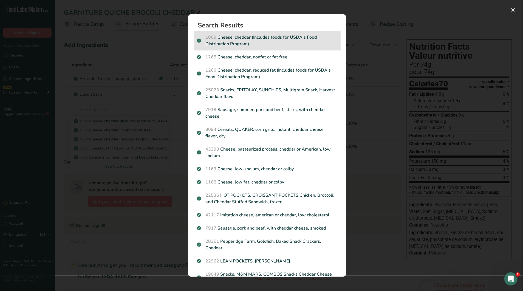
click at [311, 45] on p "1009 Cheese, cheddar (Includes foods for USDA's Food Distribution Program)" at bounding box center [267, 40] width 141 height 13
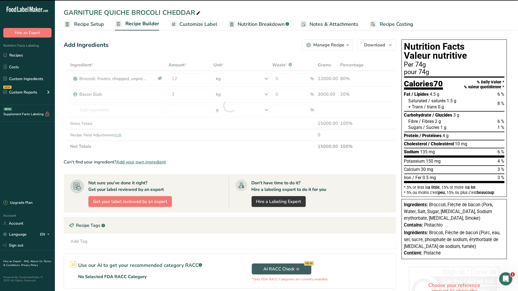
type input "0"
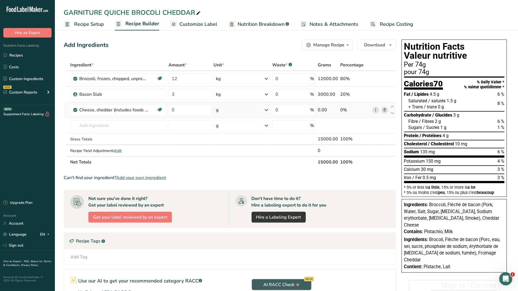
click at [376, 110] on link "i" at bounding box center [375, 110] width 7 height 7
click at [385, 111] on icon at bounding box center [385, 110] width 4 height 6
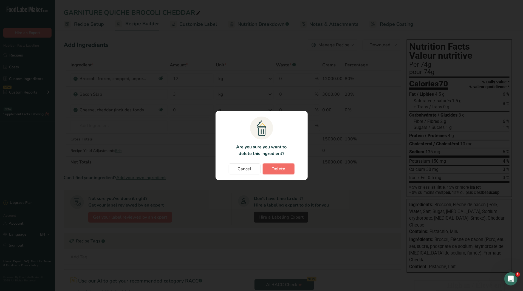
click at [278, 166] on span "Delete" at bounding box center [279, 169] width 14 height 7
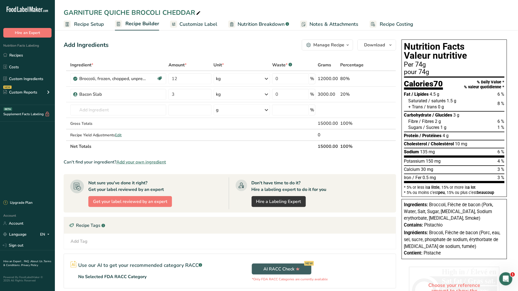
click at [197, 25] on span "Customize Label" at bounding box center [199, 24] width 38 height 7
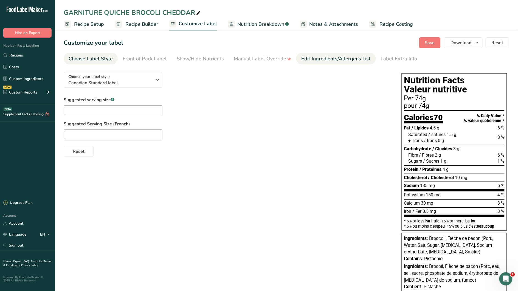
drag, startPoint x: 328, startPoint y: 56, endPoint x: 304, endPoint y: 58, distance: 24.2
click at [328, 56] on div "Edit Ingredients/Allergens List" at bounding box center [336, 58] width 70 height 7
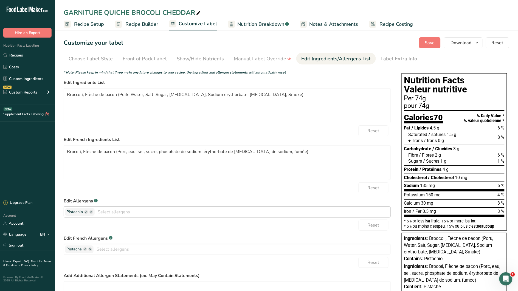
click at [92, 212] on icon "button" at bounding box center [92, 212] width 2 height 2
click at [20, 57] on link "Recipes" at bounding box center [27, 55] width 55 height 10
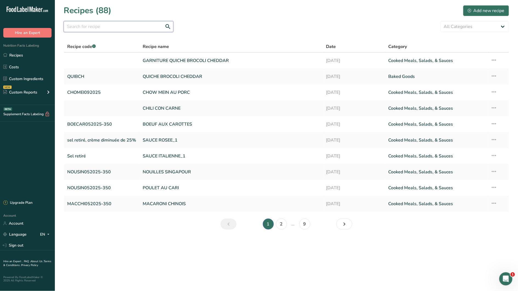
click at [102, 28] on input "text" at bounding box center [119, 26] width 110 height 11
click at [156, 61] on link "GARNITURE QUICHE BROCOLI CHEDDAR" at bounding box center [231, 61] width 177 height 12
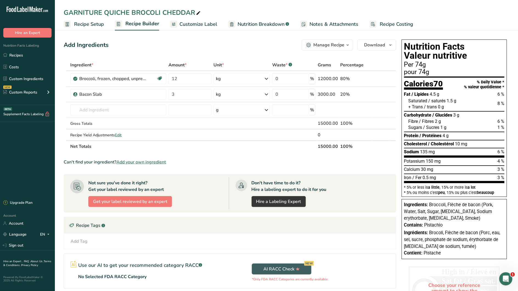
click at [88, 22] on span "Recipe Setup" at bounding box center [89, 24] width 30 height 7
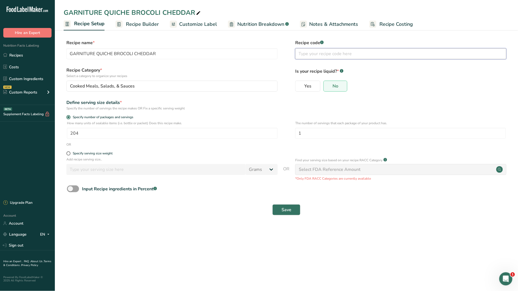
click at [355, 55] on input "text" at bounding box center [400, 53] width 211 height 11
type input "GARQUIBCH052025"
click at [290, 214] on button "Save" at bounding box center [287, 210] width 28 height 11
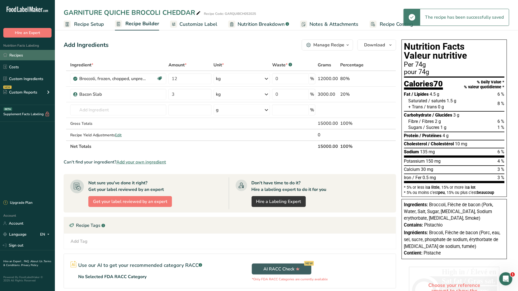
click at [22, 56] on link "Recipes" at bounding box center [27, 55] width 55 height 10
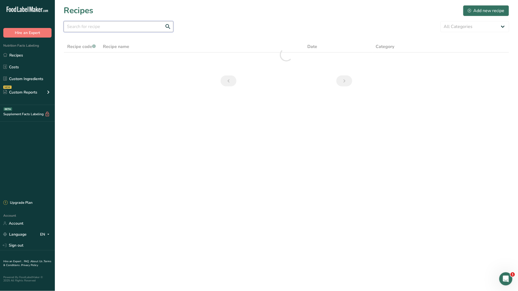
click at [103, 29] on input "text" at bounding box center [119, 26] width 110 height 11
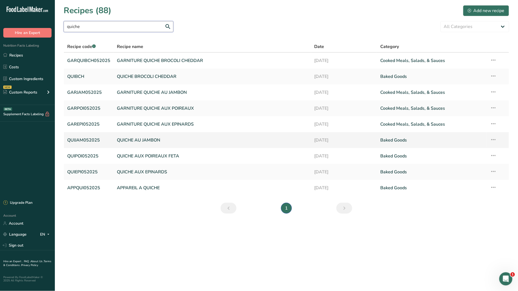
type input "quiche"
click at [160, 141] on link "QUICHE AU JAMBON" at bounding box center [212, 141] width 191 height 12
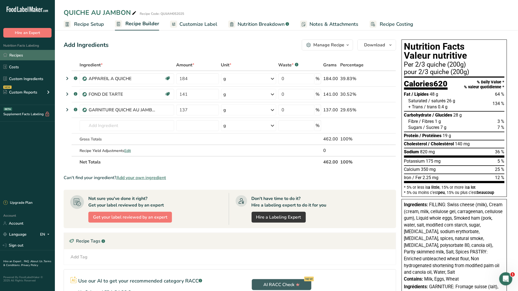
click at [19, 55] on link "Recipes" at bounding box center [27, 55] width 55 height 10
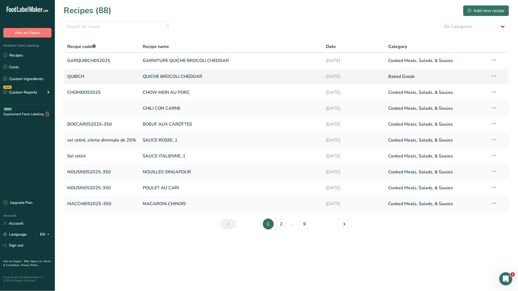
click at [184, 76] on link "QUICHE BROCOLI CHEDDAR" at bounding box center [231, 77] width 177 height 12
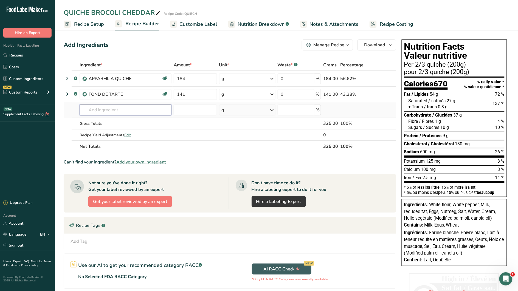
click at [100, 111] on input "text" at bounding box center [126, 110] width 92 height 11
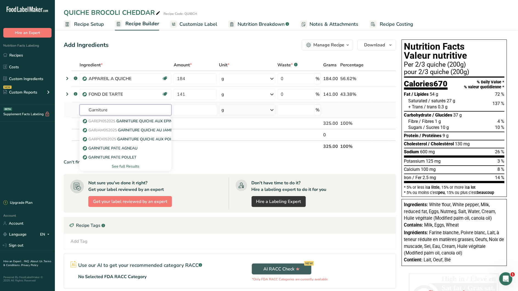
type input "Garniture"
click at [131, 166] on div "See full Results" at bounding box center [125, 167] width 83 height 6
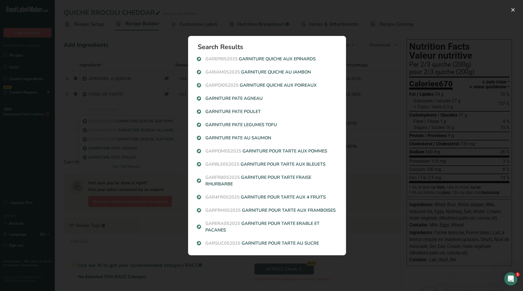
click at [115, 97] on div "Search results modal" at bounding box center [261, 145] width 523 height 291
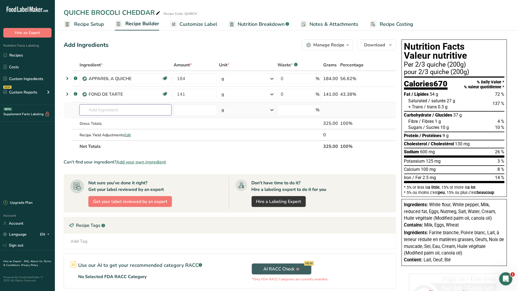
click at [103, 115] on input "text" at bounding box center [126, 110] width 92 height 11
type input "garniture quiche"
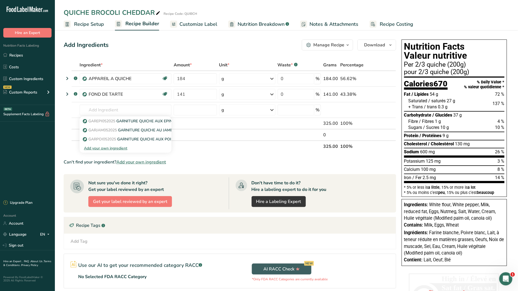
click at [226, 148] on th "Net Totals" at bounding box center [201, 147] width 244 height 12
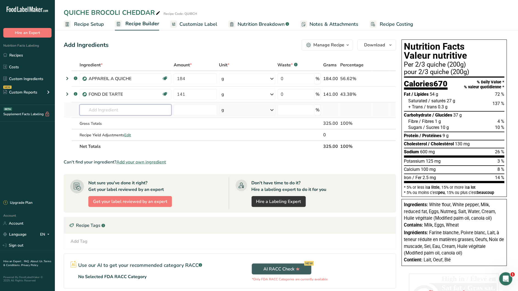
click at [97, 110] on input "text" at bounding box center [126, 110] width 92 height 11
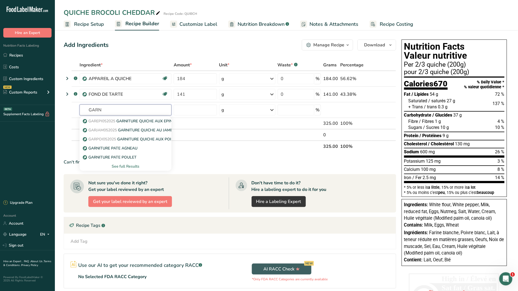
type input "GARN"
click at [125, 164] on div "See full Results" at bounding box center [125, 167] width 83 height 6
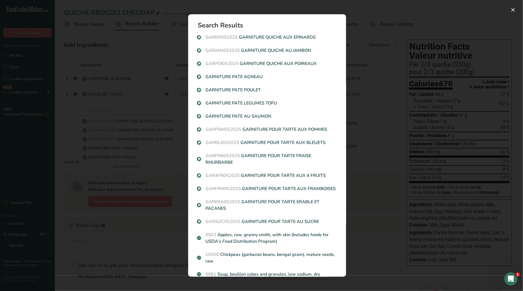
click at [67, 118] on div "Search results modal" at bounding box center [261, 145] width 523 height 291
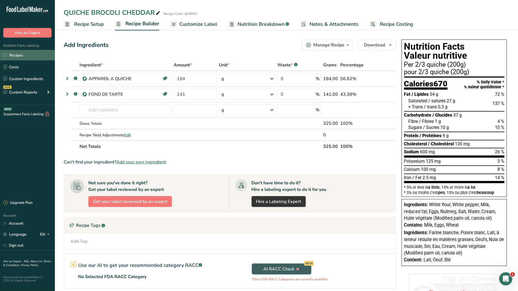
click at [20, 54] on link "Recipes" at bounding box center [27, 55] width 55 height 10
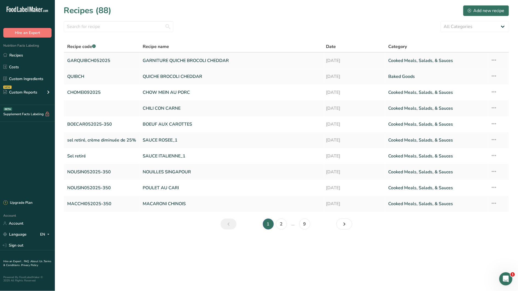
click at [194, 60] on link "GARNITURE QUICHE BROCOLI CHEDDAR" at bounding box center [231, 61] width 177 height 12
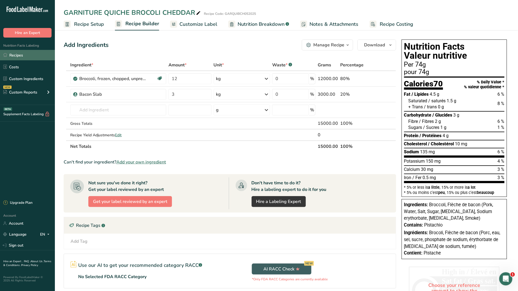
click at [17, 56] on link "Recipes" at bounding box center [27, 55] width 55 height 10
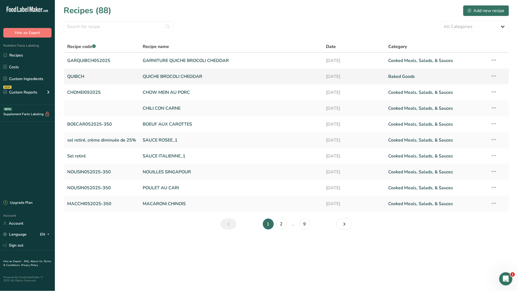
click at [173, 78] on link "QUICHE BROCOLI CHEDDAR" at bounding box center [231, 77] width 177 height 12
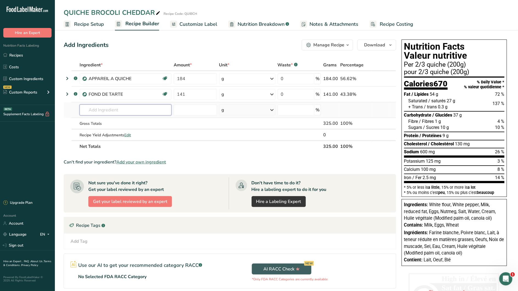
click at [97, 113] on input "text" at bounding box center [126, 110] width 92 height 11
type input "GARNITURE QUICHE BROCOLI"
click at [185, 150] on th "Net Totals" at bounding box center [201, 147] width 244 height 12
click at [21, 55] on link "Recipes" at bounding box center [27, 55] width 55 height 10
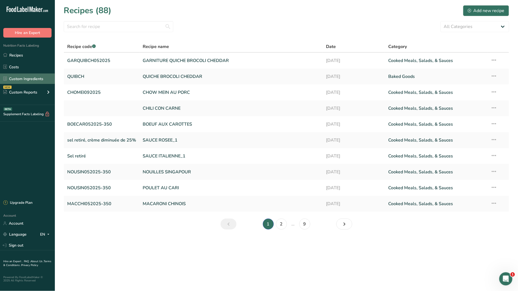
click at [39, 80] on link "Custom Ingredients" at bounding box center [27, 79] width 55 height 10
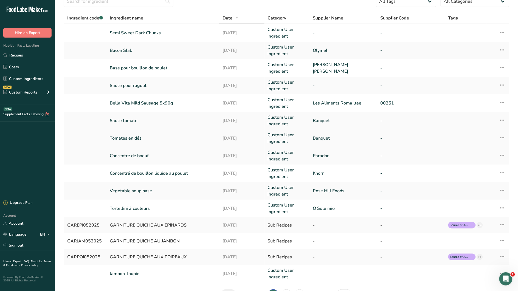
scroll to position [61, 0]
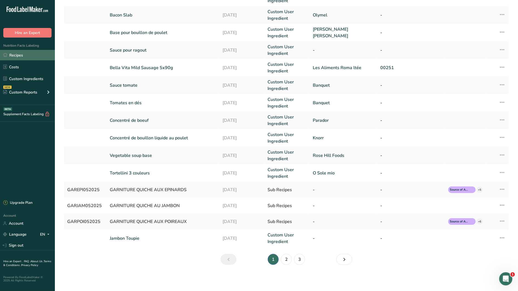
click at [11, 57] on link "Recipes" at bounding box center [27, 55] width 55 height 10
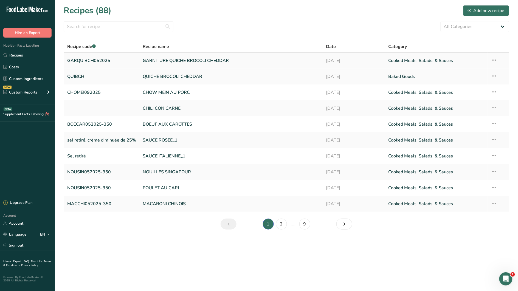
click at [191, 61] on link "GARNITURE QUICHE BROCOLI CHEDDAR" at bounding box center [231, 61] width 177 height 12
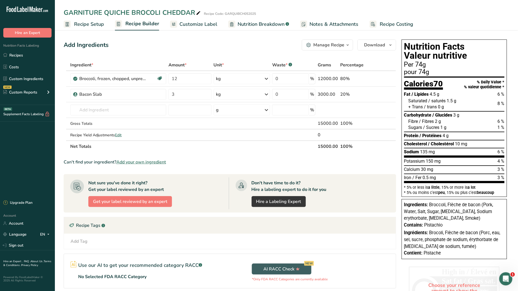
click at [348, 45] on icon "button" at bounding box center [348, 45] width 4 height 7
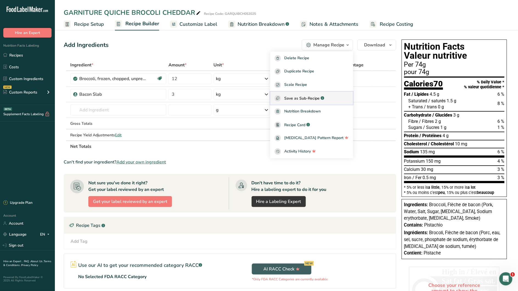
click at [318, 98] on span "Save as Sub-Recipe" at bounding box center [301, 99] width 35 height 6
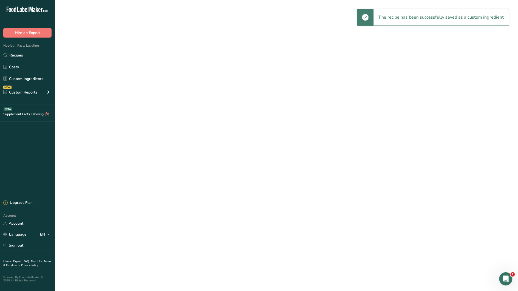
select select "30"
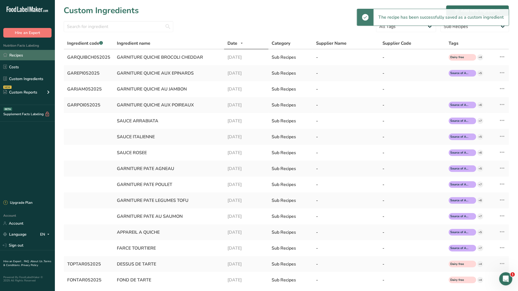
click at [19, 56] on link "Recipes" at bounding box center [27, 55] width 55 height 10
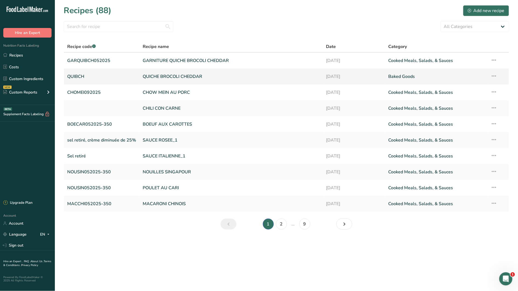
click at [166, 75] on link "QUICHE BROCOLI CHEDDAR" at bounding box center [231, 77] width 177 height 12
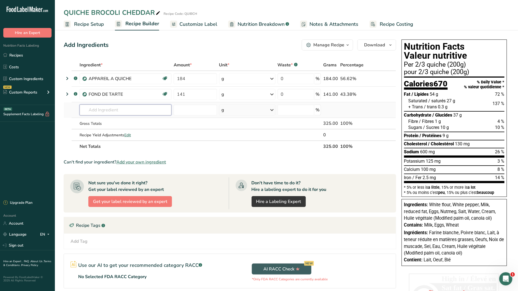
click at [114, 110] on input "text" at bounding box center [126, 110] width 92 height 11
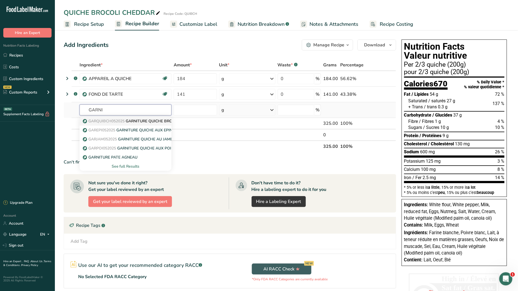
type input "GARNI"
click at [134, 120] on p "GARQUIBCH052025 GARNITURE QUICHE BROCOLI CHEDDAR" at bounding box center [142, 121] width 117 height 6
type input "GARNITURE QUICHE BROCOLI CHEDDAR"
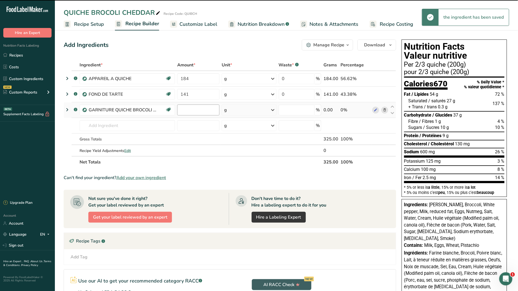
type input "0"
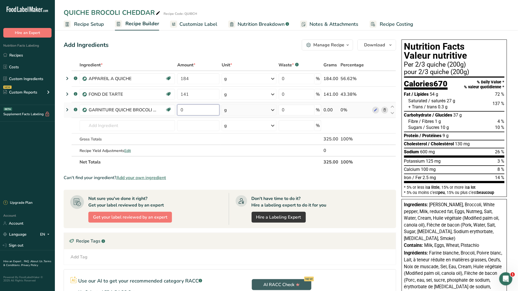
drag, startPoint x: 188, startPoint y: 111, endPoint x: 178, endPoint y: 109, distance: 10.6
click at [179, 110] on input "0" at bounding box center [198, 110] width 42 height 11
type input "125"
click at [252, 172] on section "Ingredient * Amount * Unit * Waste * .a-a{fill:#347362;}.b-a{fill:#fff;} Grams …" at bounding box center [230, 198] width 333 height 279
click at [184, 26] on span "Customize Label" at bounding box center [199, 24] width 38 height 7
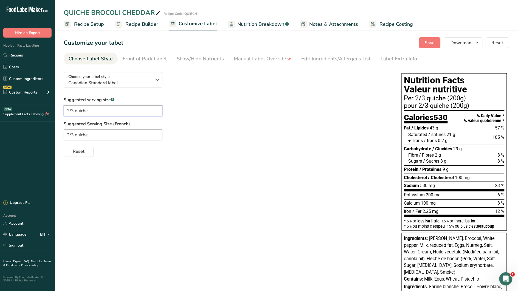
click at [67, 110] on input "2/3 quiche" at bounding box center [113, 110] width 99 height 11
click at [69, 111] on input "2/3 quiche" at bounding box center [113, 110] width 99 height 11
drag, startPoint x: 74, startPoint y: 110, endPoint x: 71, endPoint y: 109, distance: 3.9
click at [71, 109] on input "1/3 quiche" at bounding box center [113, 110] width 99 height 11
type input "1/2 quiche"
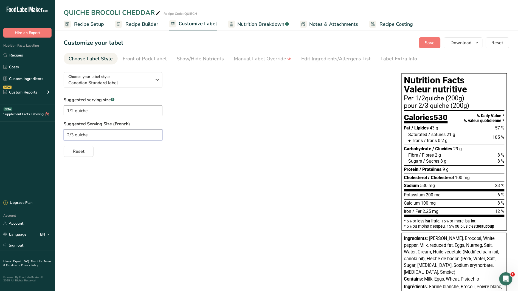
click at [68, 135] on input "2/3 quiche" at bounding box center [113, 135] width 99 height 11
click at [67, 134] on input "2/3 quiche" at bounding box center [113, 135] width 99 height 11
click at [72, 136] on input "1/3 quiche" at bounding box center [113, 135] width 99 height 11
type input "1/2 quiche"
click at [143, 60] on div "Front of Pack Label" at bounding box center [145, 58] width 44 height 7
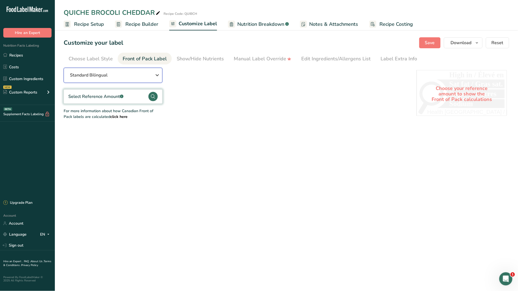
click at [116, 80] on button "Standard Bilingual" at bounding box center [113, 75] width 99 height 15
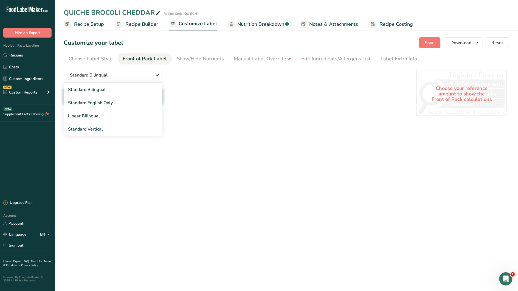
click at [204, 98] on div "Standard Bilingual Standard Bilingual Standard English Only Linear Bilingual St…" at bounding box center [235, 94] width 342 height 52
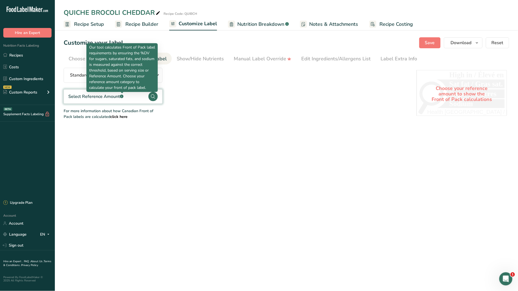
click at [115, 97] on div "Select Reference Amount .a-a{fill:#347362;}.b-a{fill:#fff;}" at bounding box center [95, 96] width 55 height 7
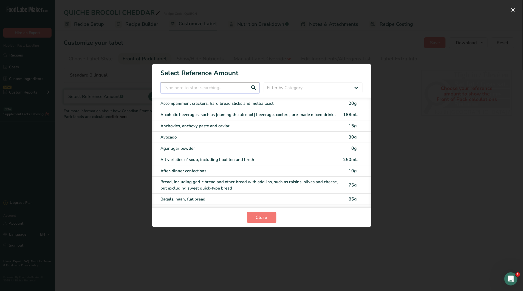
click at [191, 89] on input "FOP Category Selection Modal" at bounding box center [210, 87] width 99 height 11
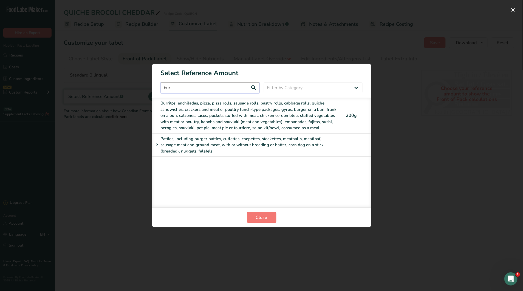
type input "bur"
click at [200, 119] on div "Burritos, enchiladas, pizza, pizza rolls, sausage rolls, pastry rolls, cabbage …" at bounding box center [250, 115] width 179 height 31
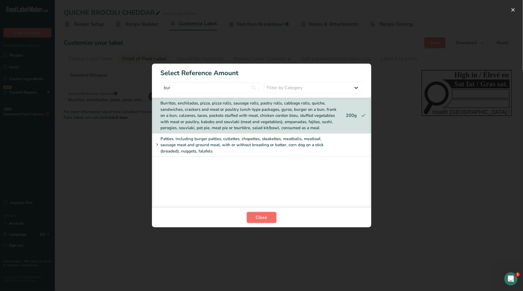
click at [265, 218] on span "Close" at bounding box center [262, 217] width 12 height 7
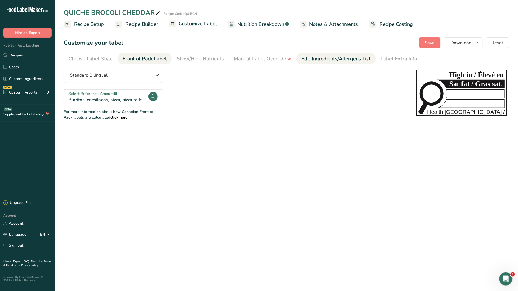
click at [307, 61] on div "Edit Ingredients/Allergens List" at bounding box center [336, 58] width 70 height 7
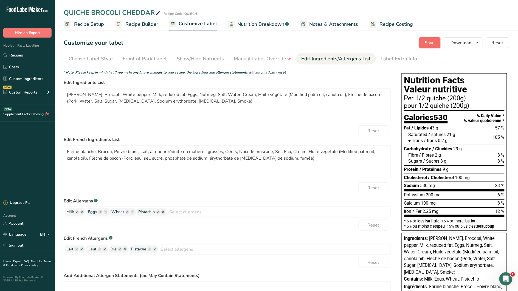
click at [434, 42] on span "Save" at bounding box center [430, 43] width 10 height 7
click at [95, 24] on span "Recipe Setup" at bounding box center [89, 24] width 30 height 7
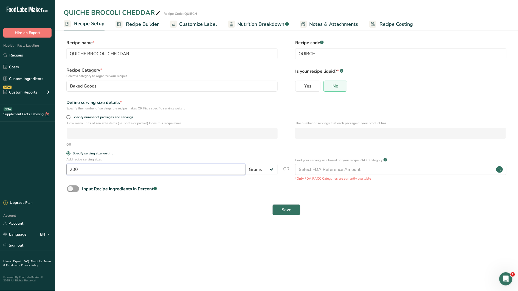
drag, startPoint x: 83, startPoint y: 169, endPoint x: 72, endPoint y: 166, distance: 11.1
click at [73, 166] on input "200" at bounding box center [155, 169] width 179 height 11
type input "225"
click at [284, 208] on span "Save" at bounding box center [287, 210] width 10 height 7
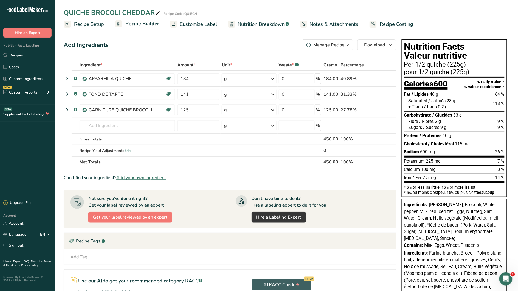
click at [203, 25] on span "Customize Label" at bounding box center [199, 24] width 38 height 7
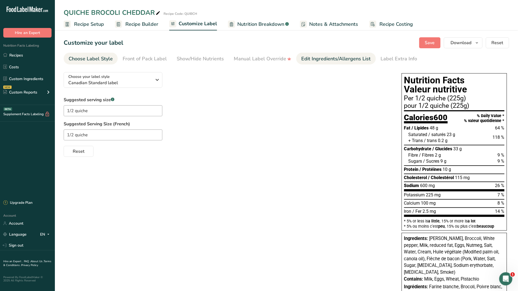
click at [321, 62] on div "Edit Ingredients/Allergens List" at bounding box center [336, 58] width 70 height 7
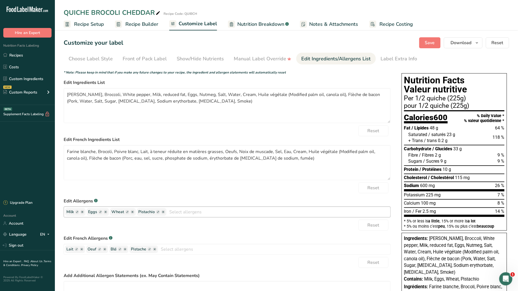
click at [163, 213] on ellipse "button" at bounding box center [163, 212] width 4 height 4
click at [433, 44] on span "Save" at bounding box center [430, 43] width 10 height 7
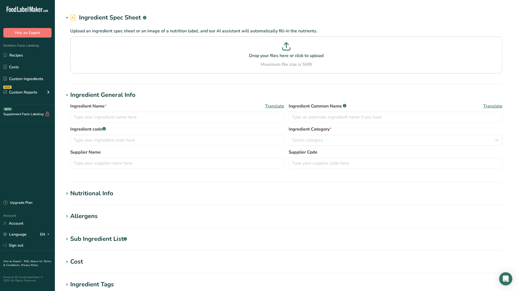
type input "Cheese, cheddar (Includes foods for USDA's Food Distribution Program)"
type input "Cheddar Cheese"
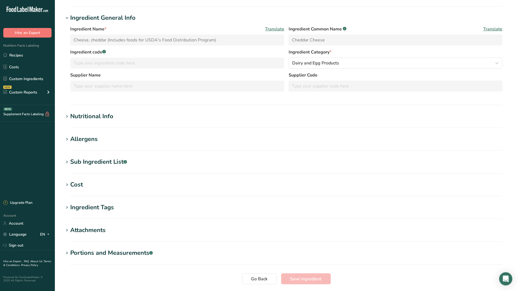
scroll to position [90, 0]
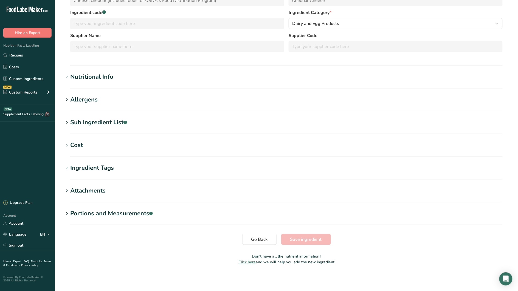
click at [67, 77] on icon at bounding box center [67, 77] width 5 height 8
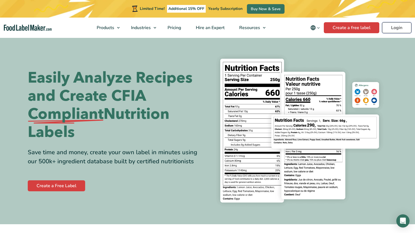
click at [400, 27] on link "Login" at bounding box center [396, 27] width 29 height 11
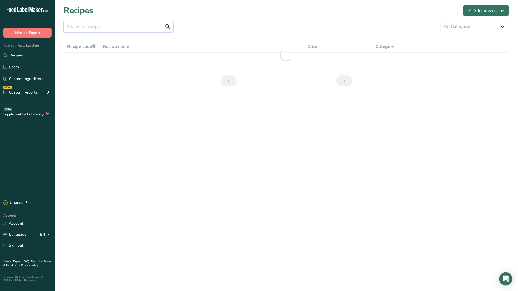
click at [78, 29] on input "text" at bounding box center [119, 26] width 110 height 11
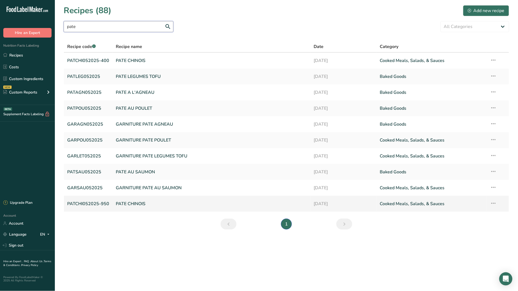
type input "pate"
click at [127, 204] on link "PATE CHINOIS" at bounding box center [212, 204] width 192 height 12
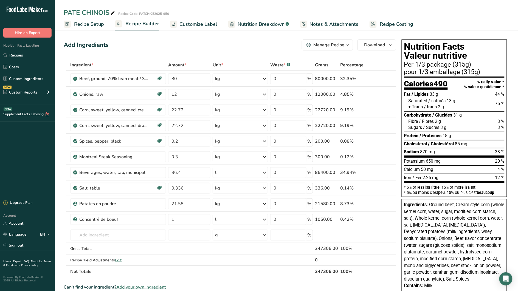
click at [208, 24] on span "Customize Label" at bounding box center [199, 24] width 38 height 7
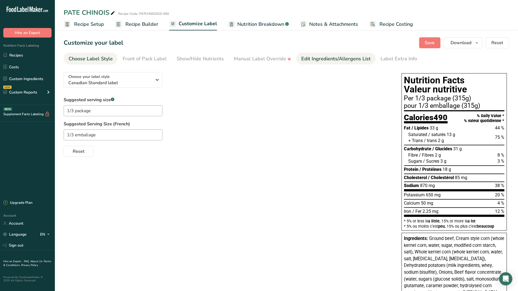
click at [317, 63] on link "Edit Ingredients/Allergens List" at bounding box center [336, 59] width 70 height 12
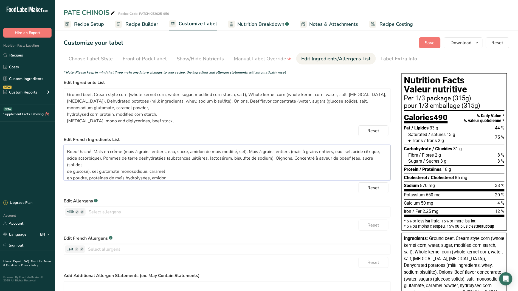
click at [271, 156] on textarea "Boeuf haché, Maïs en crème (maïs à grains entiers, eau, sucre, amidon de maïs m…" at bounding box center [227, 162] width 327 height 35
drag, startPoint x: 270, startPoint y: 158, endPoint x: 104, endPoint y: 156, distance: 166.4
click at [104, 156] on textarea "Boeuf haché, Maïs en crème (maïs à grains entiers, eau, sucre, amidon de maïs m…" at bounding box center [227, 162] width 327 height 35
click at [66, 152] on textarea "Boeuf haché, Maïs en crème (maïs à grains entiers, eau, sucre, amidon de maïs m…" at bounding box center [227, 162] width 327 height 35
paste textarea "Pommes de terre déshydratées (substances laitières, lactosérum, bisulfite de so…"
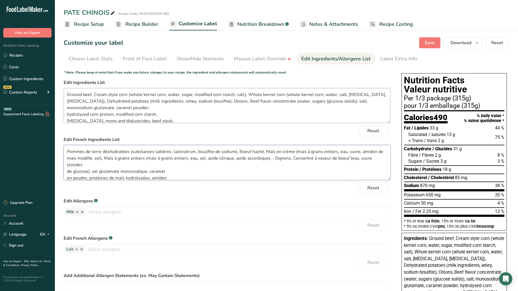
type textarea "Pommes de terre déshydratées (substances laitières, lactosérum, bisulfite de so…"
drag, startPoint x: 201, startPoint y: 101, endPoint x: 79, endPoint y: 103, distance: 122.7
click at [79, 103] on textarea "Ground beef, Cream style corn (whole kernel corn, water, sugar, modified corn s…" at bounding box center [227, 105] width 327 height 35
click at [67, 94] on textarea "Ground beef, Cream style corn (whole kernel corn, water, sugar, modified corn s…" at bounding box center [227, 105] width 327 height 35
paste textarea "Dehydrated potatoes (milk ingredients, whey, sodium bisulfite)"
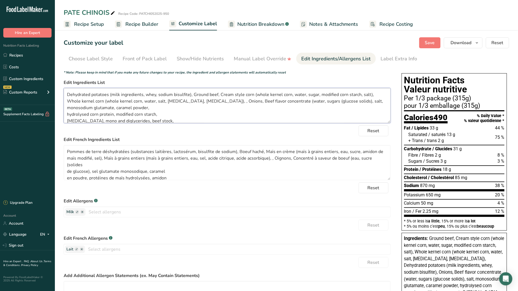
click at [218, 102] on textarea "Dehydrated potatoes (milk ingredients, whey, sodium bisulfite), Ground beef, Cr…" at bounding box center [227, 105] width 327 height 35
click at [424, 46] on button "Save" at bounding box center [429, 42] width 21 height 11
click at [67, 114] on textarea "Dehydrated potatoes (milk ingredients, whey, sodium bisulfite), Ground beef, Cr…" at bounding box center [227, 105] width 327 height 35
click at [67, 115] on textarea "Dehydrated potatoes (milk ingredients, whey, sodium bisulfite), Ground beef, Cr…" at bounding box center [227, 105] width 327 height 35
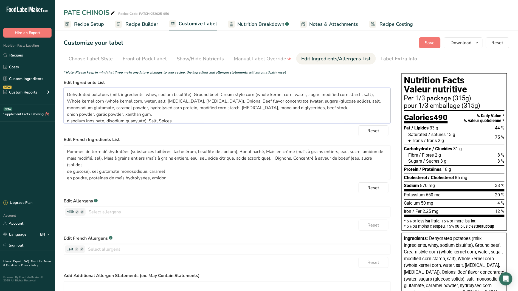
click at [66, 120] on textarea "Dehydrated potatoes (milk ingredients, whey, sodium bisulfite), Ground beef, Cr…" at bounding box center [227, 105] width 327 height 35
type textarea "Dehydrated potatoes (milk ingredients, whey, sodium bisulfite), Ground beef, Cr…"
click at [250, 157] on textarea "Pommes de terre déshydratées (substances laitières, lactosérum, bisulfite de so…" at bounding box center [227, 162] width 327 height 35
type textarea "Pommes de terre déshydratées (substances laitières, lactosérum, bisulfite de so…"
click at [167, 108] on textarea "Dehydrated potatoes (milk ingredients, whey, sodium bisulfite), Ground beef, Cr…" at bounding box center [227, 105] width 327 height 35
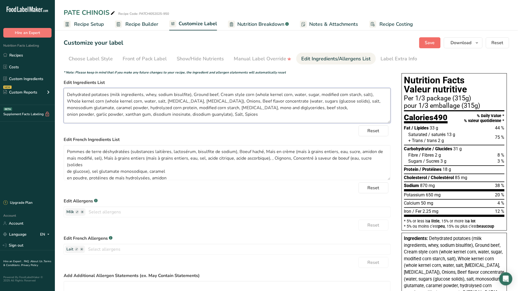
type textarea "Dehydrated potatoes (milk ingredients, whey, sodium bisulfite), Ground beef, Cr…"
click at [425, 46] on button "Save" at bounding box center [429, 42] width 21 height 11
click at [125, 27] on span "Recipe Builder" at bounding box center [141, 24] width 33 height 7
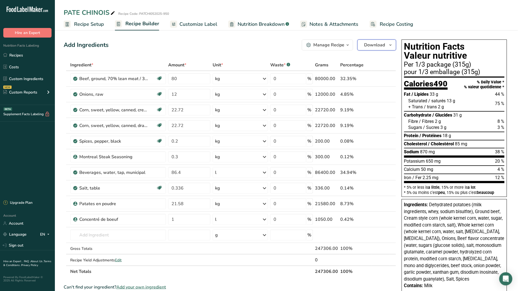
click at [387, 47] on button "Download" at bounding box center [377, 45] width 39 height 11
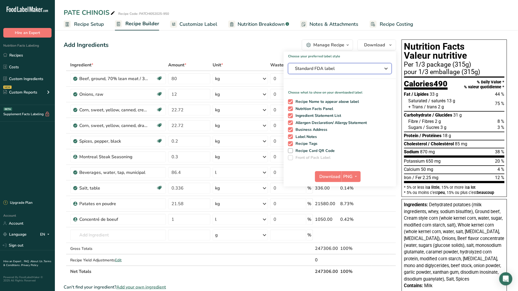
click at [385, 69] on icon "button" at bounding box center [386, 69] width 7 height 10
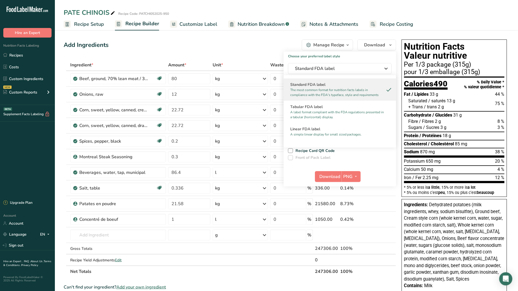
click at [247, 59] on table "Ingredient * Amount * Unit * Waste * .a-a{fill:#347362;}.b-a{fill:#fff;} Grams …" at bounding box center [230, 168] width 333 height 218
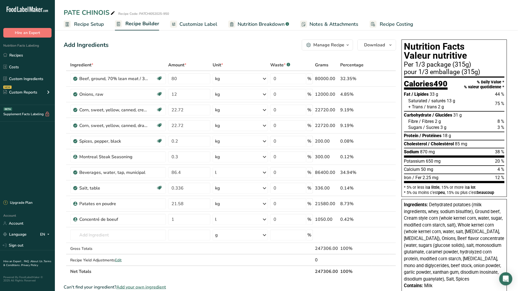
click at [204, 25] on span "Customize Label" at bounding box center [199, 24] width 38 height 7
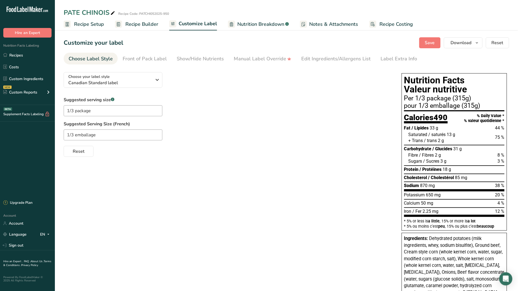
click at [85, 24] on span "Recipe Setup" at bounding box center [89, 24] width 30 height 7
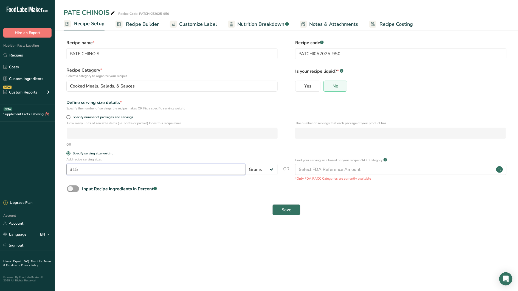
click at [79, 170] on input "315" at bounding box center [155, 169] width 179 height 11
type input "317"
click at [292, 211] on button "Save" at bounding box center [287, 210] width 28 height 11
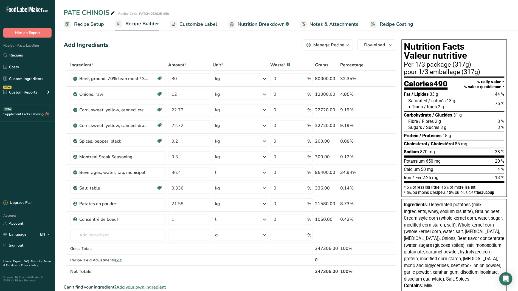
click at [212, 26] on span "Customize Label" at bounding box center [199, 24] width 38 height 7
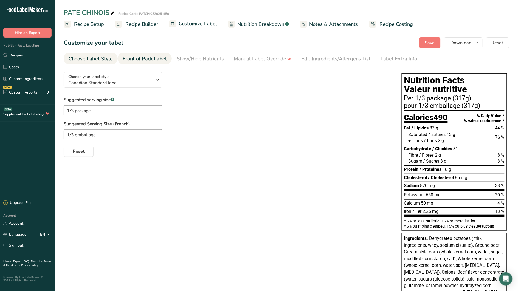
click at [149, 61] on div "Front of Pack Label" at bounding box center [145, 58] width 44 height 7
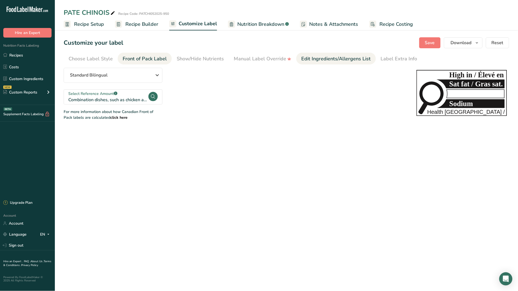
click at [331, 61] on div "Edit Ingredients/Allergens List" at bounding box center [336, 58] width 70 height 7
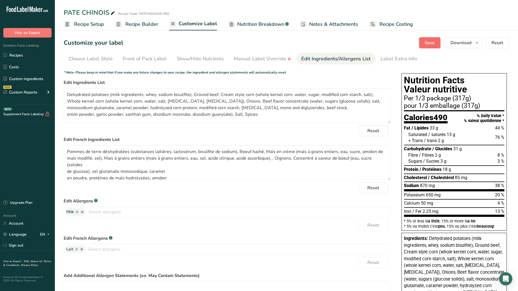
click at [422, 43] on button "Save" at bounding box center [429, 42] width 21 height 11
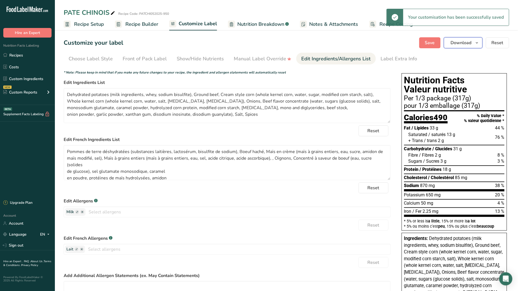
click at [479, 41] on icon "button" at bounding box center [477, 43] width 4 height 7
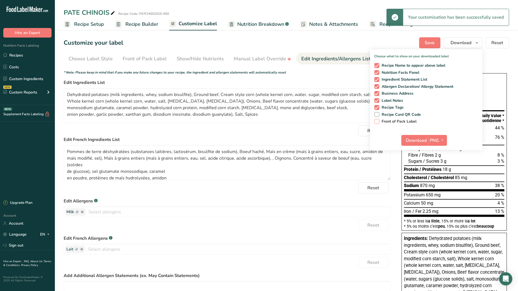
click at [395, 123] on span "Front of Pack Label" at bounding box center [399, 121] width 38 height 5
click at [378, 123] on input "Front of Pack Label" at bounding box center [377, 122] width 4 height 4
checkbox input "true"
click at [445, 139] on icon "button" at bounding box center [443, 140] width 4 height 7
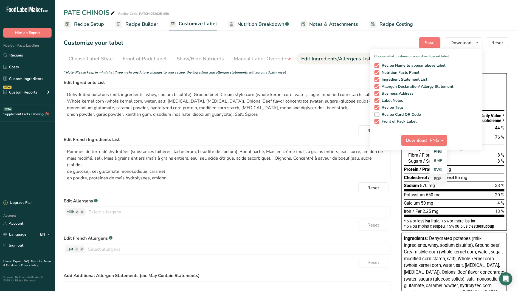
click at [442, 181] on link "PDF" at bounding box center [439, 178] width 18 height 9
click at [421, 140] on span "Download" at bounding box center [417, 140] width 21 height 7
click at [266, 25] on span "Nutrition Breakdown" at bounding box center [260, 24] width 47 height 7
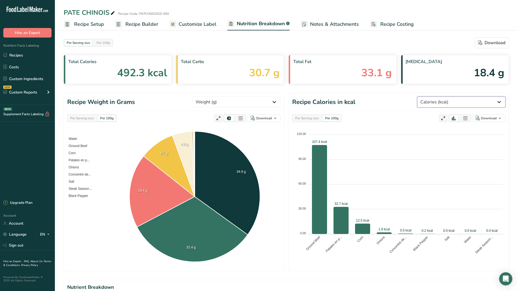
click at [483, 105] on select "Weight (g) Calories (kcal) Energy KJ (kj) Total Fat (g) Saturated Fat (g) Trans…" at bounding box center [462, 102] width 88 height 11
select select "Sodium"
click at [438, 97] on select "Weight (g) Calories (kcal) Energy KJ (kj) Total Fat (g) Saturated Fat (g) Trans…" at bounding box center [462, 102] width 88 height 11
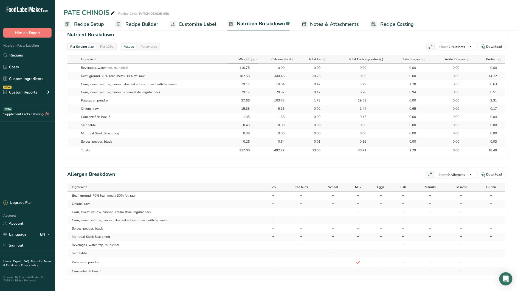
scroll to position [264, 0]
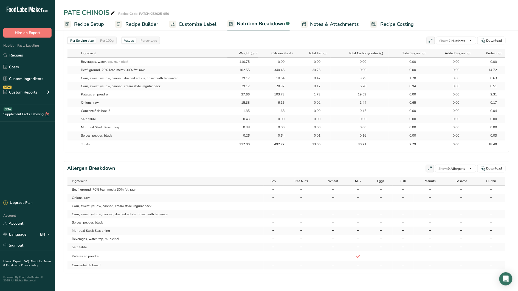
click at [110, 38] on div "Per 100g" at bounding box center [107, 41] width 18 height 6
click at [150, 38] on div "Percentage" at bounding box center [148, 41] width 21 height 6
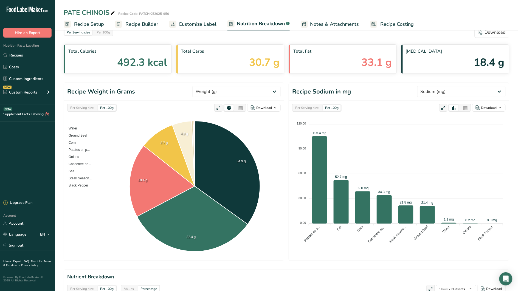
scroll to position [0, 0]
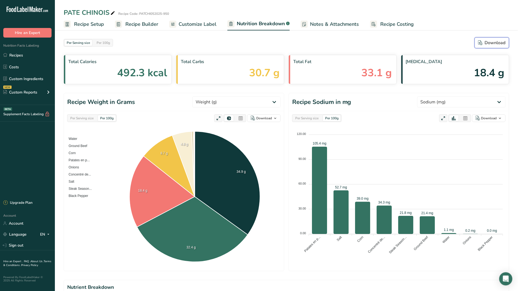
click at [495, 42] on div "Download" at bounding box center [491, 43] width 27 height 7
click at [19, 55] on link "Recipes" at bounding box center [27, 55] width 55 height 10
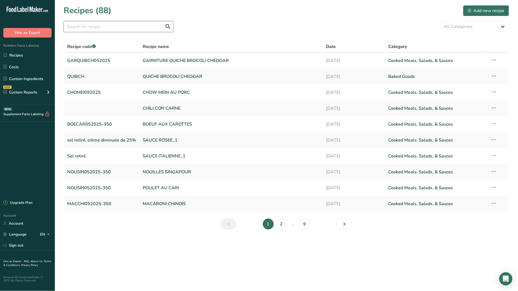
click at [95, 27] on input "text" at bounding box center [119, 26] width 110 height 11
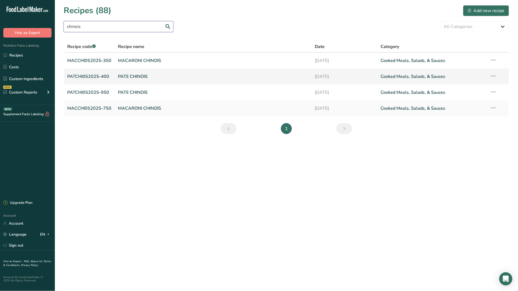
type input "chinois"
click at [132, 75] on link "PATE CHINOIS" at bounding box center [213, 77] width 190 height 12
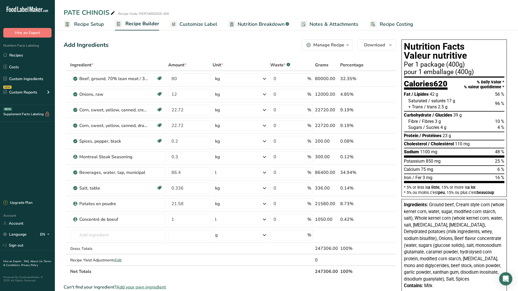
click at [96, 24] on span "Recipe Setup" at bounding box center [89, 24] width 30 height 7
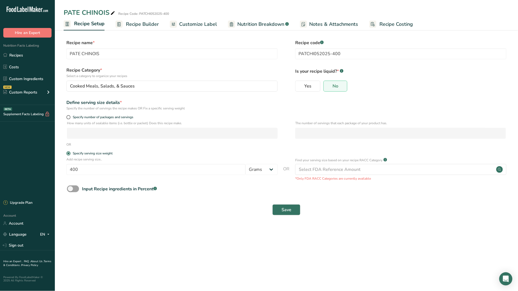
click at [201, 25] on span "Customize Label" at bounding box center [198, 24] width 38 height 7
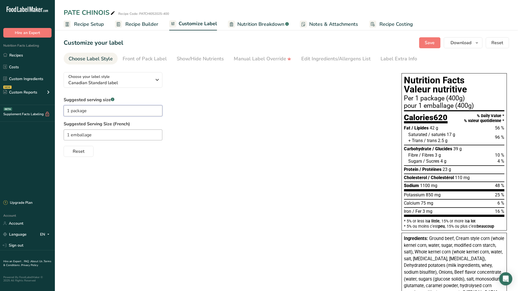
drag, startPoint x: 69, startPoint y: 112, endPoint x: 66, endPoint y: 109, distance: 3.7
click at [67, 111] on input "1 package" at bounding box center [113, 110] width 99 height 11
type input "3/4 package"
drag, startPoint x: 68, startPoint y: 136, endPoint x: 65, endPoint y: 135, distance: 3.8
click at [65, 135] on input "1 emballage" at bounding box center [113, 135] width 99 height 11
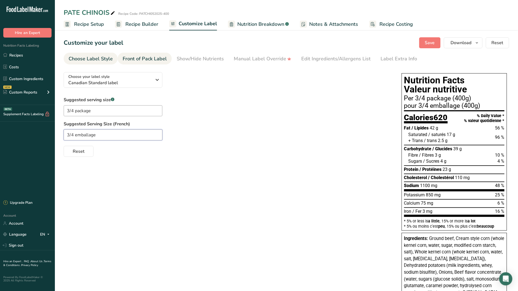
type input "3/4 emballage"
click at [163, 55] on div "Front of Pack Label" at bounding box center [145, 58] width 44 height 7
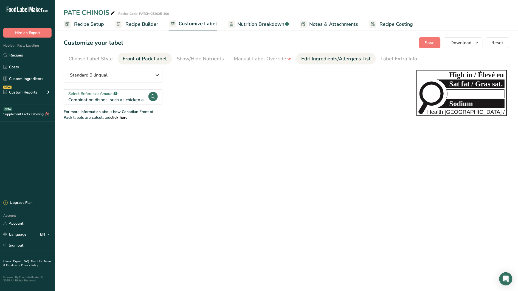
click at [314, 57] on div "Edit Ingredients/Allergens List" at bounding box center [336, 58] width 70 height 7
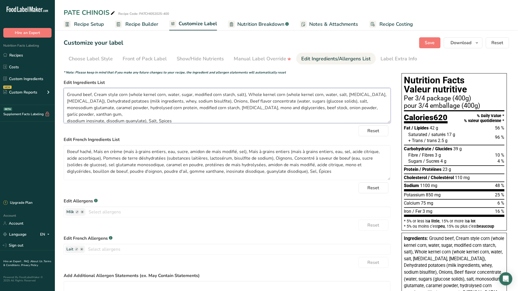
drag, startPoint x: 203, startPoint y: 102, endPoint x: 80, endPoint y: 102, distance: 123.3
click at [80, 102] on textarea "Ground beef, Cream style corn (whole kernel corn, water, sugar, modified corn s…" at bounding box center [227, 105] width 327 height 35
click at [68, 95] on textarea "Ground beef, Cream style corn (whole kernel corn, water, sugar, modified corn s…" at bounding box center [227, 105] width 327 height 35
paste textarea "Dehydrated potatoes (milk ingredients, whey, sodium bisulfite),"
type textarea "Dehydrated potatoes (milk ingredients, whey, sodium bisulfite), Ground beef, Cr…"
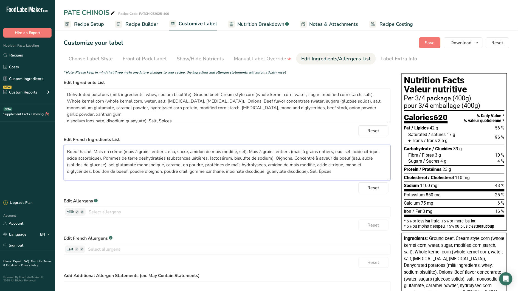
drag, startPoint x: 268, startPoint y: 158, endPoint x: 128, endPoint y: 164, distance: 140.4
click at [103, 159] on textarea "Boeuf haché, Maïs en crème (maïs à grains entiers, eau, sucre, amidon de maïs m…" at bounding box center [227, 162] width 327 height 35
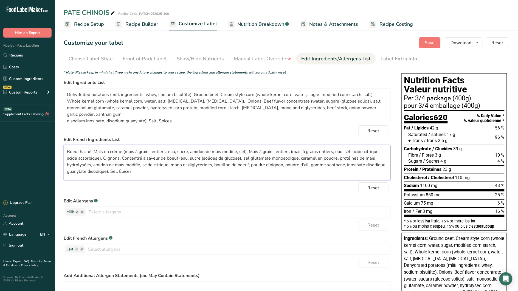
click at [66, 151] on textarea "Boeuf haché, Maïs en crème (maïs à grains entiers, eau, sucre, amidon de maïs m…" at bounding box center [227, 162] width 327 height 35
paste textarea "Pommes de terre déshydratées (substances laitières, lactosérum, bisulfite de so…"
click at [250, 159] on textarea "Pommes de terre déshydratées (substances laitières, lactosérum, bisulfite de so…" at bounding box center [227, 162] width 327 height 35
type textarea "Pommes de terre déshydratées (substances laitières, lactosérum, bisulfite de so…"
click at [118, 107] on textarea "Dehydrated potatoes (milk ingredients, whey, sodium bisulfite), Ground beef, Cr…" at bounding box center [227, 105] width 327 height 35
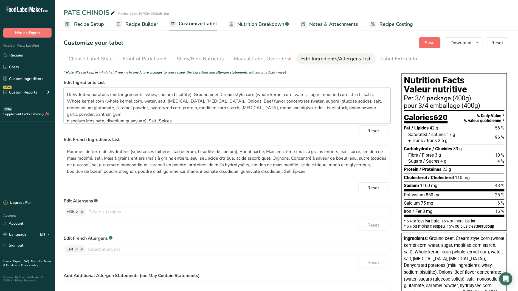
type textarea "Dehydrated potatoes (milk ingredients, whey, sodium bisulfite), Ground beef, Cr…"
click at [424, 45] on button "Save" at bounding box center [429, 42] width 21 height 11
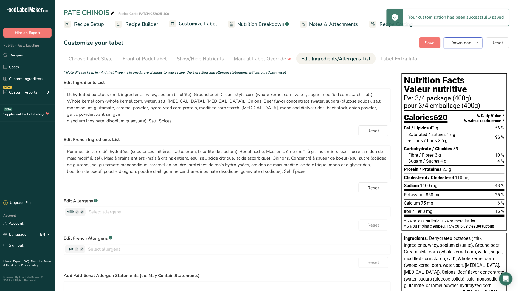
click at [480, 41] on icon "button" at bounding box center [477, 43] width 4 height 7
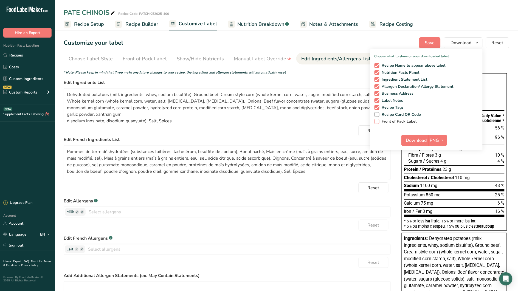
click at [394, 120] on span "Front of Pack Label" at bounding box center [399, 121] width 38 height 5
click at [378, 120] on input "Front of Pack Label" at bounding box center [377, 122] width 4 height 4
checkbox input "true"
click at [439, 140] on span "PNG" at bounding box center [434, 140] width 9 height 7
click at [436, 179] on link "PDF" at bounding box center [439, 178] width 18 height 9
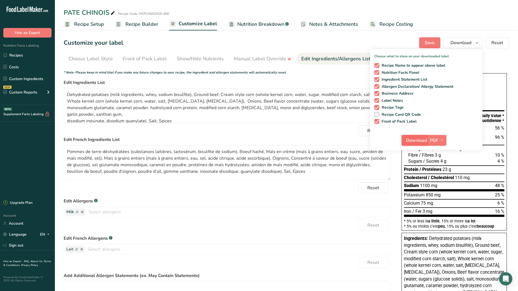
click at [412, 138] on span "Download" at bounding box center [417, 140] width 21 height 7
click at [242, 192] on div "Reset" at bounding box center [227, 188] width 327 height 11
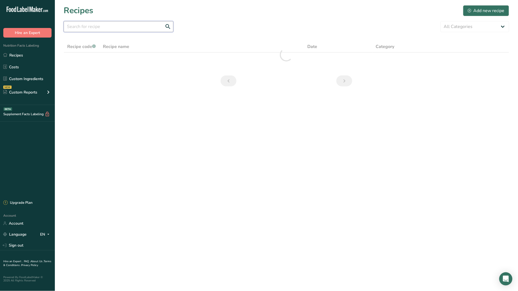
click at [90, 26] on input "text" at bounding box center [119, 26] width 110 height 11
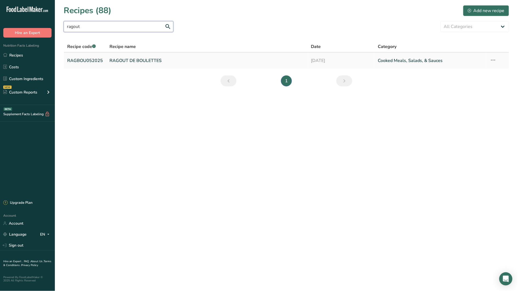
type input "ragout"
click at [128, 61] on link "RAGOUT DE BOULETTES" at bounding box center [207, 61] width 195 height 12
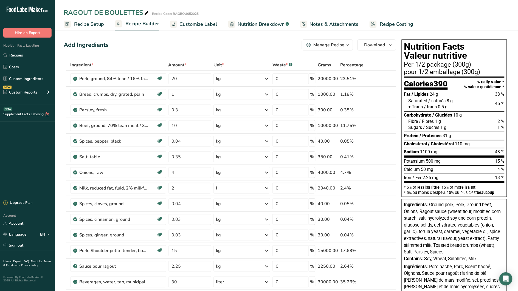
click at [96, 25] on span "Recipe Setup" at bounding box center [89, 24] width 30 height 7
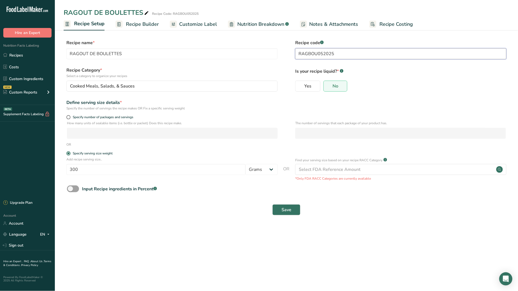
click at [341, 56] on input "RAGBOU052025" at bounding box center [400, 53] width 211 height 11
type input "RAGBOU052025-300"
click at [148, 25] on span "Recipe Builder" at bounding box center [142, 24] width 33 height 7
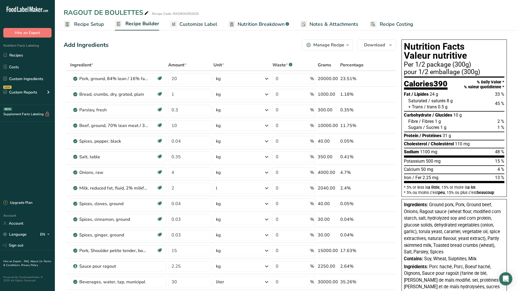
click at [187, 27] on span "Customize Label" at bounding box center [199, 24] width 38 height 7
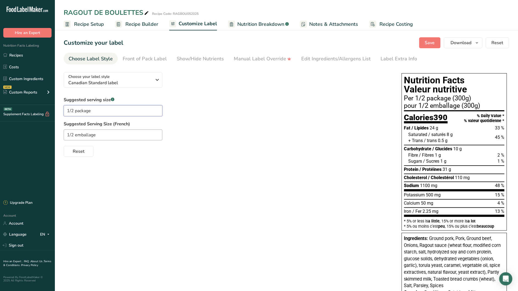
drag, startPoint x: 72, startPoint y: 112, endPoint x: 69, endPoint y: 110, distance: 3.1
click at [69, 110] on input "1/2 package" at bounding box center [113, 110] width 99 height 11
type input "1 package"
click at [70, 133] on input "1/2 emballage" at bounding box center [113, 135] width 99 height 11
type input "1 emballage"
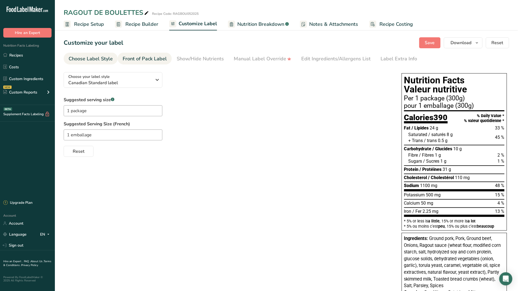
click at [155, 57] on div "Front of Pack Label" at bounding box center [145, 58] width 44 height 7
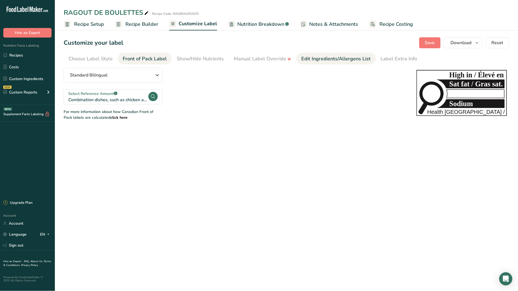
click at [304, 58] on div "Edit Ingredients/Allergens List" at bounding box center [336, 58] width 70 height 7
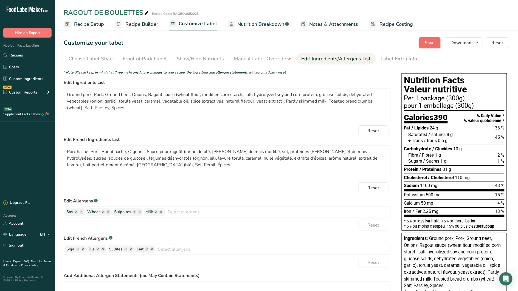
click at [425, 46] on button "Save" at bounding box center [429, 42] width 21 height 11
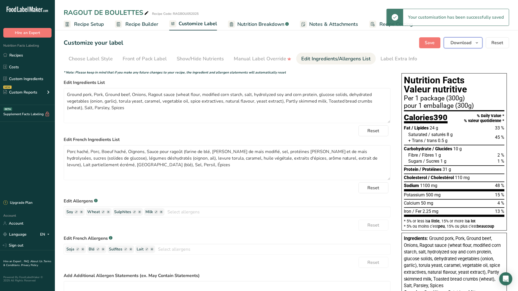
click at [468, 45] on span "Download" at bounding box center [461, 43] width 21 height 7
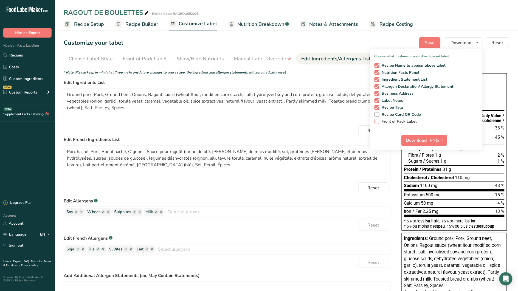
click at [399, 121] on span "Front of Pack Label" at bounding box center [399, 121] width 38 height 5
click at [378, 121] on input "Front of Pack Label" at bounding box center [377, 122] width 4 height 4
checkbox input "true"
click at [443, 137] on icon "button" at bounding box center [443, 140] width 4 height 7
click at [440, 178] on link "PDF" at bounding box center [439, 178] width 18 height 9
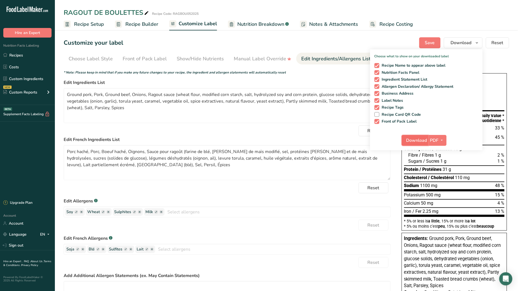
click at [416, 141] on span "Download" at bounding box center [417, 140] width 21 height 7
click at [273, 23] on span "Nutrition Breakdown" at bounding box center [260, 24] width 47 height 7
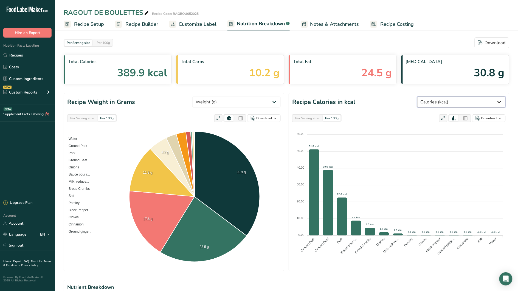
click at [474, 105] on select "Weight (g) Calories (kcal) Energy KJ (kj) Total Fat (g) Saturated Fat (g) Trans…" at bounding box center [462, 102] width 88 height 11
select select "Sodium"
click at [438, 97] on select "Weight (g) Calories (kcal) Energy KJ (kj) Total Fat (g) Saturated Fat (g) Trans…" at bounding box center [462, 102] width 88 height 11
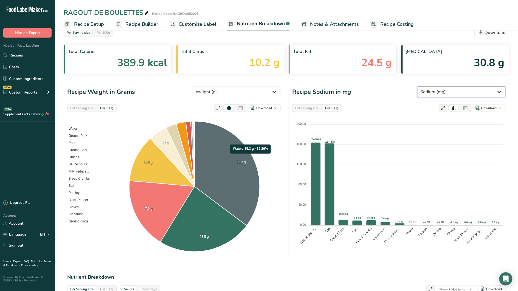
scroll to position [53, 0]
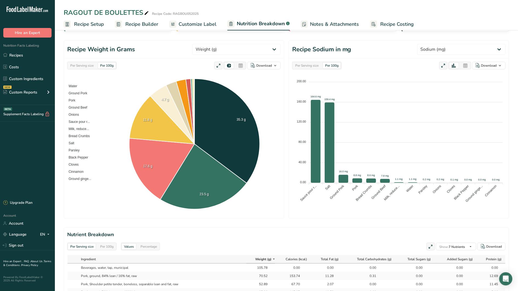
click at [104, 245] on div "Per 100g" at bounding box center [107, 247] width 18 height 6
click at [151, 249] on div "Percentage" at bounding box center [148, 247] width 21 height 6
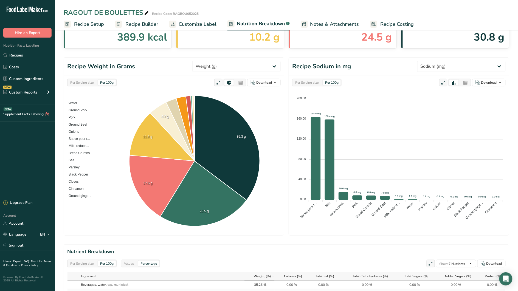
scroll to position [0, 0]
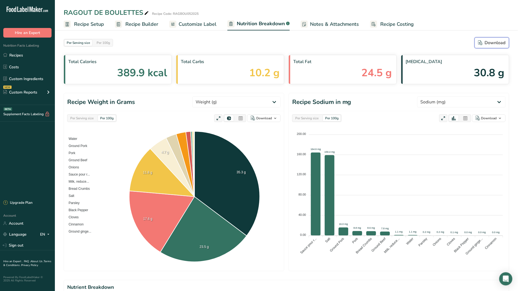
click at [495, 44] on div "Download" at bounding box center [491, 43] width 27 height 7
click at [150, 24] on span "Recipe Builder" at bounding box center [141, 24] width 33 height 7
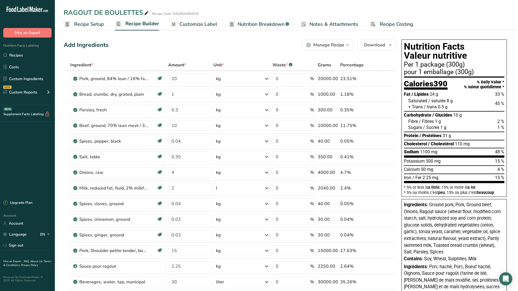
click at [348, 42] on icon "button" at bounding box center [348, 45] width 4 height 7
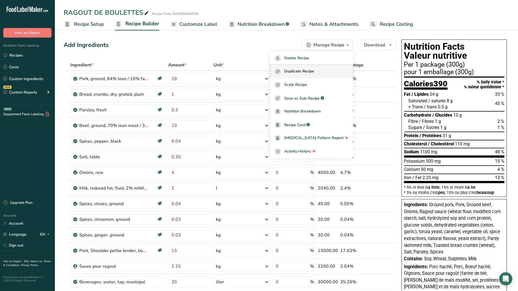
click at [314, 73] on span "Duplicate Recipe" at bounding box center [299, 71] width 30 height 6
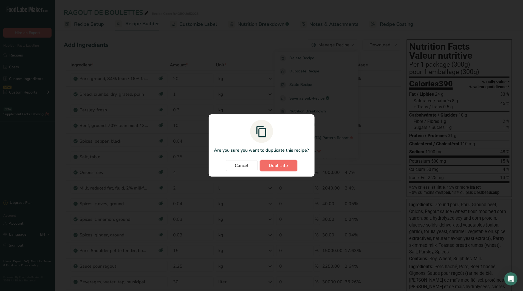
click at [287, 168] on span "Duplicate" at bounding box center [278, 166] width 19 height 7
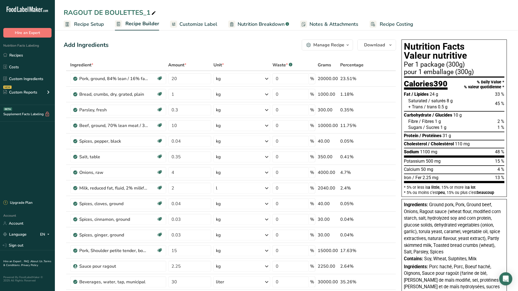
click at [152, 13] on icon at bounding box center [153, 13] width 5 height 8
type input "RAGOUT DE BOULETTES"
click at [100, 23] on span "Recipe Setup" at bounding box center [89, 24] width 30 height 7
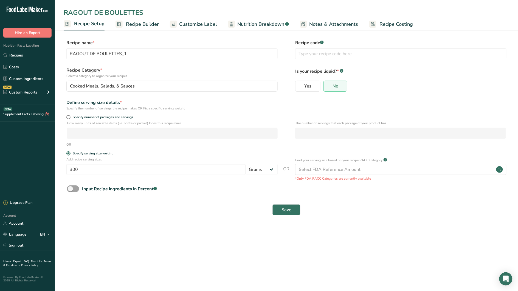
type input "RAGOUT DE BOULETTES"
click at [321, 55] on input "text" at bounding box center [400, 53] width 211 height 11
paste input "RAGBOU052025-600"
type input "RAGBOU052025-600"
click at [289, 208] on span "Save" at bounding box center [287, 210] width 10 height 7
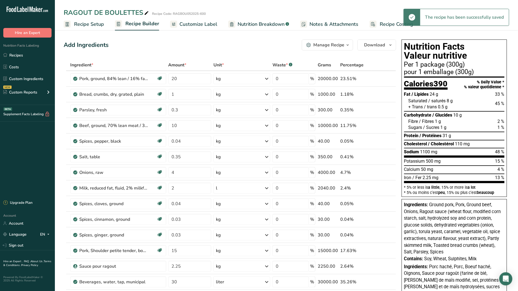
click at [204, 25] on span "Customize Label" at bounding box center [199, 24] width 38 height 7
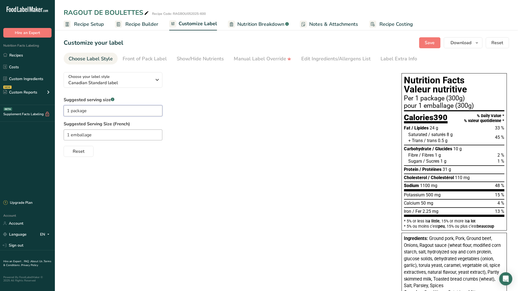
click at [69, 110] on input "1 package" at bounding box center [113, 110] width 99 height 11
type input "1/2 package"
click at [69, 136] on input "1 emballage" at bounding box center [113, 135] width 99 height 11
type input "1/2 emballage"
click at [147, 60] on div "Front of Pack Label" at bounding box center [145, 58] width 44 height 7
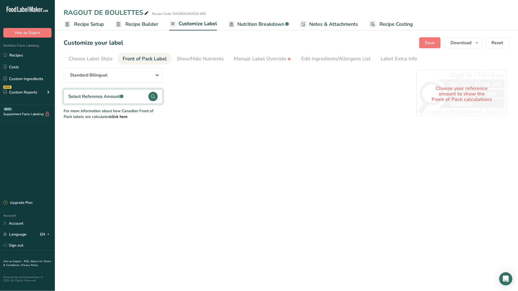
click at [103, 98] on div "Select Reference Amount .a-a{fill:#347362;}.b-a{fill:#fff;}" at bounding box center [95, 96] width 55 height 7
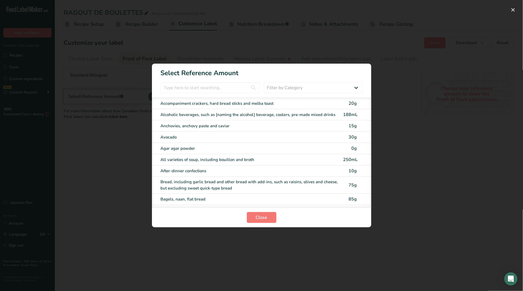
click at [197, 95] on section "Select Reference Amount Filter by Category All Bakery products and substitutes …" at bounding box center [262, 146] width 220 height 164
click at [196, 92] on input "FOP Category Selection Modal" at bounding box center [210, 87] width 99 height 11
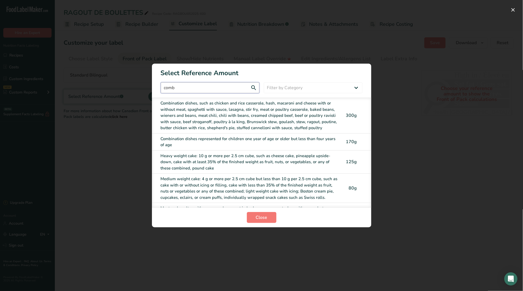
type input "comb"
click at [180, 106] on div "Combination dishes, such as chicken and rice casserole, hash, macaroni and chee…" at bounding box center [250, 115] width 179 height 31
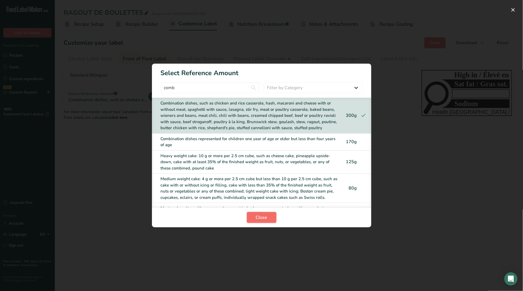
click at [262, 216] on span "Close" at bounding box center [262, 217] width 12 height 7
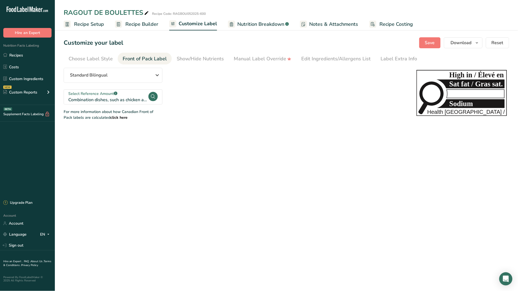
drag, startPoint x: 324, startPoint y: 61, endPoint x: 316, endPoint y: 70, distance: 11.9
click at [324, 61] on div "Edit Ingredients/Allergens List" at bounding box center [336, 58] width 70 height 7
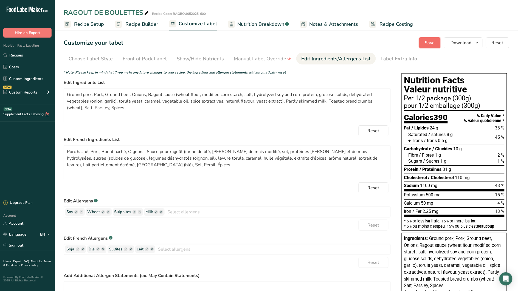
click at [427, 45] on span "Save" at bounding box center [430, 43] width 10 height 7
click at [477, 43] on icon "button" at bounding box center [477, 43] width 4 height 7
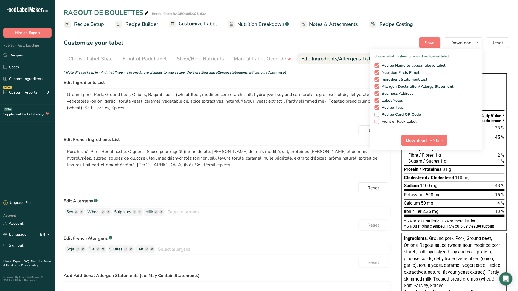
click at [395, 124] on div "Choose what to show on your downloaded label Recipe Name to appear above label …" at bounding box center [426, 99] width 113 height 101
click at [396, 121] on span "Front of Pack Label" at bounding box center [399, 121] width 38 height 5
click at [378, 121] on input "Front of Pack Label" at bounding box center [377, 122] width 4 height 4
checkbox input "true"
click at [443, 138] on icon "button" at bounding box center [443, 140] width 4 height 7
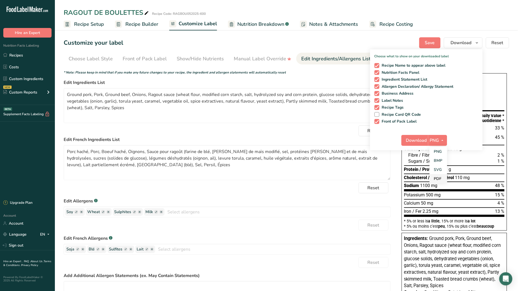
click at [441, 176] on link "PDF" at bounding box center [439, 178] width 18 height 9
click at [427, 140] on span "Download" at bounding box center [417, 140] width 21 height 7
click at [231, 43] on div "Customize your label Save Download Choose what to show on your downloaded label…" at bounding box center [287, 42] width 446 height 11
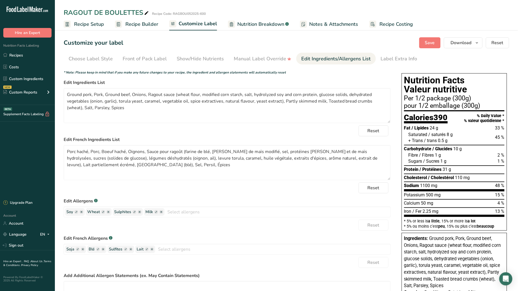
click at [144, 25] on span "Recipe Builder" at bounding box center [141, 24] width 33 height 7
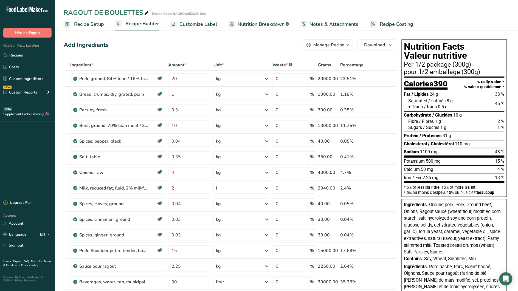
click at [346, 44] on icon "button" at bounding box center [348, 45] width 4 height 7
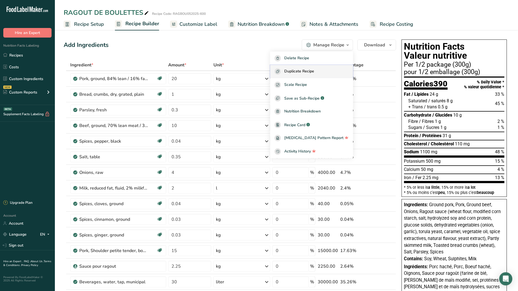
click at [313, 72] on span "Duplicate Recipe" at bounding box center [299, 71] width 30 height 6
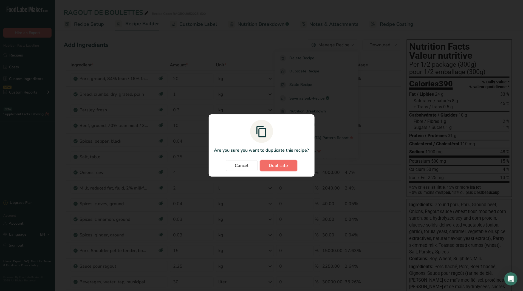
click at [277, 166] on span "Duplicate" at bounding box center [278, 166] width 19 height 7
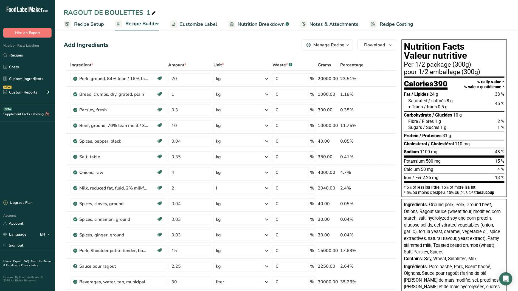
click at [152, 13] on icon at bounding box center [153, 13] width 5 height 8
type input "RAGOUT DE BOULETTES"
click at [85, 24] on span "Recipe Setup" at bounding box center [89, 24] width 30 height 7
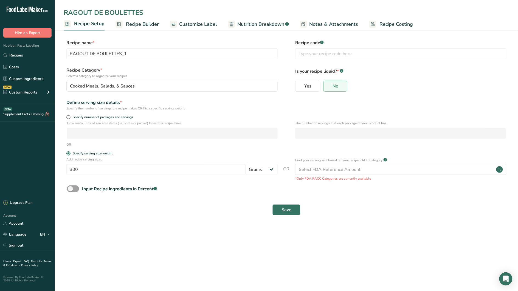
type input "RAGOUT DE BOULETTES"
click at [312, 54] on input "text" at bounding box center [400, 53] width 211 height 11
paste input "RAGBOU052025-600"
drag, startPoint x: 345, startPoint y: 54, endPoint x: 336, endPoint y: 53, distance: 9.1
click at [336, 53] on input "RAGBOU052025-600" at bounding box center [400, 53] width 211 height 11
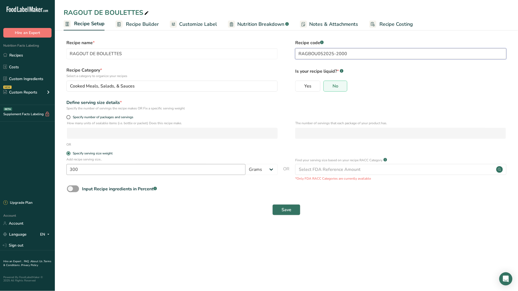
type input "RAGBOU052025-2000"
drag, startPoint x: 85, startPoint y: 169, endPoint x: 62, endPoint y: 170, distance: 23.4
click at [62, 170] on section "Recipe name * RAGOUT DE BOULETTES Recipe code .a-a{fill:#347362;}.b-a{fill:#fff…" at bounding box center [286, 128] width 463 height 199
type input "333"
click at [289, 213] on span "Save" at bounding box center [287, 210] width 10 height 7
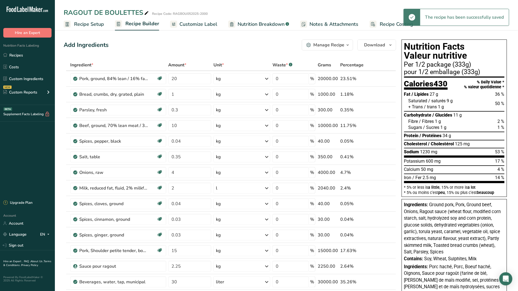
click at [201, 23] on span "Customize Label" at bounding box center [199, 24] width 38 height 7
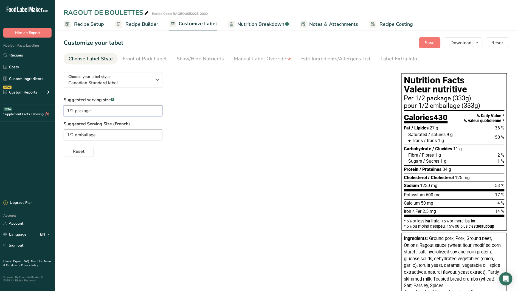
click at [72, 110] on input "1/2 package" at bounding box center [113, 110] width 99 height 11
type input "1/6 package"
click at [71, 133] on input "1/2 emballage" at bounding box center [113, 135] width 99 height 11
type input "1/6 emballage"
click at [153, 59] on div "Front of Pack Label" at bounding box center [145, 58] width 44 height 7
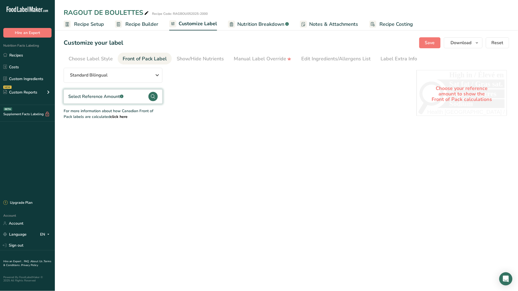
click at [104, 96] on div "Select Reference Amount .a-a{fill:#347362;}.b-a{fill:#fff;}" at bounding box center [95, 96] width 55 height 7
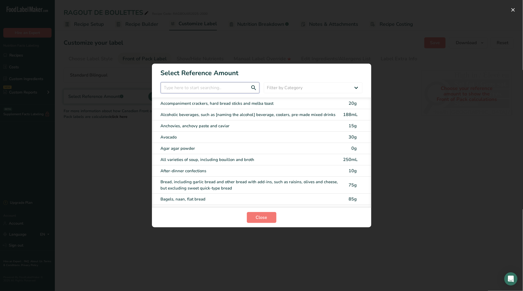
click at [196, 88] on input "FOP Category Selection Modal" at bounding box center [210, 87] width 99 height 11
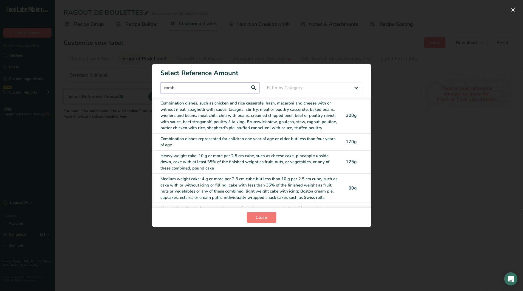
type input "comb"
click at [202, 109] on div "Combination dishes, such as chicken and rice casserole, hash, macaroni and chee…" at bounding box center [250, 115] width 179 height 31
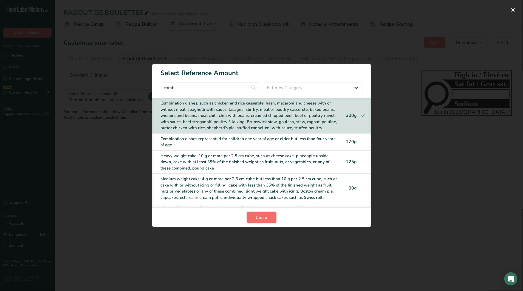
click at [268, 217] on button "Close" at bounding box center [262, 217] width 30 height 11
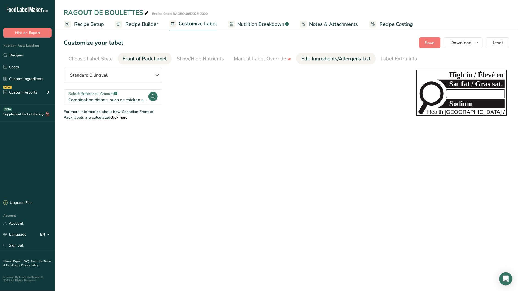
click at [330, 58] on div "Edit Ingredients/Allergens List" at bounding box center [336, 58] width 70 height 7
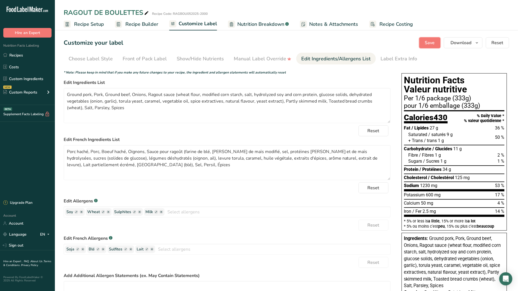
click at [433, 44] on span "Save" at bounding box center [430, 43] width 10 height 7
click at [478, 44] on icon "button" at bounding box center [477, 43] width 4 height 7
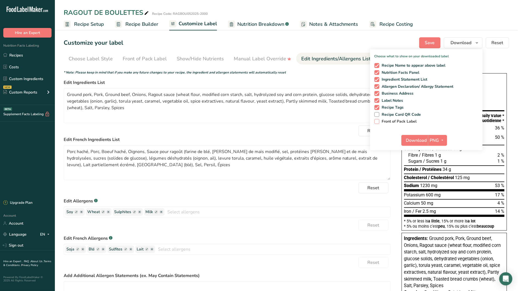
click at [404, 119] on span "Front of Pack Label" at bounding box center [399, 121] width 38 height 5
click at [378, 120] on input "Front of Pack Label" at bounding box center [377, 122] width 4 height 4
checkbox input "true"
click at [444, 143] on icon "button" at bounding box center [443, 140] width 4 height 7
click at [440, 178] on link "PDF" at bounding box center [439, 178] width 18 height 9
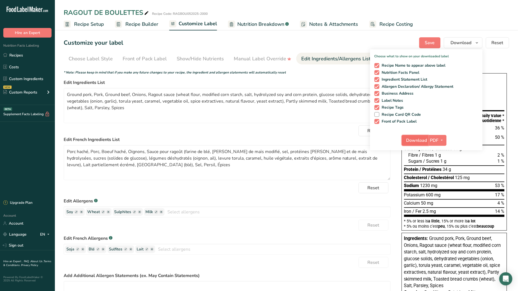
click at [416, 141] on span "Download" at bounding box center [417, 140] width 21 height 7
